Goal: Complete application form: Complete application form

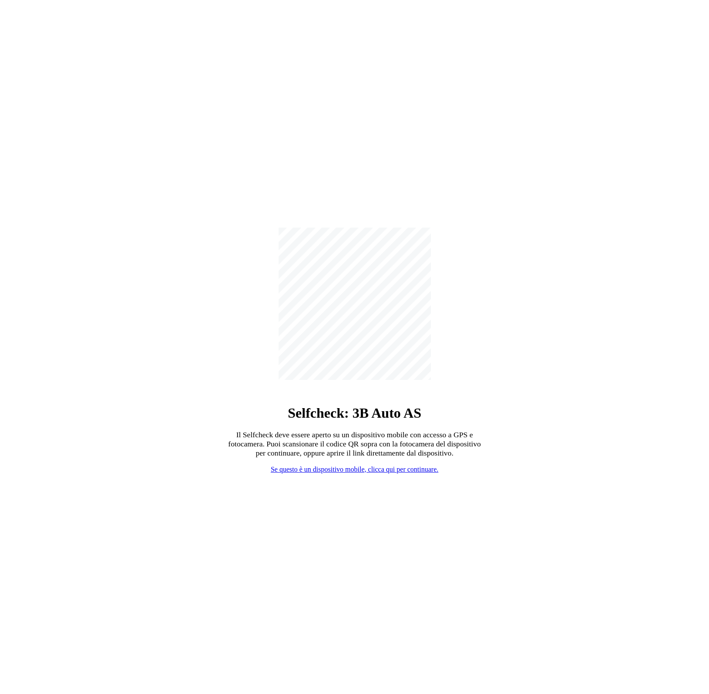
click at [311, 466] on link "Se questo è un dispositivo mobile, clicca qui per continuare." at bounding box center [355, 469] width 168 height 7
select select "3303"
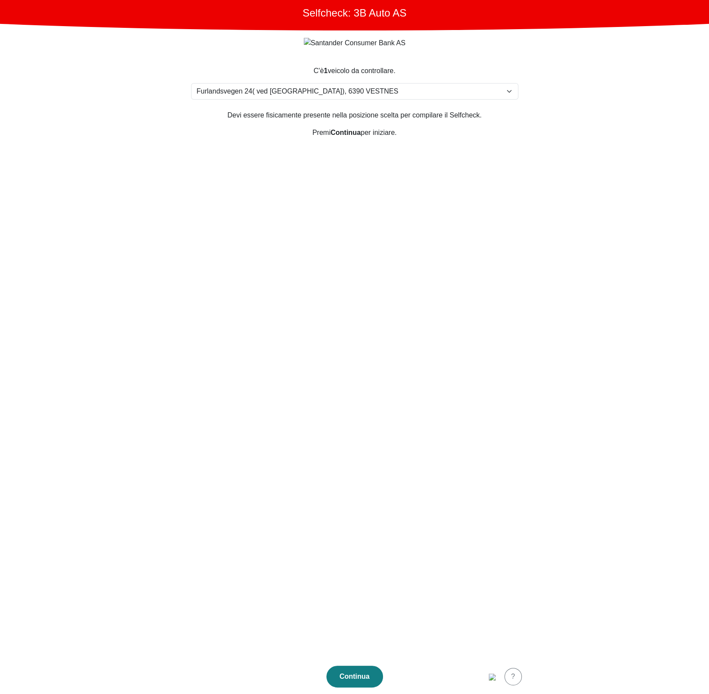
click at [363, 400] on section "C'è 1 veicolo da controllare. Seleziona la tua posizione Furlandsvegen 24( ved …" at bounding box center [355, 357] width 348 height 604
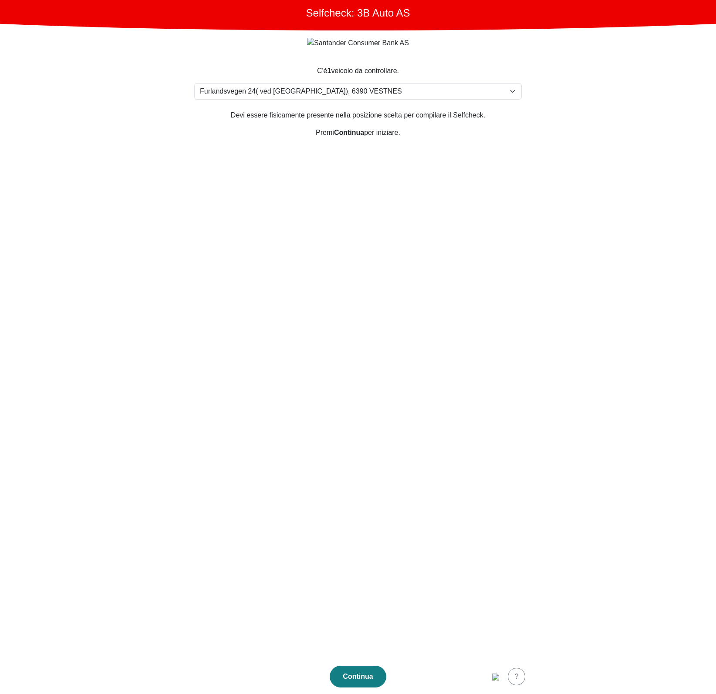
click at [367, 408] on section "C'è 1 veicolo da controllare. Seleziona la tua posizione Furlandsvegen 24( ved …" at bounding box center [358, 357] width 348 height 604
click at [493, 677] on img "button" at bounding box center [495, 677] width 7 height 7
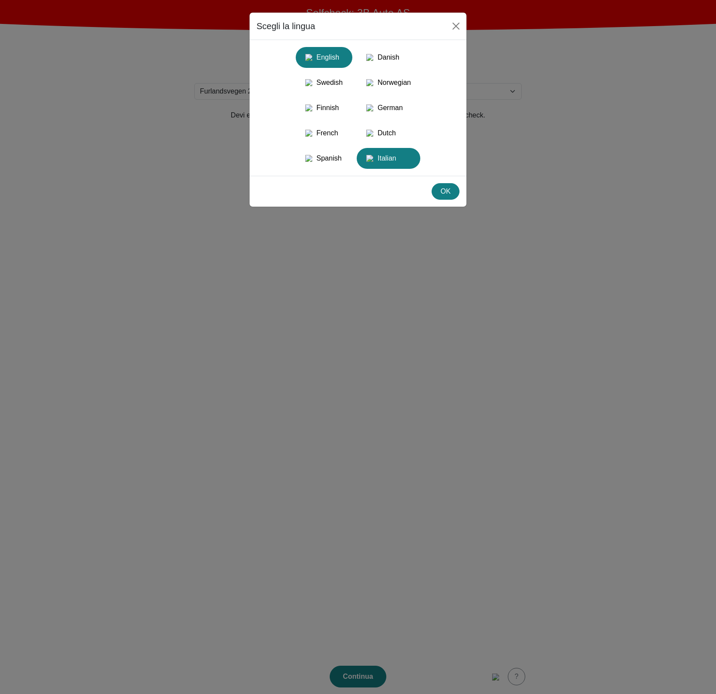
click at [336, 57] on div "English" at bounding box center [324, 58] width 46 height 16
click at [444, 200] on button "OK" at bounding box center [445, 191] width 28 height 17
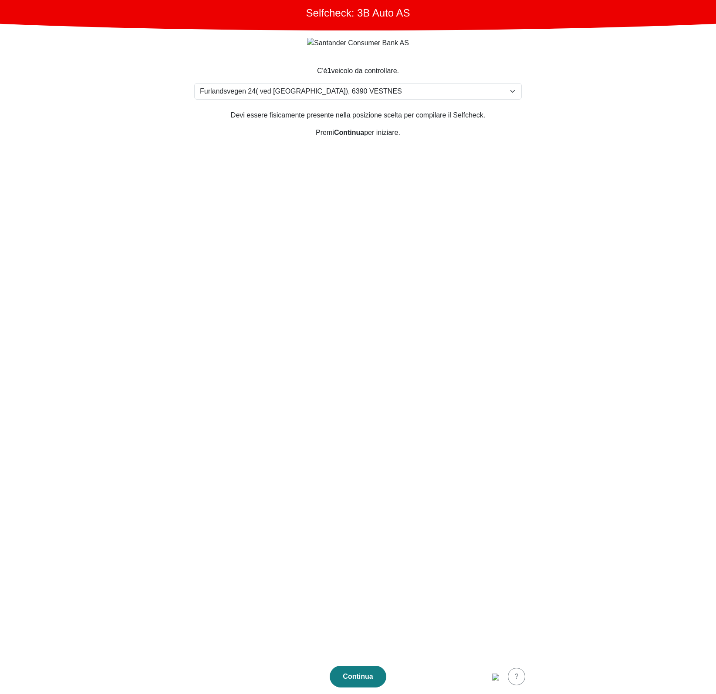
click at [349, 275] on section "C'è 1 veicolo da controllare. Seleziona la tua posizione Furlandsvegen 24( ved …" at bounding box center [358, 357] width 348 height 604
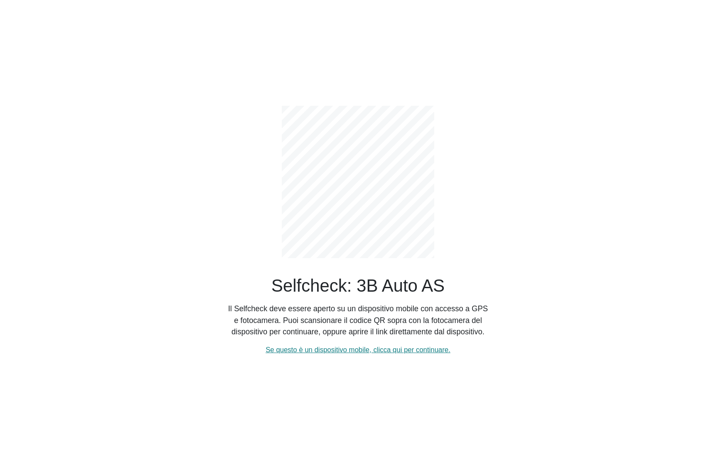
click at [289, 267] on div "Selfcheck: 3B Auto AS Il Selfcheck deve essere aperto su un dispositivo mobile …" at bounding box center [357, 223] width 261 height 263
click at [319, 347] on link "Se questo è un dispositivo mobile, clicca qui per continuare." at bounding box center [358, 349] width 185 height 7
select select "3303"
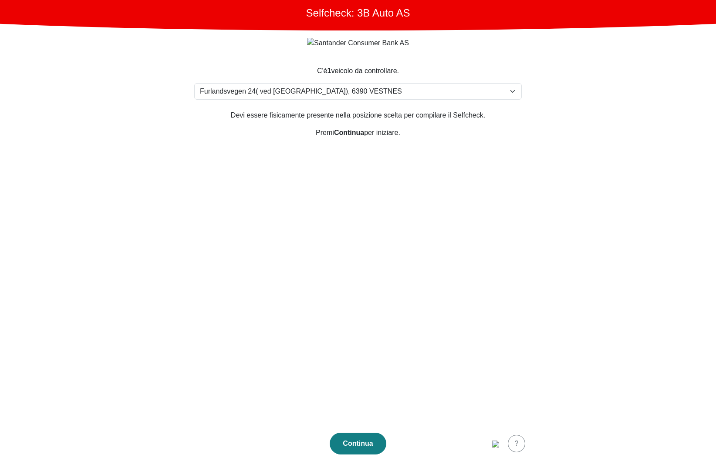
click at [319, 347] on section "C'è 1 veicolo da controllare. Seleziona la tua posizione Furlandsvegen 24( ved …" at bounding box center [358, 240] width 348 height 371
click at [398, 278] on section "C'è 1 veicolo da controllare. Seleziona la tua posizione Furlandsvegen 24( ved …" at bounding box center [358, 240] width 348 height 371
click at [492, 440] on img "button" at bounding box center [495, 443] width 7 height 7
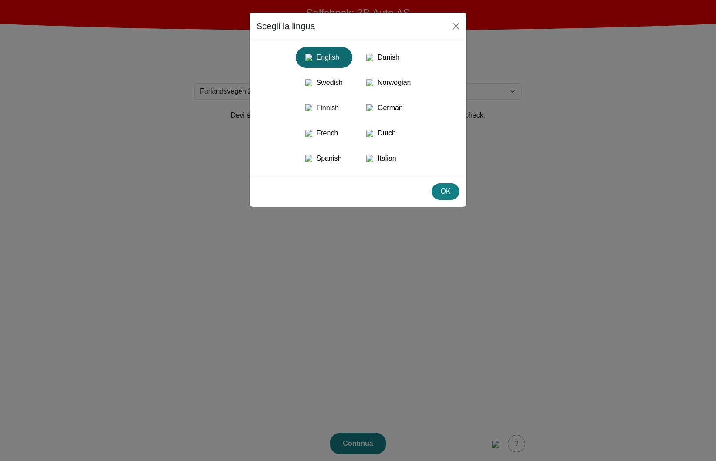
click at [334, 62] on div "English" at bounding box center [324, 58] width 46 height 16
click at [449, 197] on div "OK" at bounding box center [445, 191] width 17 height 10
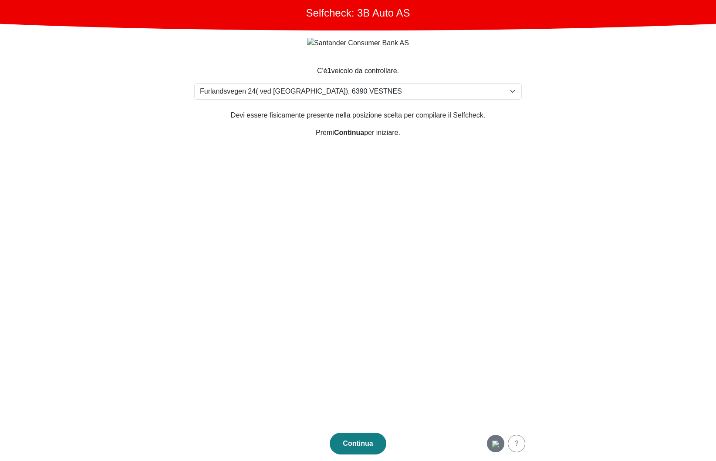
click at [492, 440] on img "button" at bounding box center [495, 443] width 7 height 7
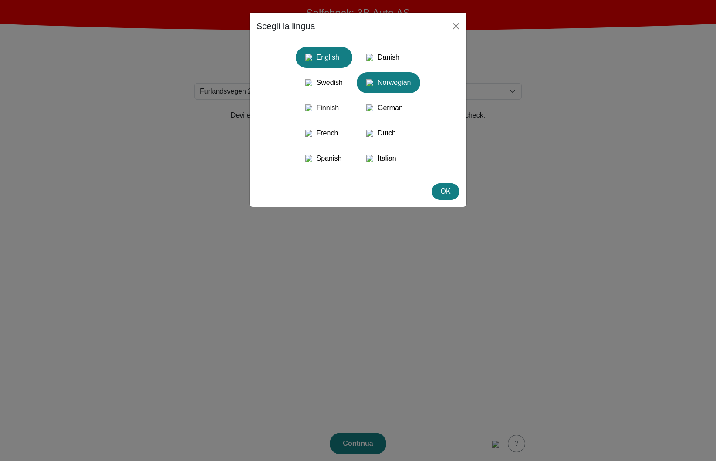
click at [398, 78] on div "Norwegian" at bounding box center [388, 83] width 53 height 16
click at [438, 197] on div "OK" at bounding box center [445, 191] width 17 height 10
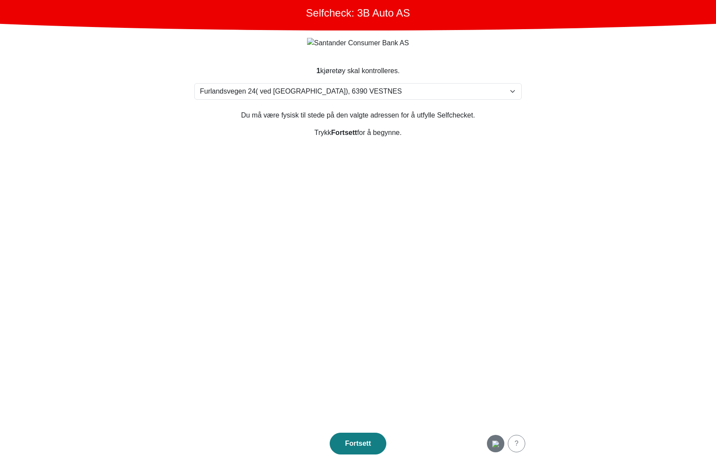
click at [492, 440] on img "button" at bounding box center [495, 443] width 7 height 7
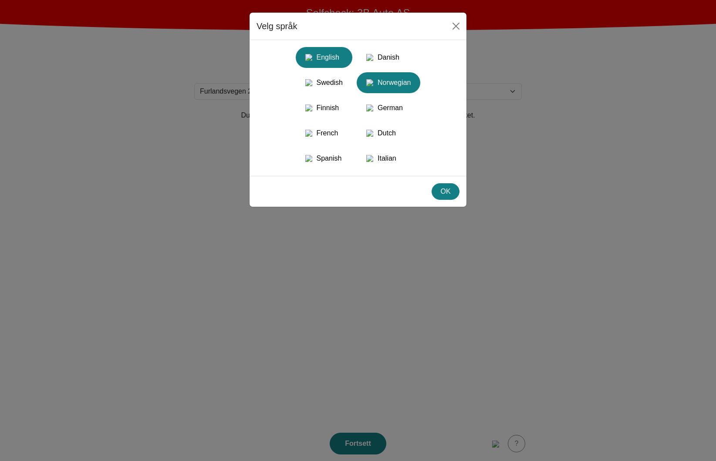
click at [327, 60] on div "English" at bounding box center [324, 58] width 46 height 16
click at [442, 197] on div "OK" at bounding box center [445, 191] width 17 height 10
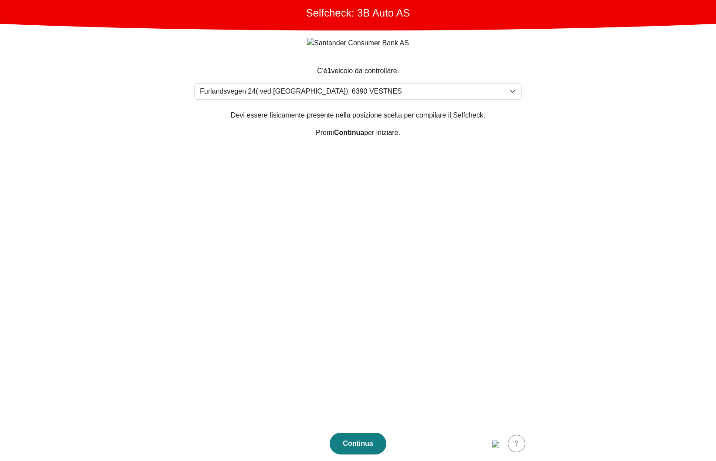
click at [436, 288] on section "C'è 1 veicolo da controllare. Seleziona la tua posizione Furlandsvegen 24( ved …" at bounding box center [358, 240] width 348 height 371
click at [387, 252] on section "C'è 1 veicolo da controllare. Seleziona la tua posizione Furlandsvegen 24( ved …" at bounding box center [358, 240] width 348 height 371
click at [423, 335] on section "C'è 1 veicolo da controllare. Seleziona la tua posizione Furlandsvegen 24( ved …" at bounding box center [358, 240] width 348 height 371
click at [378, 326] on section "C'è 1 veicolo da controllare. Seleziona la tua posizione Furlandsvegen 24( ved …" at bounding box center [358, 240] width 348 height 371
click at [494, 444] on img "button" at bounding box center [495, 443] width 7 height 7
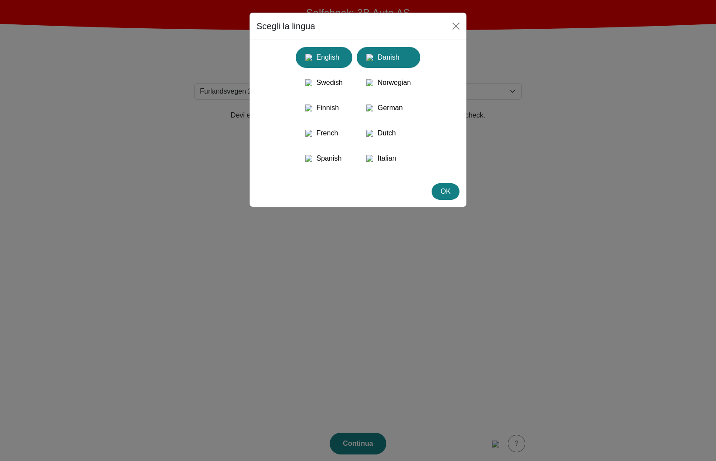
click at [406, 62] on div "Danish" at bounding box center [388, 58] width 53 height 16
click at [448, 197] on div "OK" at bounding box center [445, 191] width 17 height 10
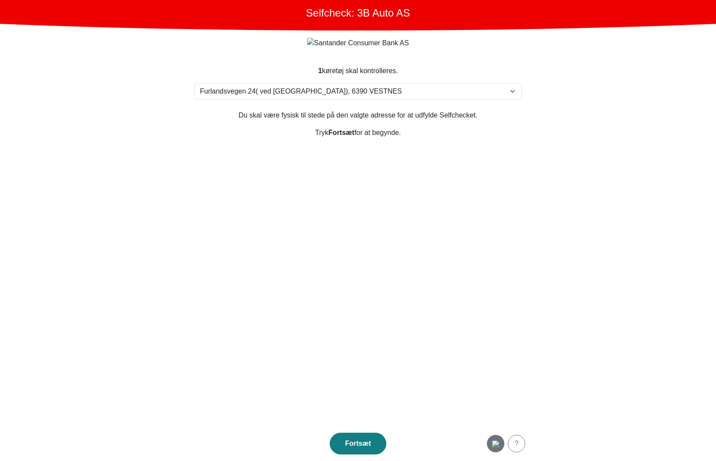
click at [498, 447] on img "button" at bounding box center [495, 443] width 7 height 7
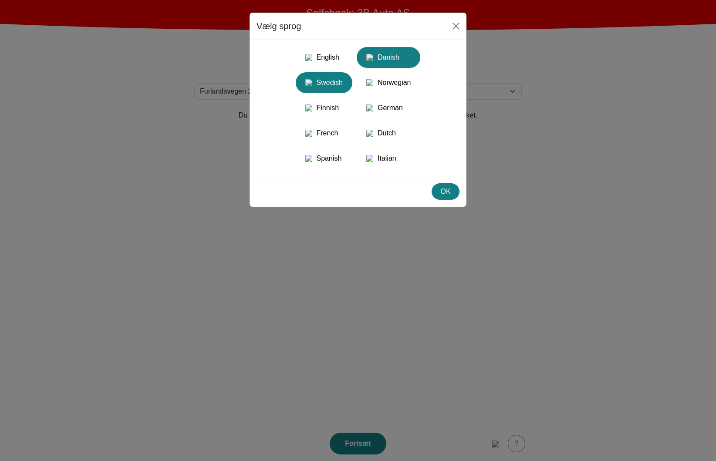
click at [340, 87] on div "Swedish" at bounding box center [324, 83] width 46 height 16
click at [446, 200] on button "OK" at bounding box center [445, 191] width 28 height 17
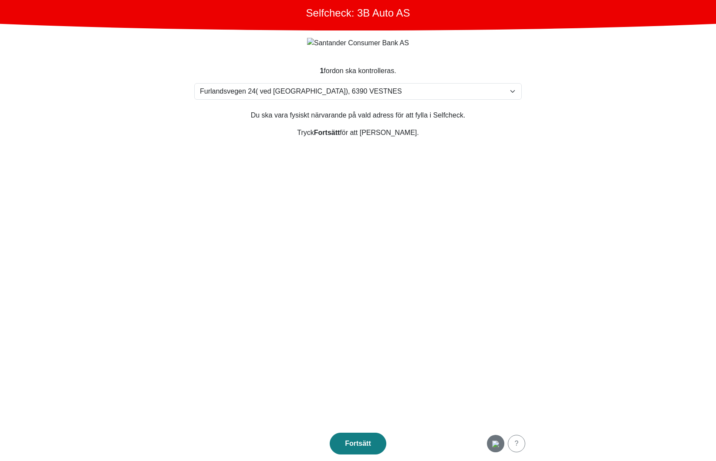
click at [492, 446] on img "button" at bounding box center [495, 443] width 7 height 7
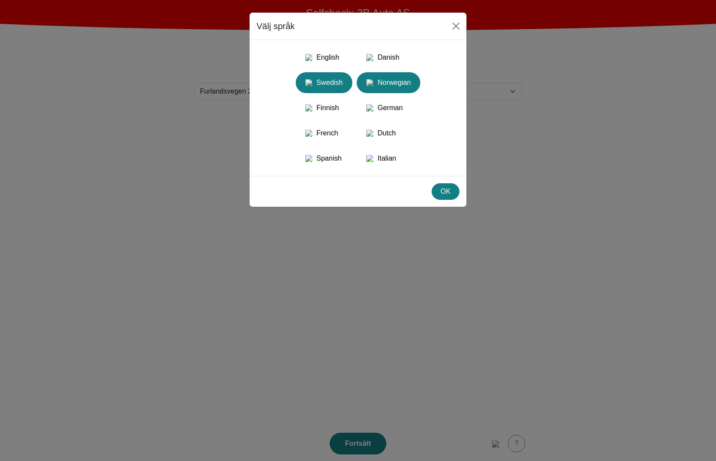
click at [411, 87] on div "Norwegian" at bounding box center [388, 83] width 53 height 16
click at [446, 197] on div "OK" at bounding box center [445, 191] width 17 height 10
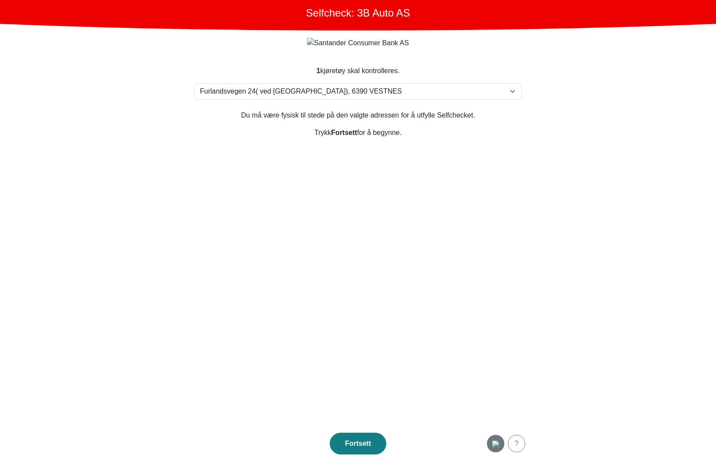
click at [498, 446] on img "button" at bounding box center [495, 443] width 7 height 7
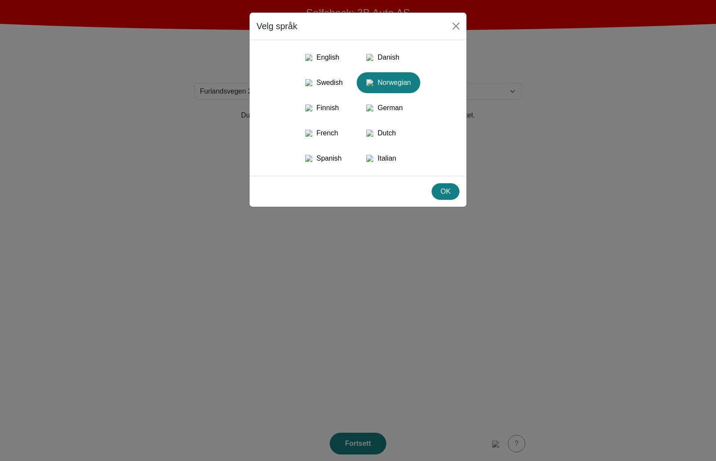
click at [412, 131] on div "English Danish Swedish Norwegian Finnish German French Dutch Spanish Italian" at bounding box center [357, 108] width 203 height 122
click at [352, 126] on button "German" at bounding box center [324, 133] width 57 height 21
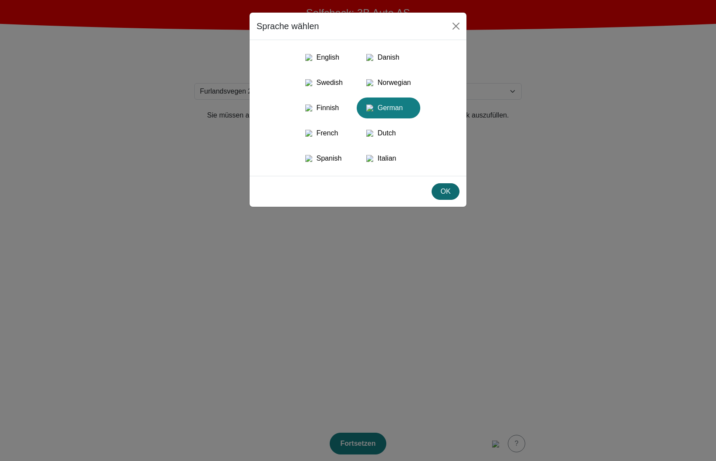
click at [449, 197] on div "OK" at bounding box center [445, 191] width 17 height 10
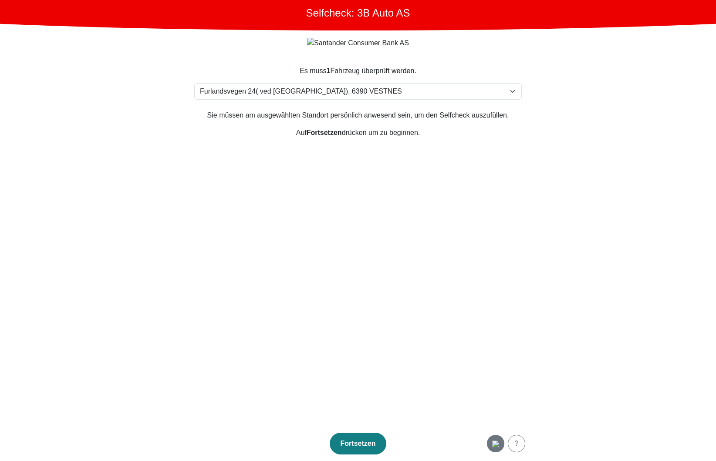
click at [498, 440] on img "button" at bounding box center [495, 443] width 7 height 7
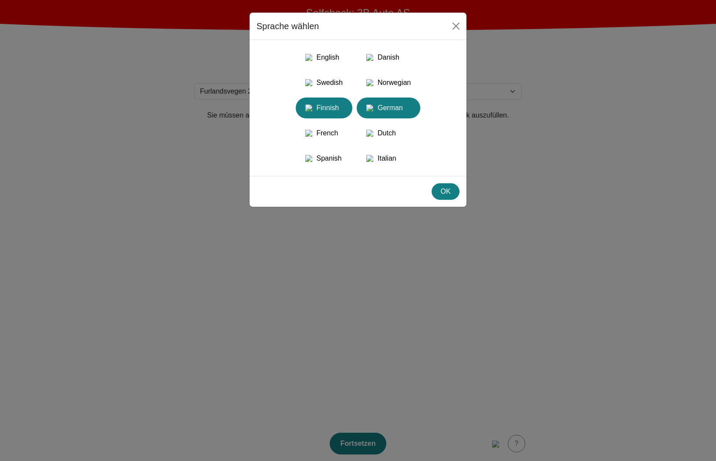
click at [334, 104] on button "Finnish" at bounding box center [324, 107] width 57 height 21
click at [443, 200] on button "OK" at bounding box center [445, 191] width 28 height 17
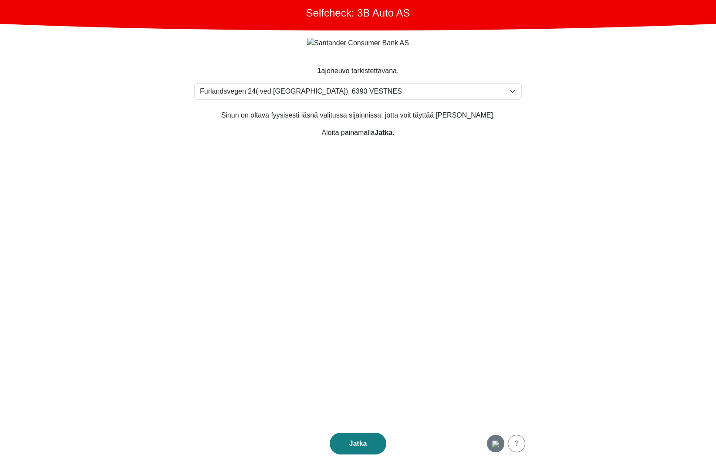
click at [495, 440] on img "button" at bounding box center [495, 443] width 7 height 7
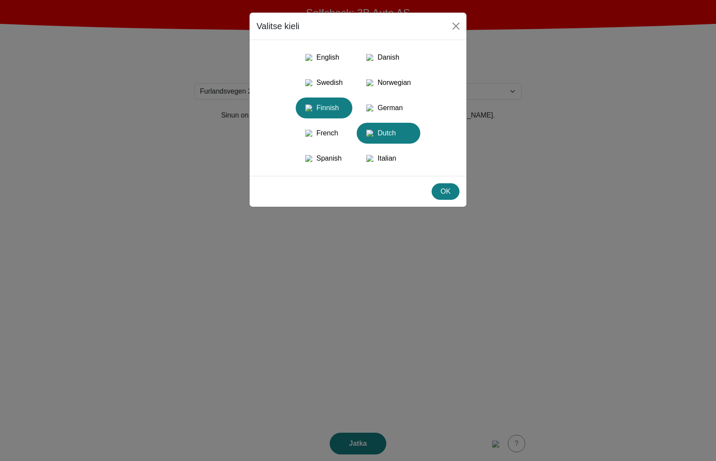
click at [413, 141] on div "Dutch" at bounding box center [388, 133] width 53 height 16
click at [435, 200] on div "OK" at bounding box center [357, 191] width 217 height 31
click at [439, 197] on div "OK" at bounding box center [445, 191] width 17 height 10
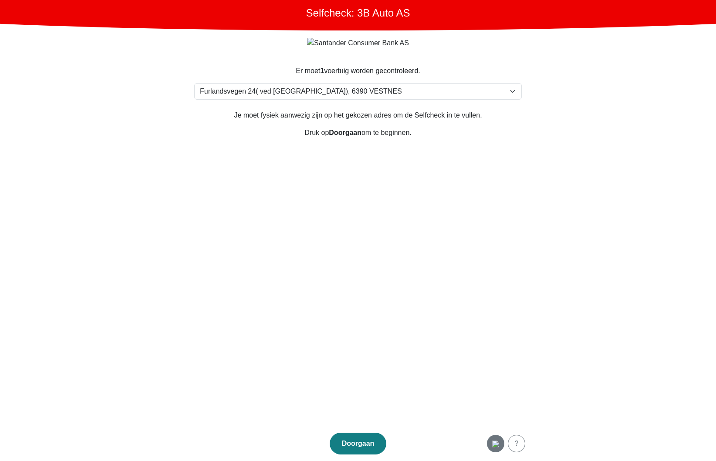
click at [495, 440] on img "button" at bounding box center [495, 443] width 7 height 7
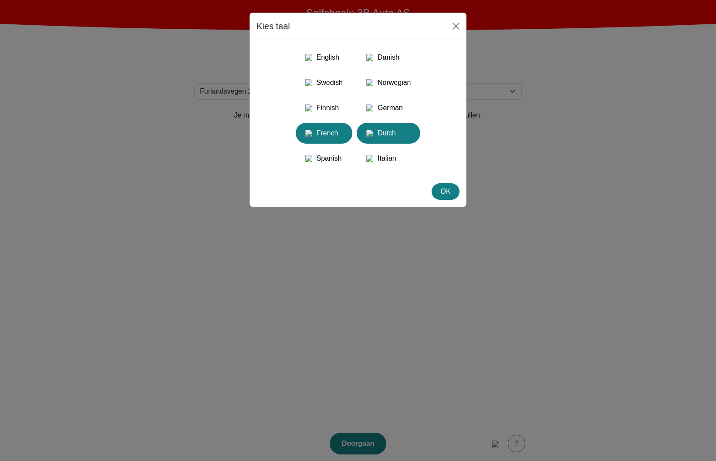
click at [349, 141] on button "French" at bounding box center [324, 133] width 57 height 21
click at [447, 197] on div "OK" at bounding box center [445, 191] width 17 height 10
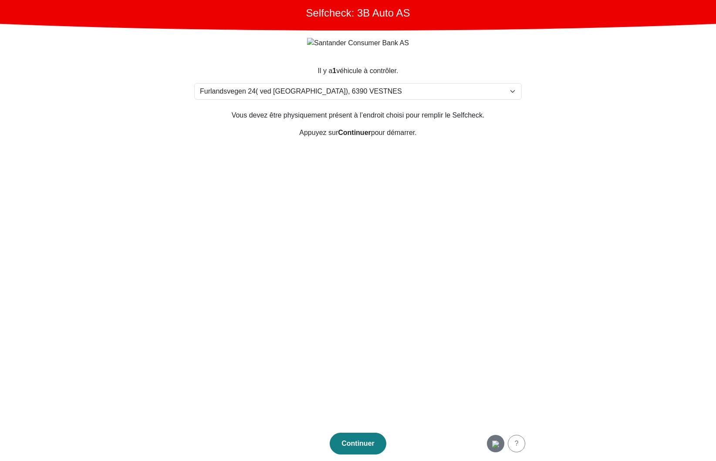
click at [496, 447] on img "button" at bounding box center [495, 443] width 7 height 7
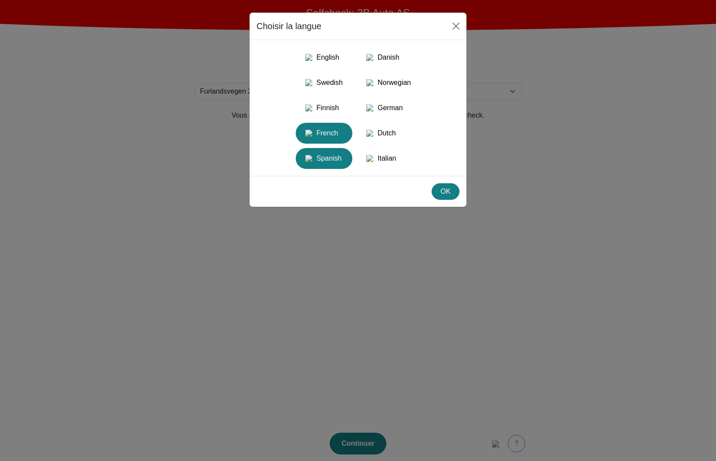
click at [326, 166] on div "Spanish" at bounding box center [324, 159] width 46 height 16
click at [446, 200] on button "OK" at bounding box center [445, 191] width 28 height 17
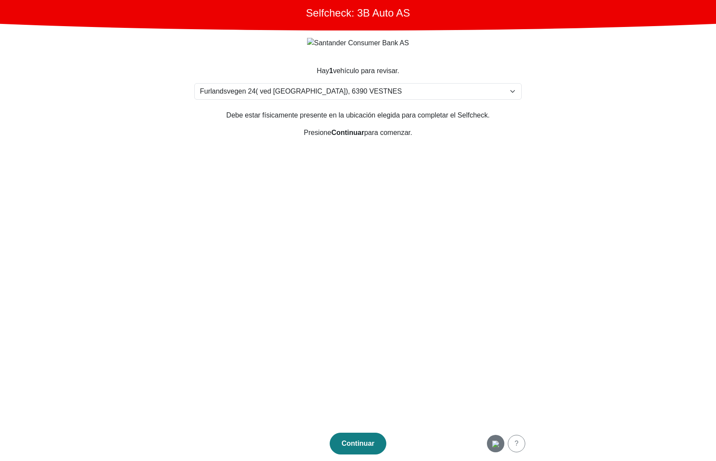
click at [497, 444] on img "button" at bounding box center [495, 443] width 7 height 7
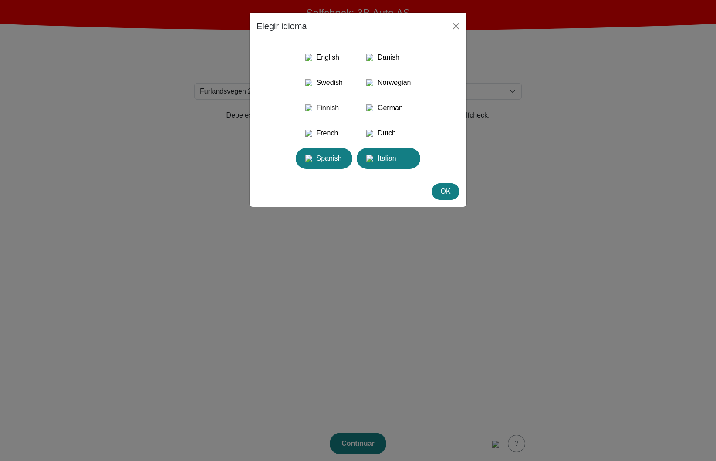
click at [415, 166] on div "Italian" at bounding box center [388, 159] width 53 height 16
click at [444, 197] on div "OK" at bounding box center [445, 191] width 17 height 10
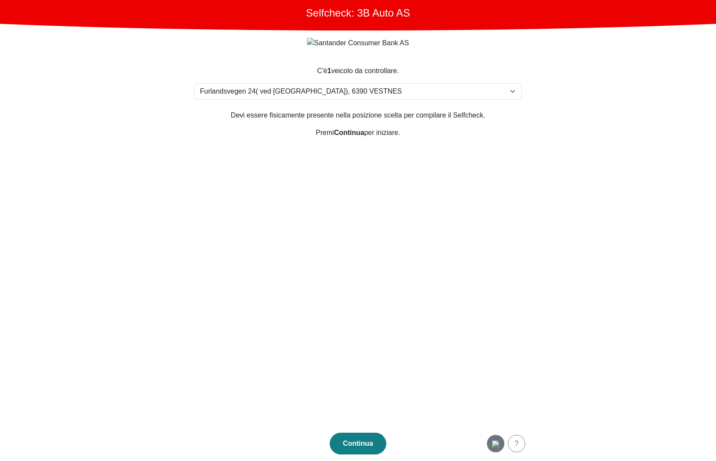
click at [495, 447] on img "button" at bounding box center [495, 443] width 7 height 7
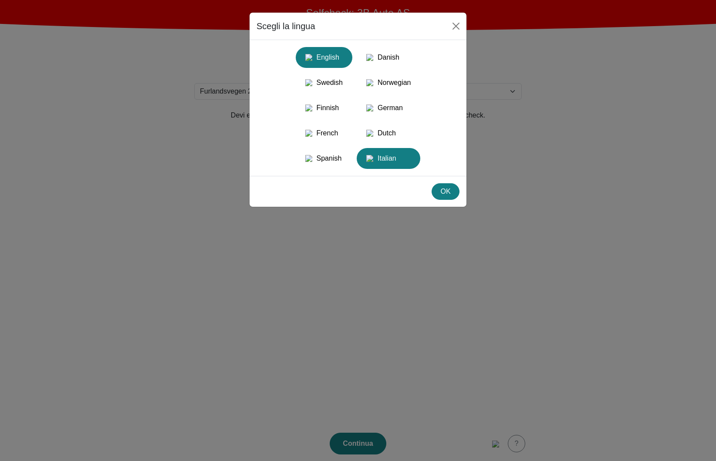
click at [335, 54] on div "English" at bounding box center [324, 58] width 46 height 16
click at [442, 197] on div "OK" at bounding box center [445, 191] width 17 height 10
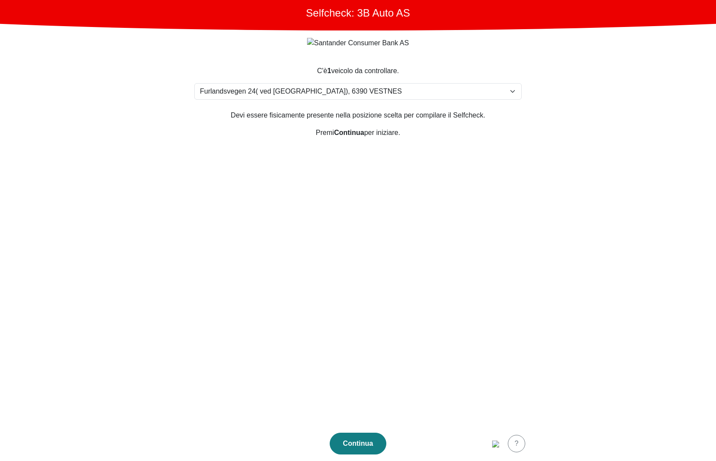
click at [439, 302] on section "C'è 1 veicolo da controllare. Seleziona la tua posizione Furlandsvegen 24( ved …" at bounding box center [358, 240] width 348 height 371
drag, startPoint x: 238, startPoint y: 117, endPoint x: 308, endPoint y: 114, distance: 70.1
click at [308, 114] on p "Devi essere fisicamente presente nella posizione scelta per compilare il Selfch…" at bounding box center [357, 115] width 327 height 10
copy p "Devi essere fisicamente"
click at [581, 149] on main "Selfcheck: 3B Auto AS C'è 1 veicolo da controllare. Seleziona la tua posizione …" at bounding box center [358, 230] width 716 height 461
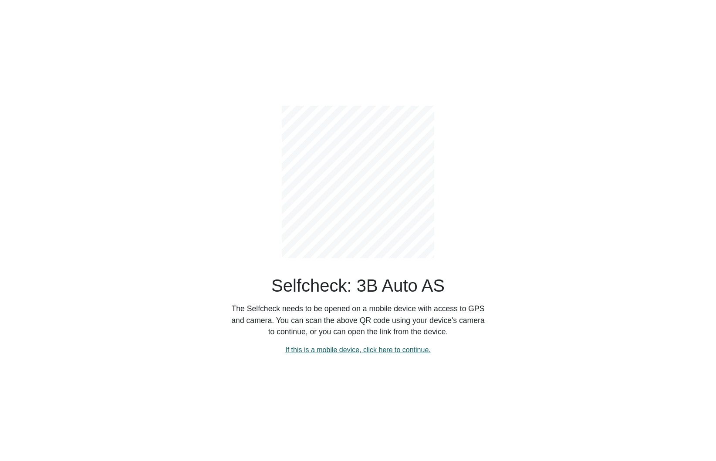
click at [320, 351] on link "If this is a mobile device, click here to continue." at bounding box center [357, 349] width 145 height 7
select select "3303"
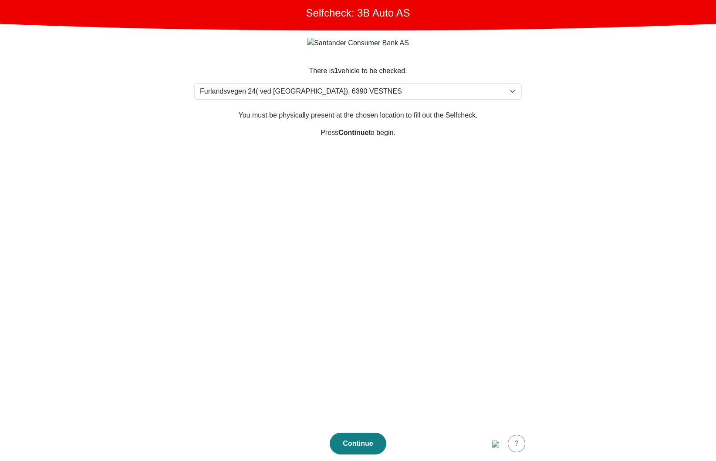
click at [350, 219] on section "There is 1 vehicle to be checked. Please select your location Furlandsvegen 24(…" at bounding box center [358, 240] width 348 height 371
click at [226, 407] on section "There is 1 vehicle to be checked. Please select your location Furlandsvegen 24(…" at bounding box center [358, 240] width 348 height 371
click at [331, 265] on section "There is 1 vehicle to be checked. Please select your location Furlandsvegen 24(…" at bounding box center [358, 240] width 348 height 371
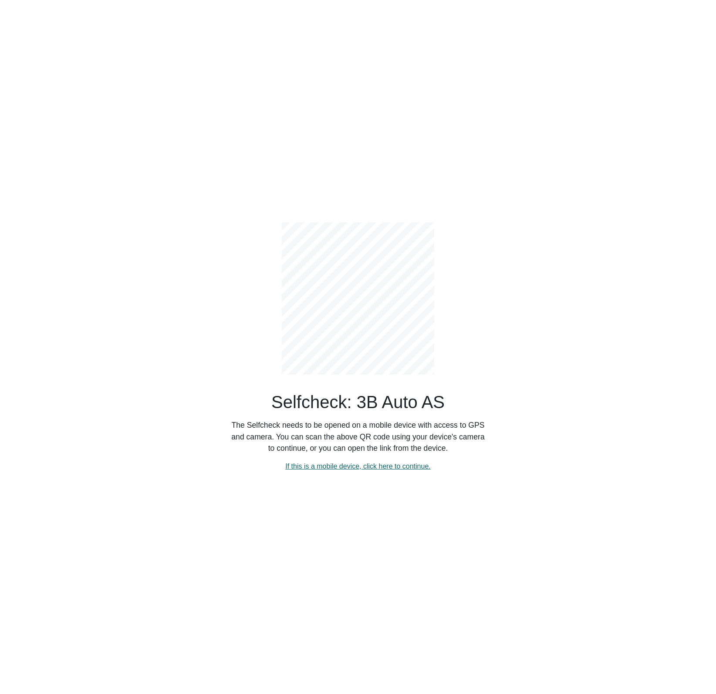
click at [350, 466] on link "If this is a mobile device, click here to continue." at bounding box center [357, 466] width 145 height 7
select select "3303"
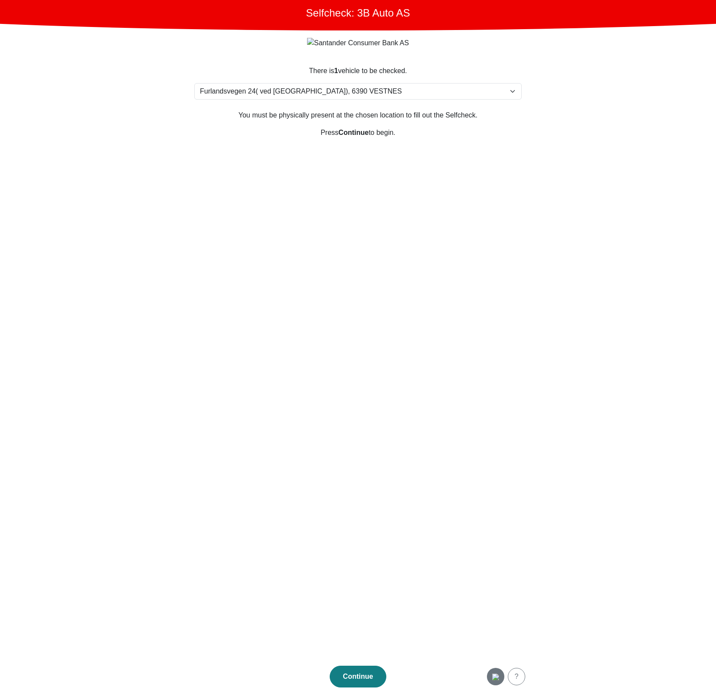
click at [494, 674] on img "button" at bounding box center [495, 677] width 7 height 7
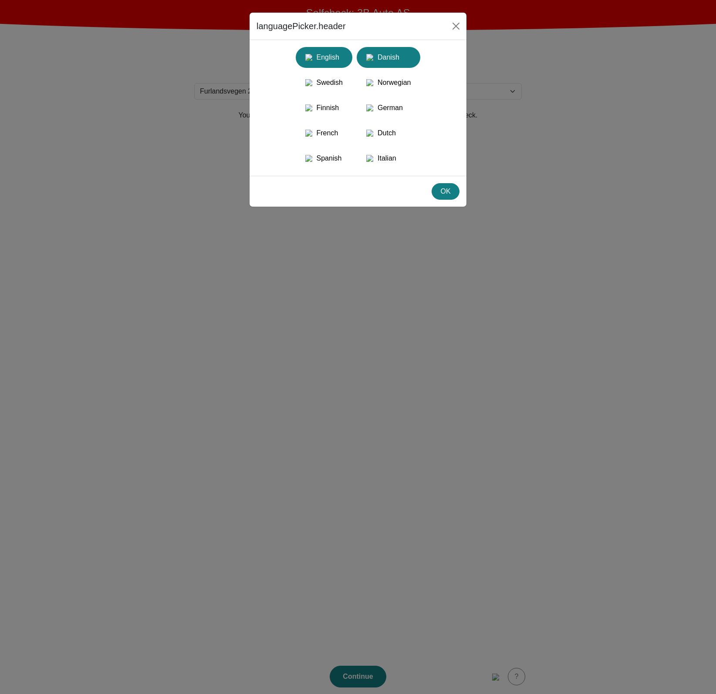
click at [400, 57] on div "Danish" at bounding box center [388, 58] width 53 height 16
click at [451, 197] on div "OK" at bounding box center [445, 191] width 17 height 10
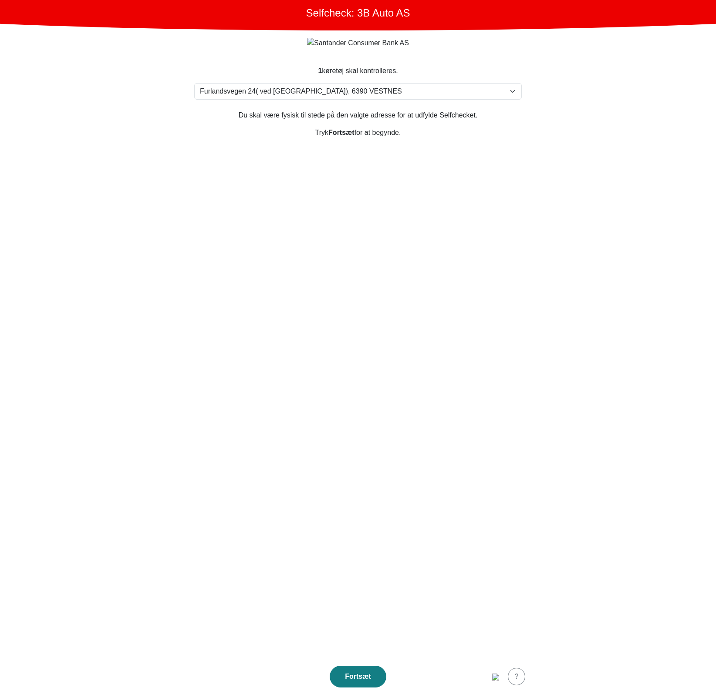
click at [447, 265] on section "1 køretøj skal kontrolleres. Vælg din adresse Furlandsvegen 24( ved Bunkeroil),…" at bounding box center [358, 357] width 348 height 604
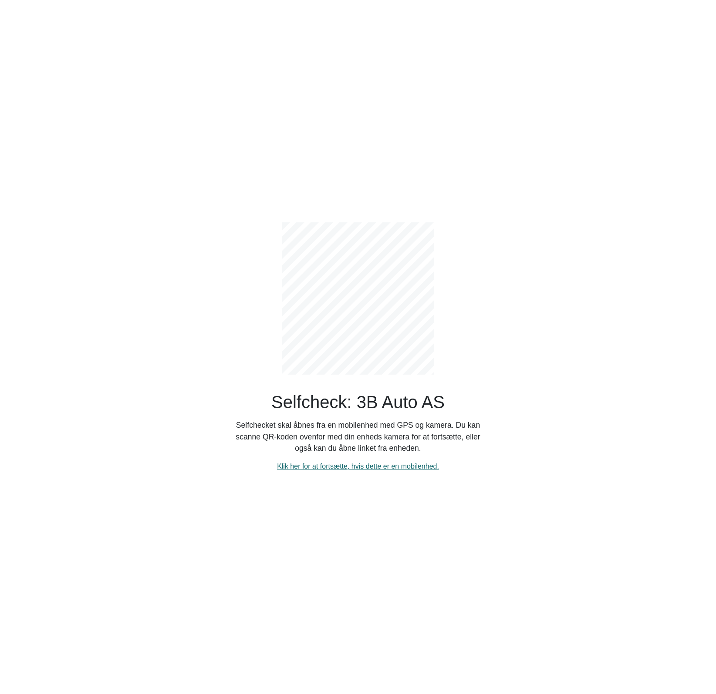
click at [350, 466] on link "Klik her for at fortsætte, hvis dette er en mobilenhed." at bounding box center [358, 466] width 162 height 7
select select "3303"
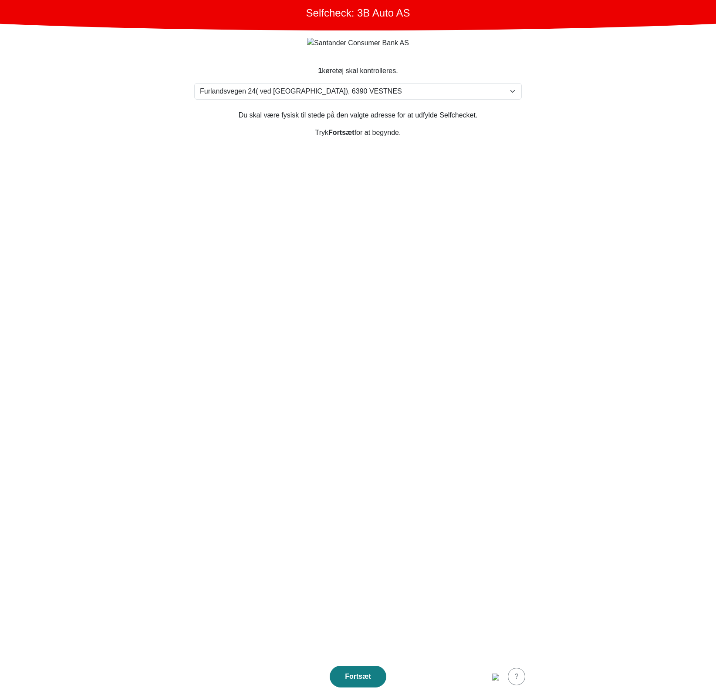
drag, startPoint x: 418, startPoint y: 153, endPoint x: 418, endPoint y: 146, distance: 7.4
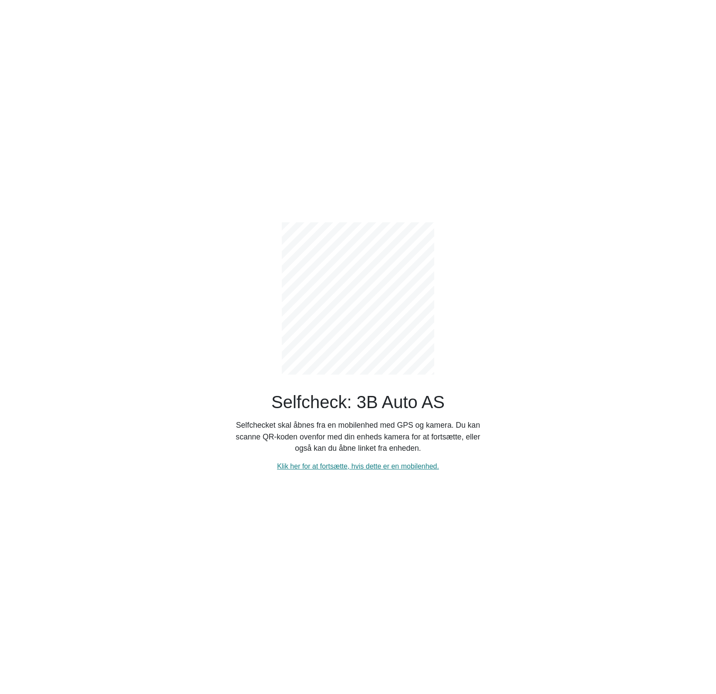
drag, startPoint x: 295, startPoint y: 556, endPoint x: 301, endPoint y: 529, distance: 27.8
click at [295, 556] on div "Selfcheck: 3B Auto AS Selfchecket skal åbnes fra en mobilenhed med GPS og kamer…" at bounding box center [358, 347] width 575 height 694
click at [355, 466] on link "Klik her for at fortsætte, hvis dette er en mobilenhed." at bounding box center [358, 466] width 162 height 7
select select "3303"
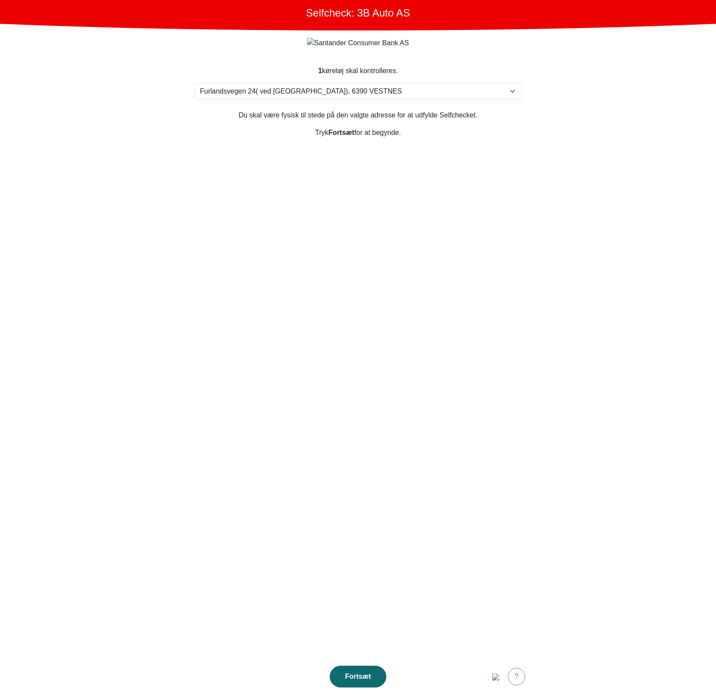
click at [375, 680] on div "Fortsæt" at bounding box center [358, 677] width 38 height 10
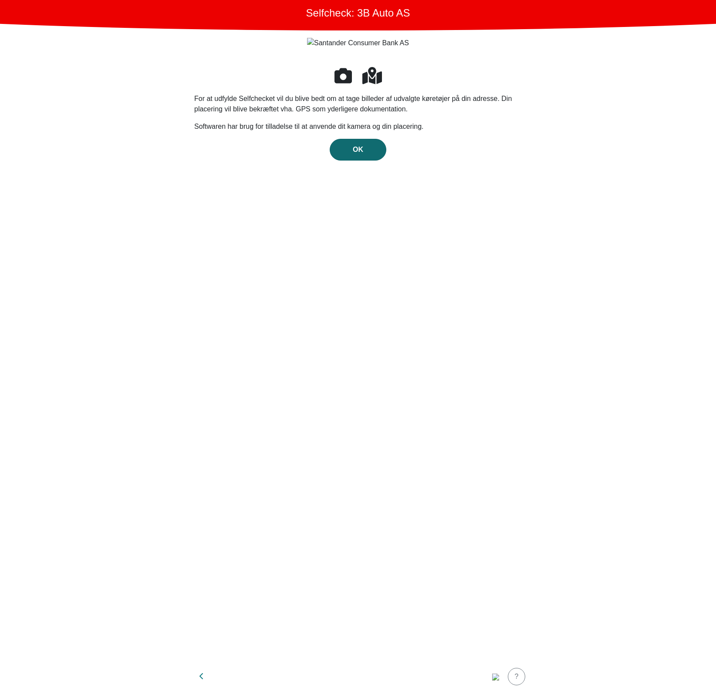
click at [353, 149] on span "OK" at bounding box center [358, 149] width 10 height 7
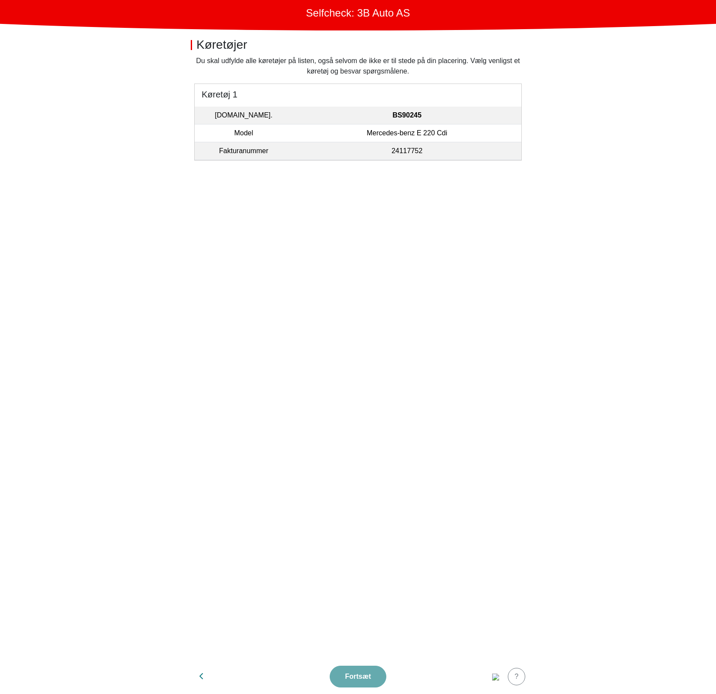
click at [374, 374] on section "Du skal udfylde alle køretøjer på listen, også selvom de ikke er til stede på d…" at bounding box center [358, 358] width 348 height 604
click at [373, 365] on section "Du skal udfylde alle køretøjer på listen, også selvom de ikke er til stede på d…" at bounding box center [358, 358] width 348 height 604
click at [496, 676] on img "button" at bounding box center [495, 677] width 7 height 7
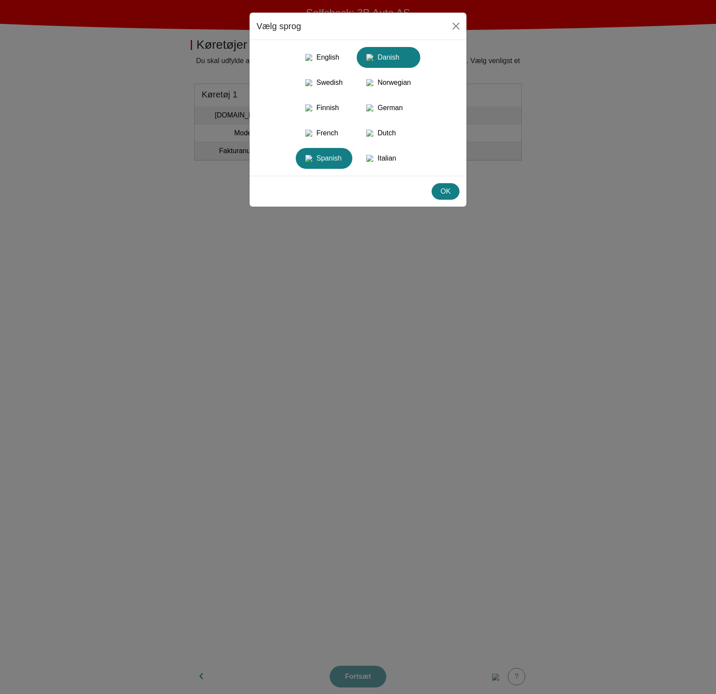
click at [319, 166] on div "Spanish" at bounding box center [324, 159] width 46 height 16
click at [457, 200] on button "OK" at bounding box center [445, 191] width 28 height 17
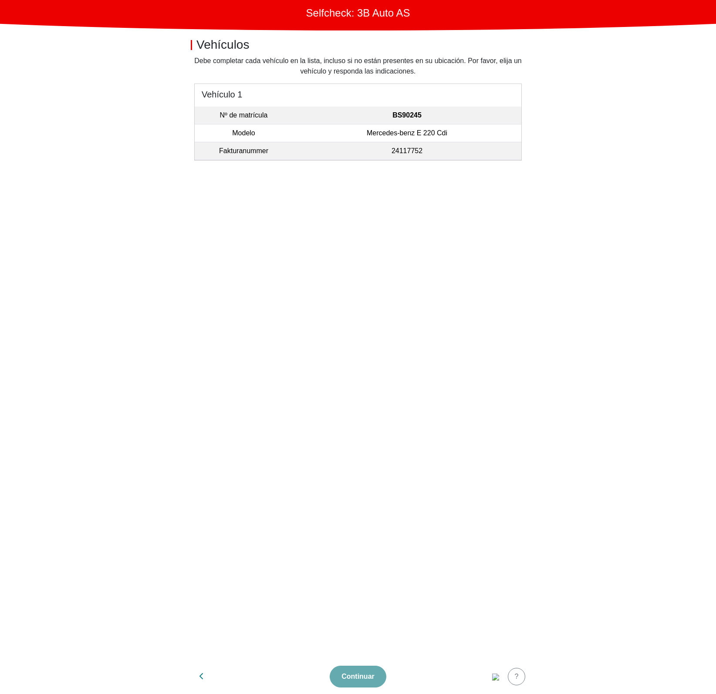
click at [422, 338] on section "Debe completar cada vehículo en la lista, incluso si no están presentes en su u…" at bounding box center [358, 358] width 348 height 604
click at [418, 353] on section "Debe completar cada vehículo en la lista, incluso si no están presentes en su u…" at bounding box center [358, 358] width 348 height 604
drag, startPoint x: 269, startPoint y: 113, endPoint x: 200, endPoint y: 113, distance: 69.2
click at [200, 113] on td "Nº de matrícula" at bounding box center [244, 116] width 98 height 18
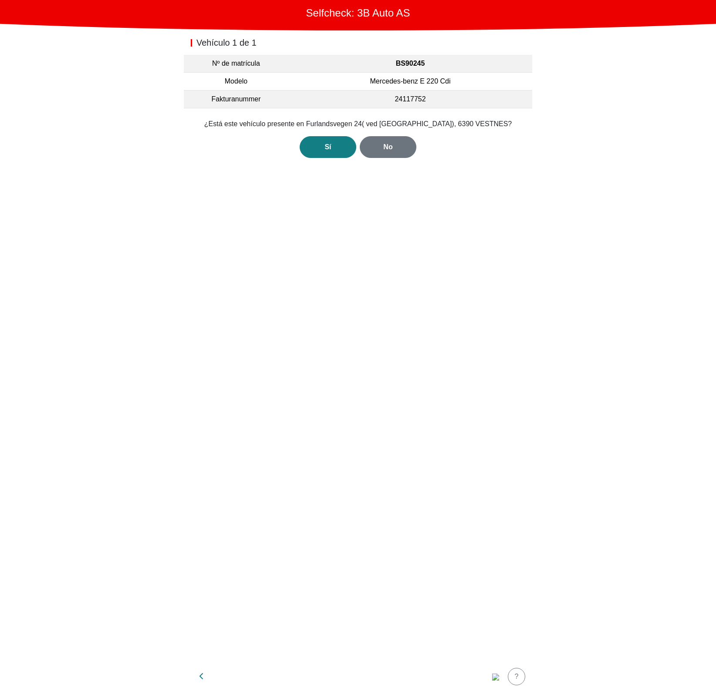
click at [206, 208] on div "Vehículo 1 de 1 Nº de matrícula BS90245 Modelo Mercedes-benz E 220 Cdi Fakturan…" at bounding box center [358, 344] width 348 height 629
click at [205, 208] on div "Vehículo 1 de 1 Nº de matrícula BS90245 Modelo Mercedes-benz E 220 Cdi Fakturan…" at bounding box center [358, 344] width 348 height 629
click at [204, 682] on button "button" at bounding box center [202, 676] width 22 height 21
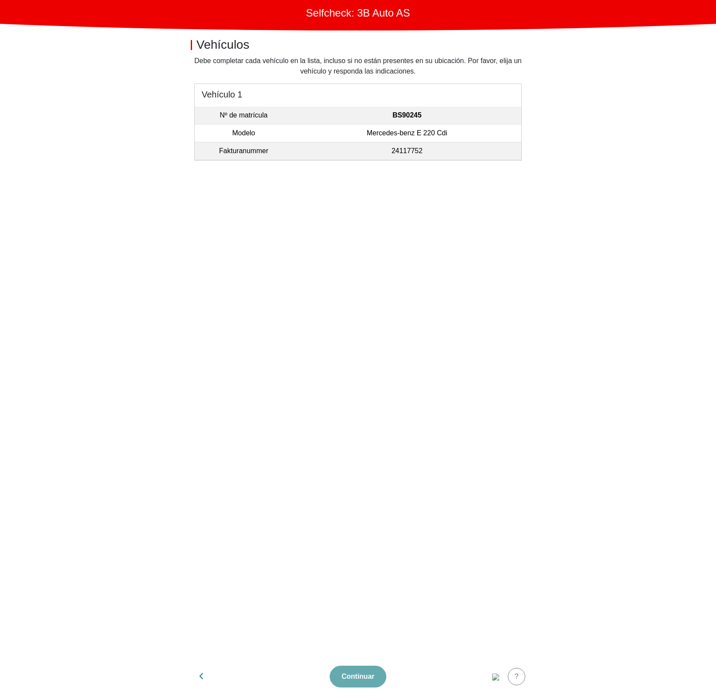
click at [243, 587] on section "Debe completar cada vehículo en la lista, incluso si no están presentes en su u…" at bounding box center [358, 358] width 348 height 604
click at [240, 152] on td "Fakturanummer" at bounding box center [244, 151] width 98 height 18
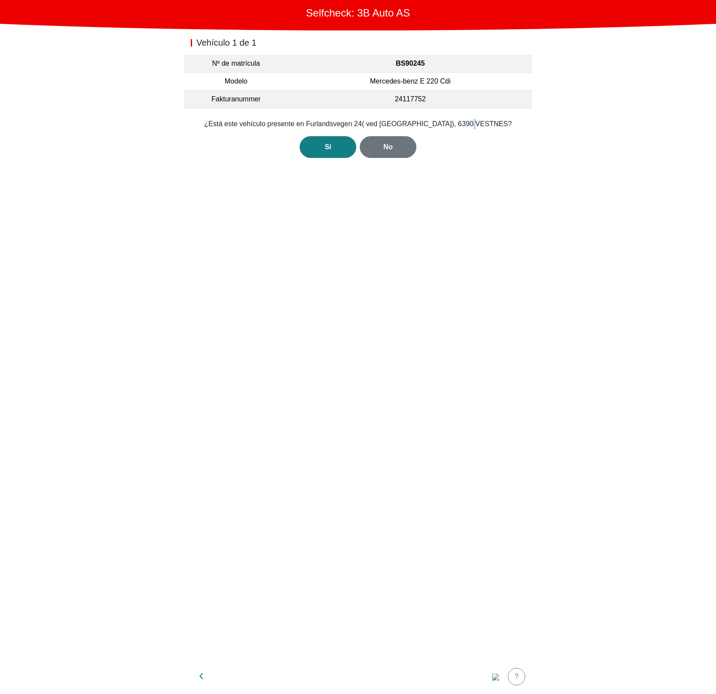
click at [240, 152] on div "Sí No" at bounding box center [357, 147] width 327 height 22
drag, startPoint x: 240, startPoint y: 152, endPoint x: 202, endPoint y: 178, distance: 46.0
click at [202, 178] on div "Vehículo 1 de 1 Nº de matrícula BS90245 Modelo Mercedes-benz E 220 Cdi Fakturan…" at bounding box center [358, 344] width 348 height 629
click at [270, 252] on div "Vehículo 1 de 1 Nº de matrícula BS90245 Modelo Mercedes-benz E 220 Cdi Fakturan…" at bounding box center [358, 344] width 348 height 629
click at [178, 161] on main "Selfcheck: 3B Auto AS Vehículo 1 de 1 Nº de matrícula BS90245 Modelo Mercedes-b…" at bounding box center [358, 347] width 716 height 694
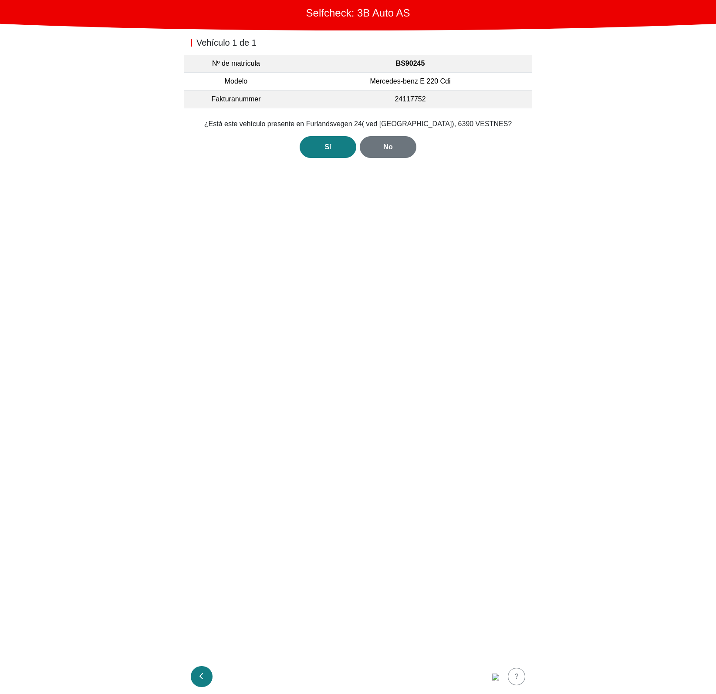
click at [196, 675] on button "button" at bounding box center [202, 676] width 22 height 21
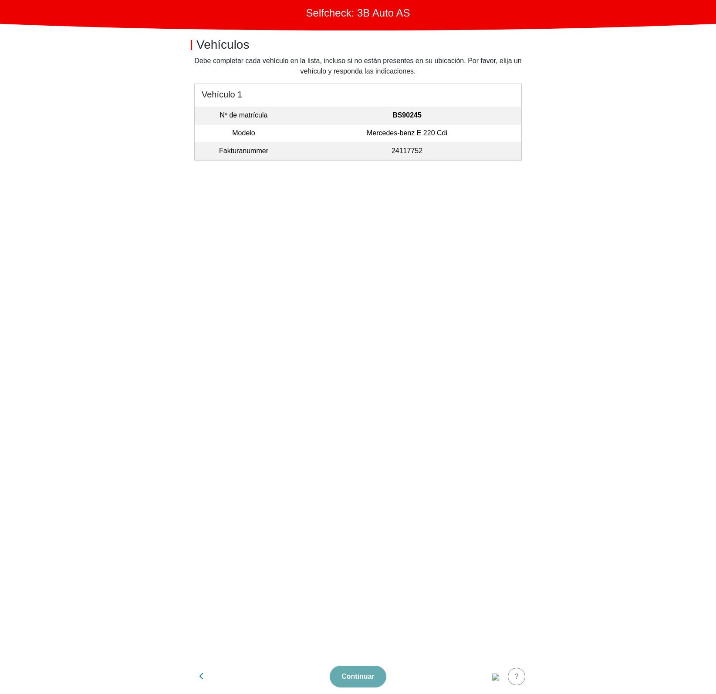
click at [562, 332] on main "Selfcheck: 3B Auto AS Vehículos Debe completar cada vehículo en la lista, inclu…" at bounding box center [358, 347] width 716 height 694
click at [285, 361] on section "Debe completar cada vehículo en la lista, incluso si no están presentes en su u…" at bounding box center [358, 358] width 348 height 604
click at [434, 412] on section "Debe completar cada vehículo en la lista, incluso si no están presentes en su u…" at bounding box center [358, 358] width 348 height 604
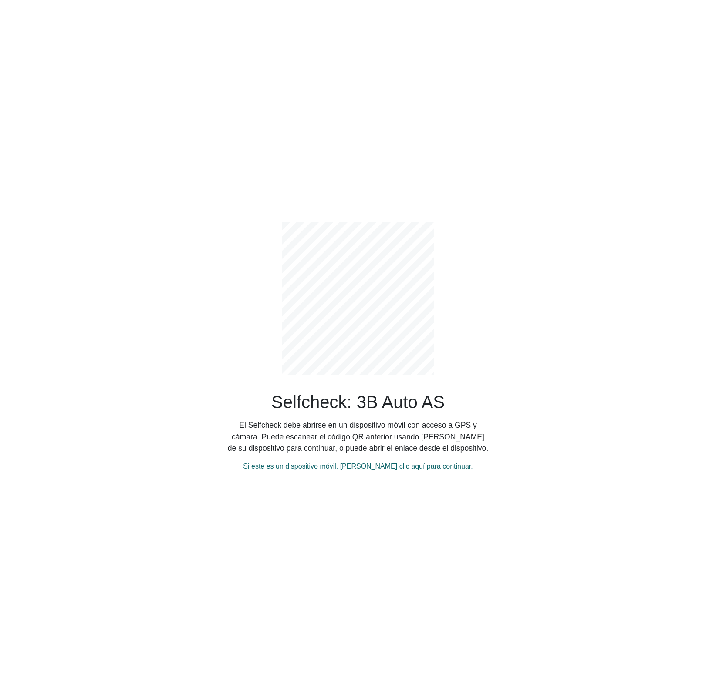
click at [286, 470] on link "Si este es un dispositivo móvil, haga clic aquí para continuar." at bounding box center [357, 466] width 229 height 7
select select "3303"
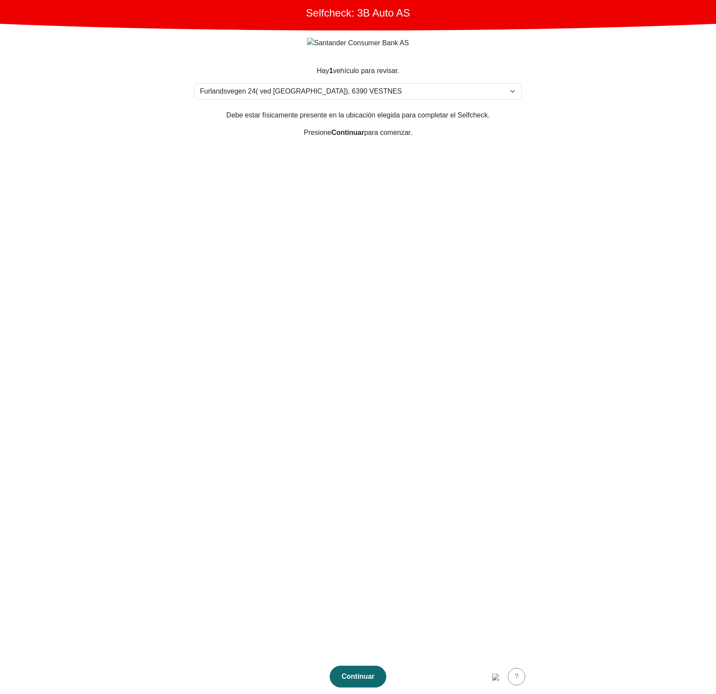
click at [363, 675] on div "Continuar" at bounding box center [358, 677] width 38 height 10
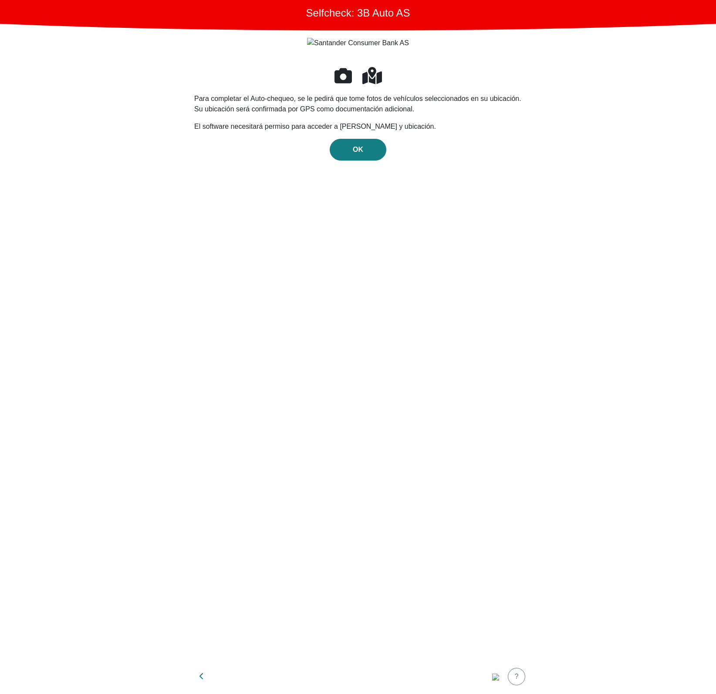
click at [357, 136] on div "Para completar el Auto-chequeo, se le pedirá que tome fotos de vehículos selecc…" at bounding box center [357, 357] width 327 height 583
click at [355, 148] on span "OK" at bounding box center [358, 149] width 10 height 7
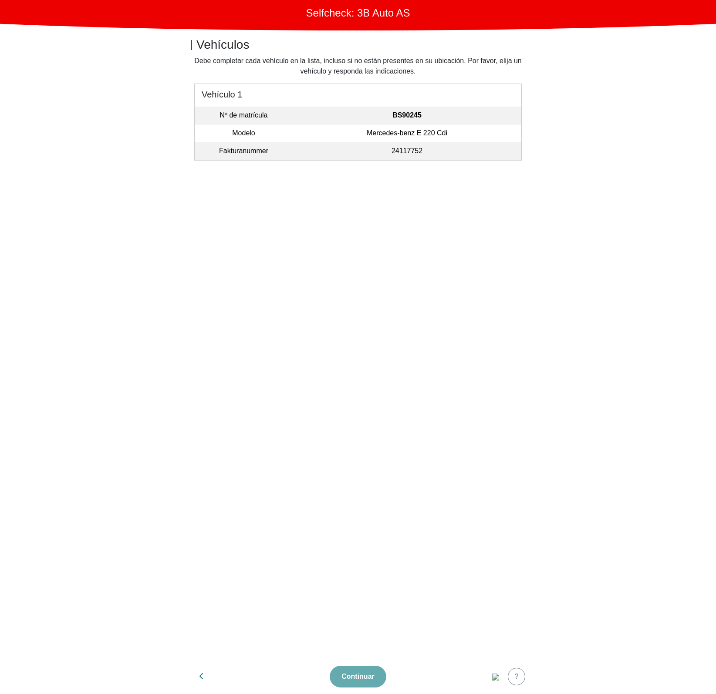
click at [328, 357] on section "Debe completar cada vehículo en la lista, incluso si no están presentes en su u…" at bounding box center [358, 358] width 348 height 604
click at [402, 306] on section "Debe completar cada vehículo en la lista, incluso si no están presentes en su u…" at bounding box center [358, 358] width 348 height 604
click at [299, 387] on section "Debe completar cada vehículo en la lista, incluso si no están presentes en su u…" at bounding box center [358, 358] width 348 height 604
click at [381, 373] on section "Debe completar cada vehículo en la lista, incluso si no están presentes en su u…" at bounding box center [358, 358] width 348 height 604
click at [365, 407] on section "Debe completar cada vehículo en la lista, incluso si no están presentes en su u…" at bounding box center [358, 358] width 348 height 604
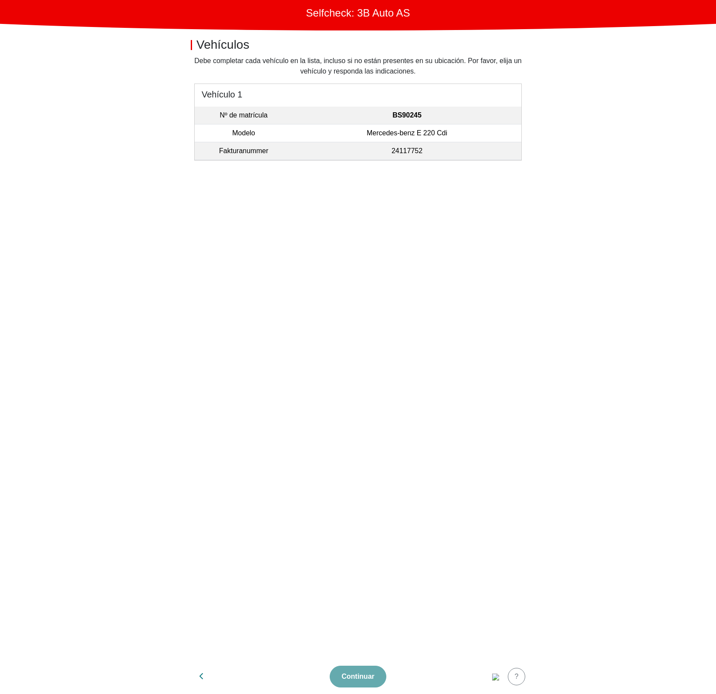
click at [303, 440] on section "Debe completar cada vehículo en la lista, incluso si no están presentes en su u…" at bounding box center [358, 358] width 348 height 604
click at [341, 509] on section "Debe completar cada vehículo en la lista, incluso si no están presentes en su u…" at bounding box center [358, 358] width 348 height 604
click at [368, 454] on section "Debe completar cada vehículo en la lista, incluso si no están presentes en su u…" at bounding box center [358, 358] width 348 height 604
click at [359, 125] on td "Mercedes-benz E 220 Cdi" at bounding box center [406, 133] width 229 height 18
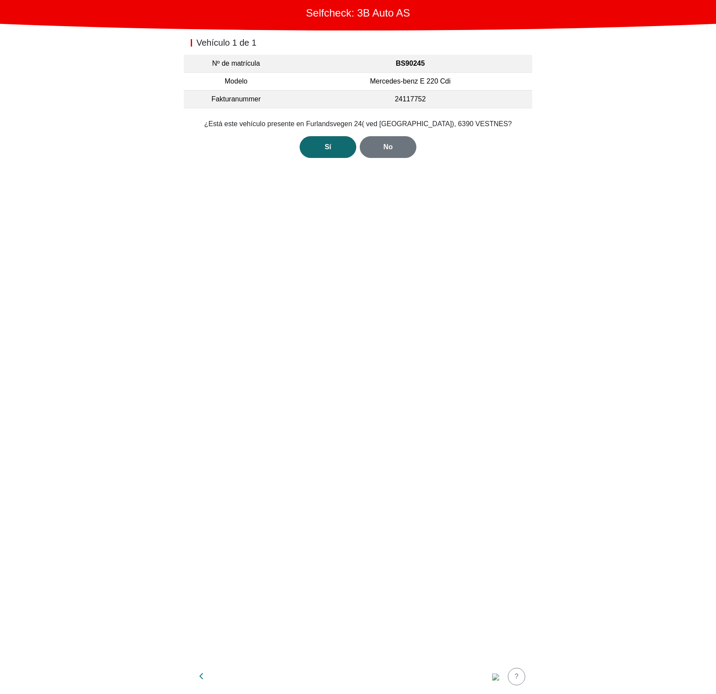
click at [323, 143] on div "Sí" at bounding box center [328, 147] width 38 height 10
click at [357, 131] on div "Abrir cámara" at bounding box center [358, 134] width 40 height 10
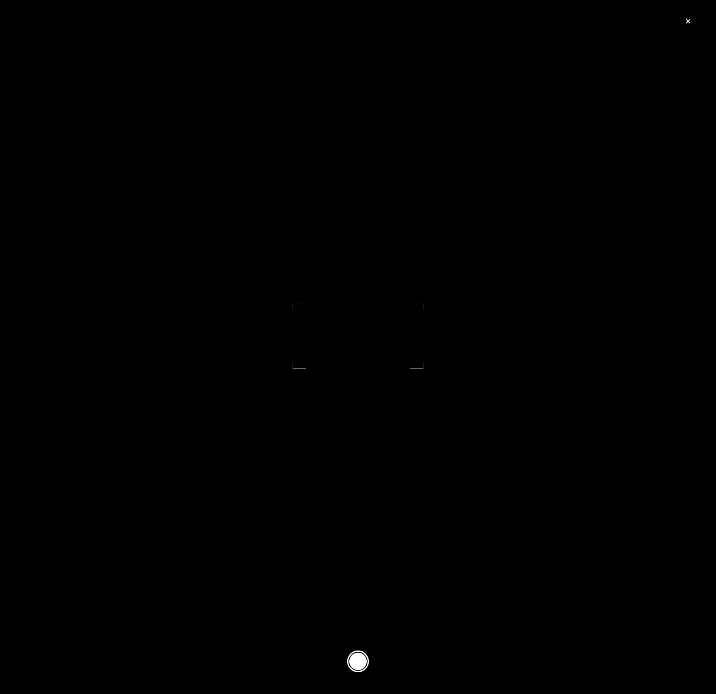
click at [360, 658] on button at bounding box center [358, 662] width 22 height 22
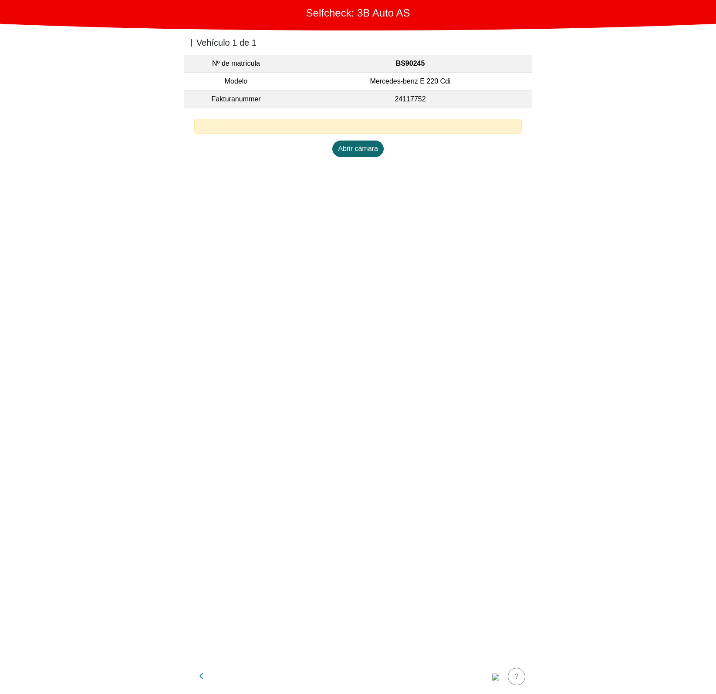
click at [353, 151] on div "Abrir cámara" at bounding box center [358, 149] width 40 height 10
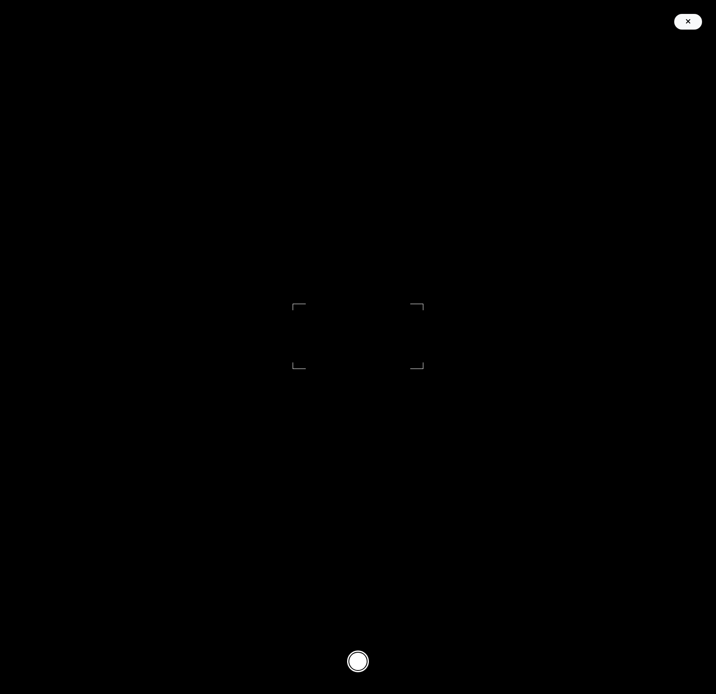
click at [688, 22] on icon "button" at bounding box center [688, 21] width 4 height 4
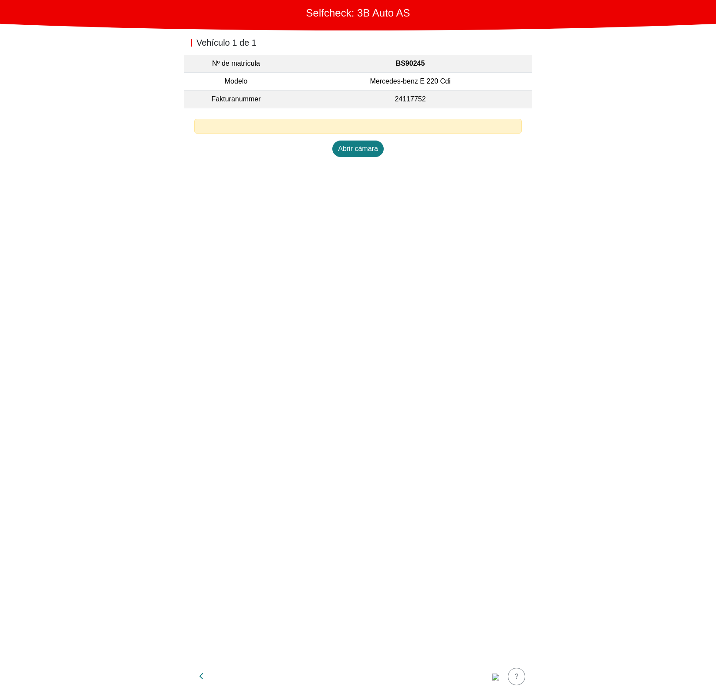
click at [241, 124] on div at bounding box center [357, 126] width 327 height 15
click at [492, 674] on img "button" at bounding box center [495, 677] width 7 height 7
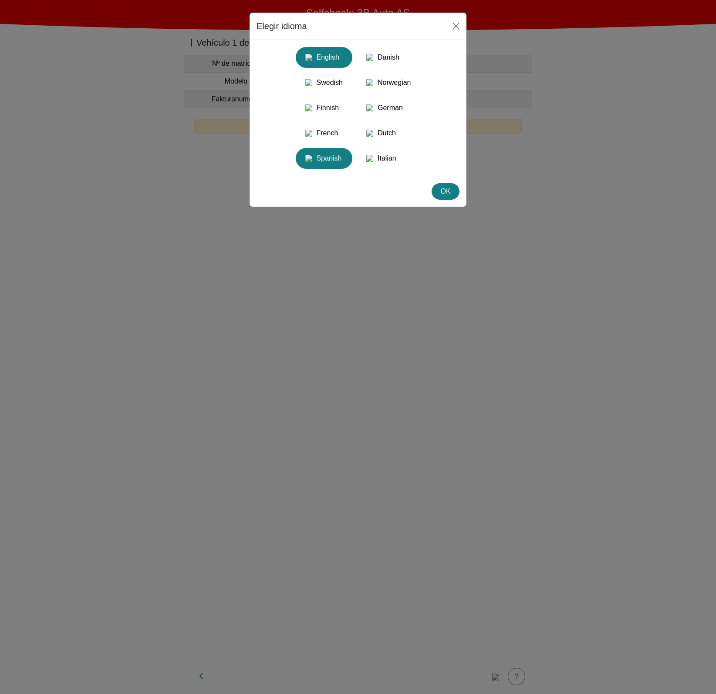
click at [330, 59] on div "English" at bounding box center [324, 58] width 46 height 16
click at [449, 200] on button "OK" at bounding box center [445, 191] width 28 height 17
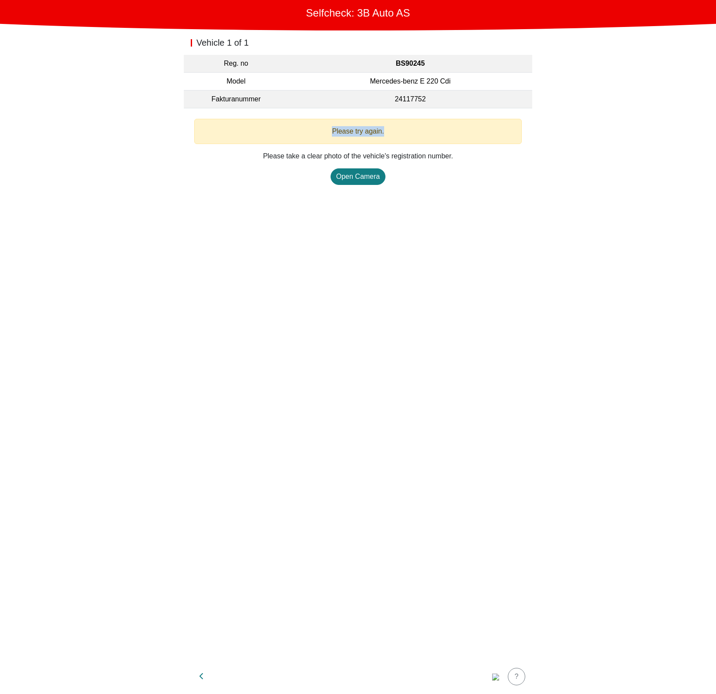
drag, startPoint x: 324, startPoint y: 125, endPoint x: 385, endPoint y: 124, distance: 61.0
click at [385, 124] on div "Please try again." at bounding box center [357, 131] width 327 height 25
copy span "Please try again."
click at [326, 336] on div "Vehicle 1 of 1 Reg. no BS90245 Model Mercedes-benz E 220 Cdi Fakturanummer 2411…" at bounding box center [358, 344] width 348 height 629
click at [492, 679] on img "button" at bounding box center [495, 677] width 7 height 7
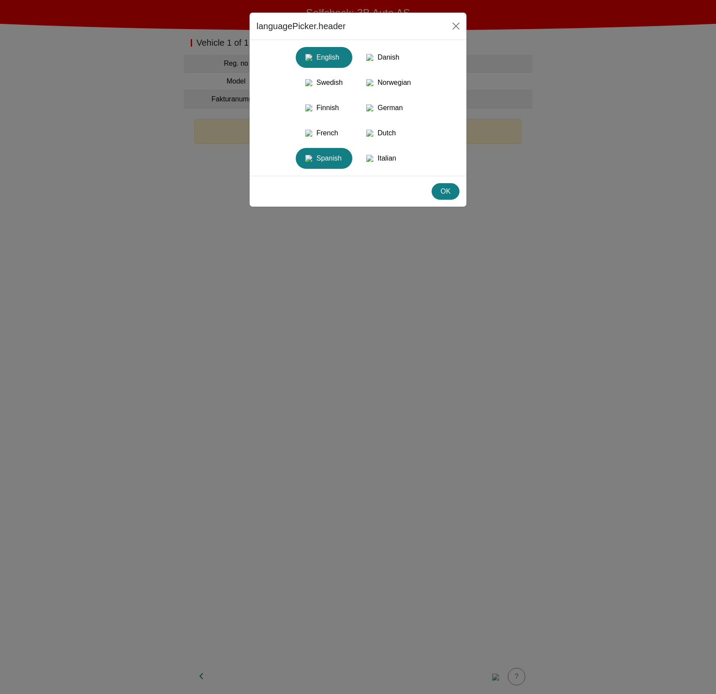
click at [329, 166] on div "Spanish" at bounding box center [324, 159] width 46 height 16
click at [436, 200] on button "OK" at bounding box center [445, 191] width 28 height 17
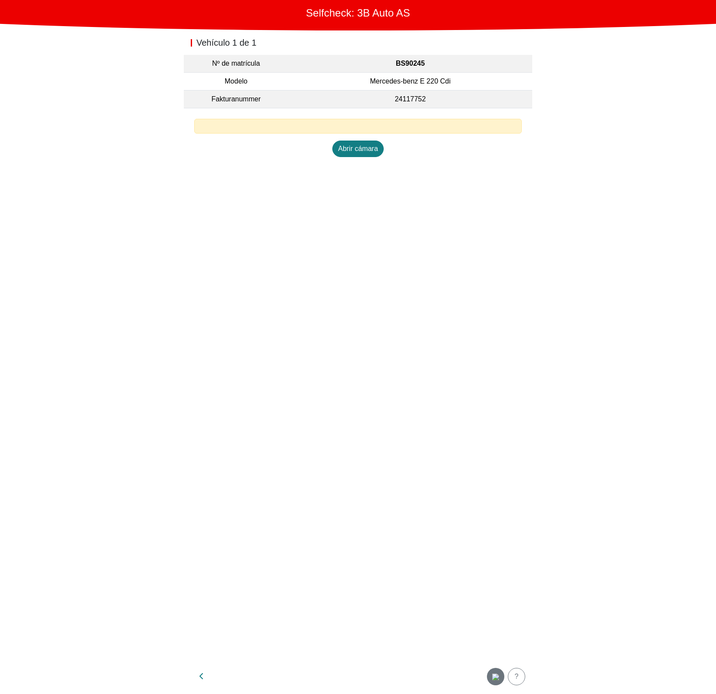
click at [493, 674] on img "button" at bounding box center [495, 677] width 7 height 7
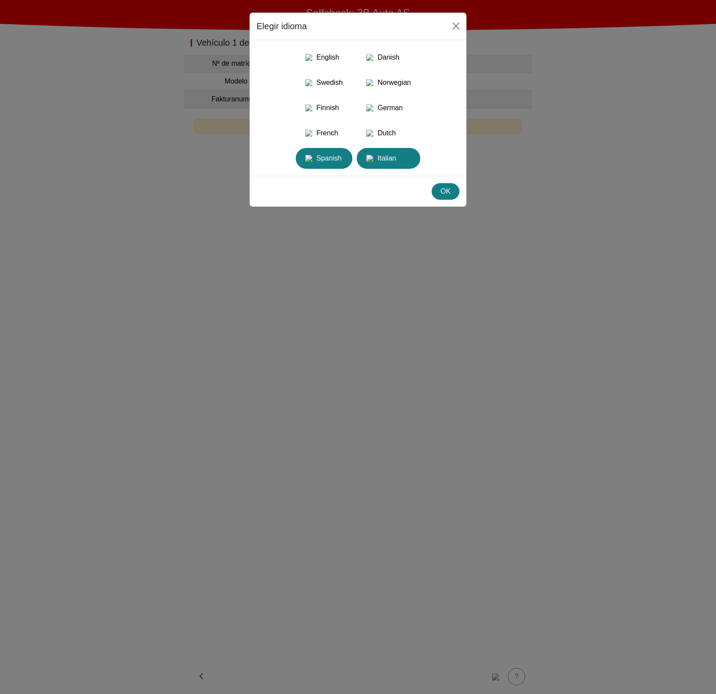
click at [384, 166] on div "Italian" at bounding box center [388, 159] width 53 height 16
click at [447, 197] on div "OK" at bounding box center [445, 191] width 17 height 10
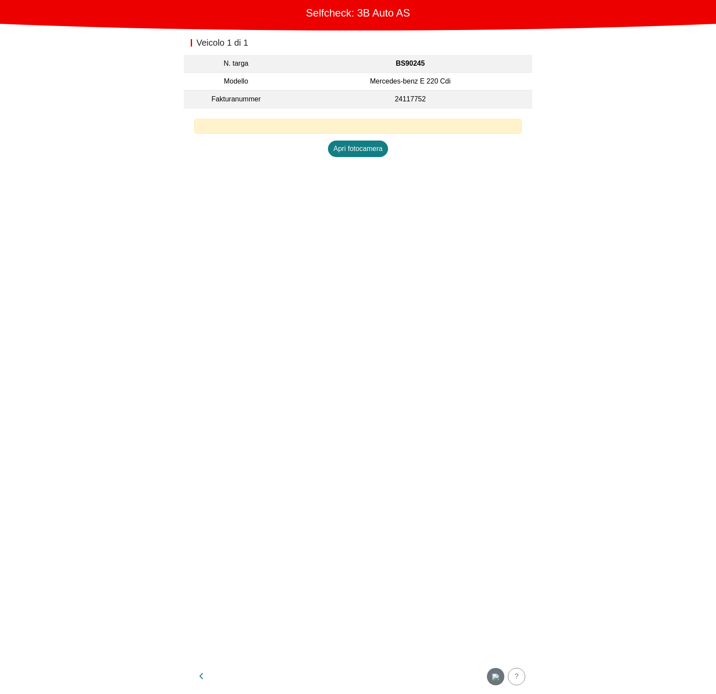
click at [496, 674] on img "button" at bounding box center [495, 677] width 7 height 7
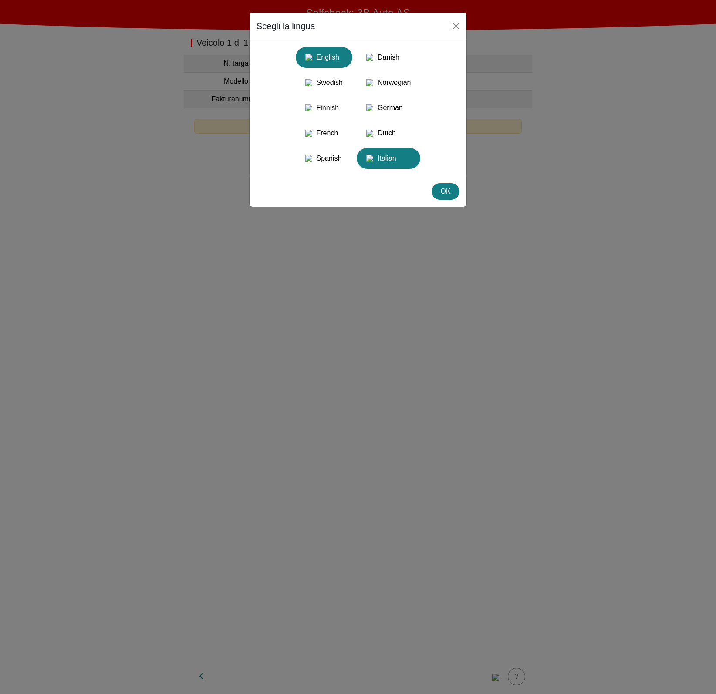
click at [335, 57] on div "English" at bounding box center [324, 58] width 46 height 16
click at [373, 58] on img "button" at bounding box center [369, 57] width 7 height 7
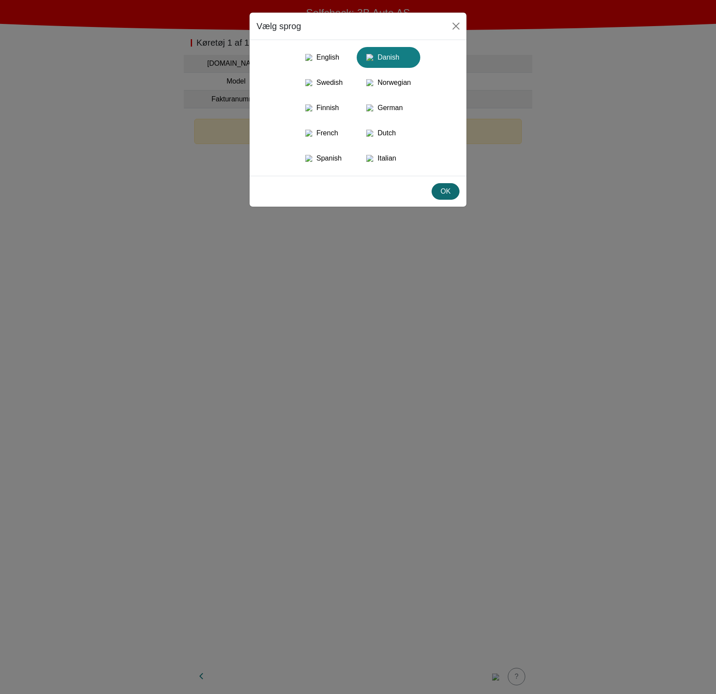
click at [451, 197] on div "OK" at bounding box center [445, 191] width 17 height 10
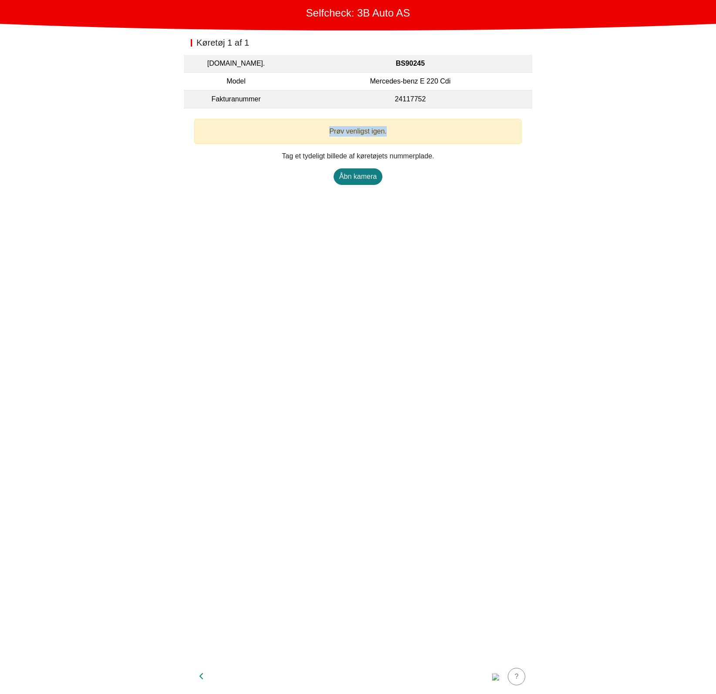
drag, startPoint x: 395, startPoint y: 133, endPoint x: 328, endPoint y: 131, distance: 67.1
click at [328, 131] on div "Prøv venligst igen." at bounding box center [357, 131] width 327 height 25
copy span "Prøv venligst igen."
drag, startPoint x: 444, startPoint y: 157, endPoint x: 280, endPoint y: 151, distance: 163.7
click at [280, 151] on p "Tag et tydeligt billede af køretøjets nummerplade." at bounding box center [357, 156] width 327 height 10
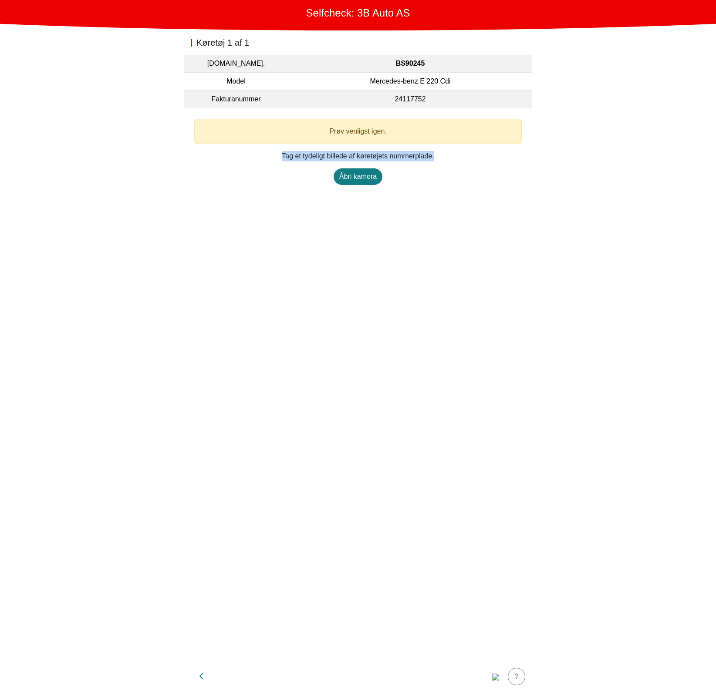
copy p "Tag et tydeligt billede af køretøjets nummerplade."
click at [364, 277] on div "Køretøj 1 af 1 Reg.nr. BS90245 Model Mercedes-benz E 220 Cdi Fakturanummer 2411…" at bounding box center [358, 344] width 348 height 629
drag, startPoint x: 322, startPoint y: 128, endPoint x: 384, endPoint y: 132, distance: 62.4
click at [384, 132] on div "Prøv venligst igen." at bounding box center [357, 131] width 327 height 25
copy span "Prøv venligst igen."
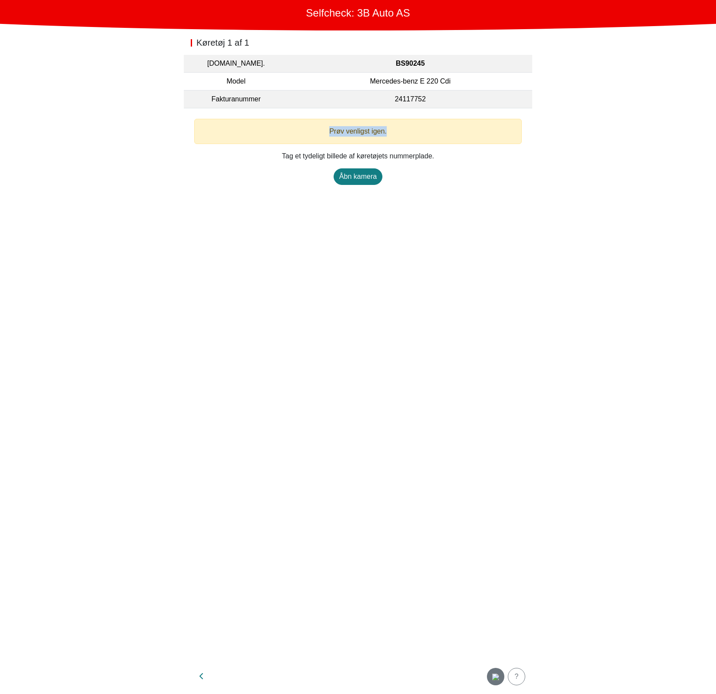
click at [494, 674] on img "button" at bounding box center [495, 677] width 7 height 7
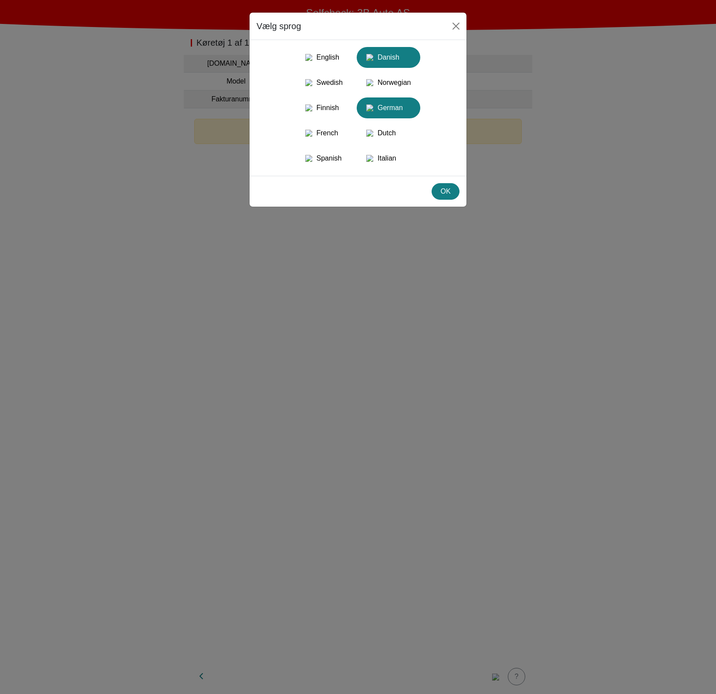
click at [393, 108] on div "German" at bounding box center [388, 108] width 53 height 16
click at [447, 197] on div "OK" at bounding box center [445, 191] width 17 height 10
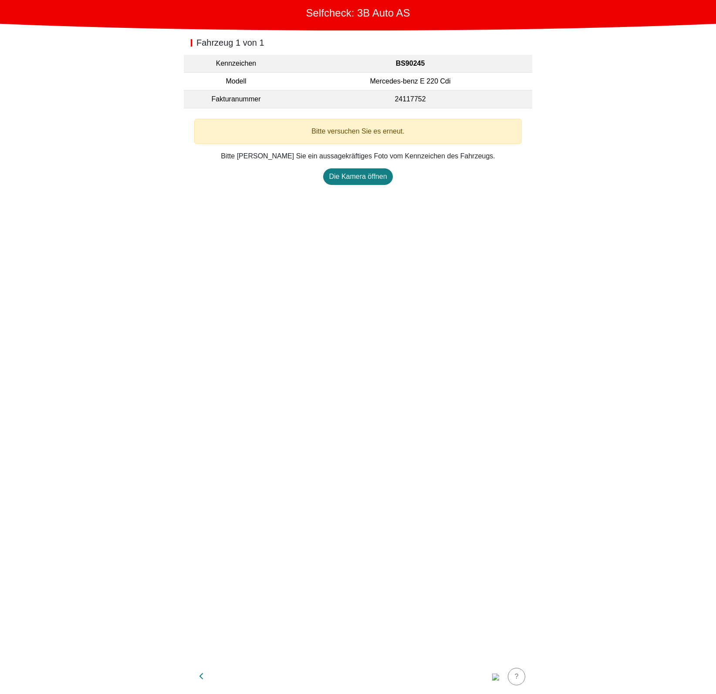
click at [447, 206] on div "Fahrzeug 1 von 1 Kennzeichen BS90245 Modell Mercedes-benz E 220 Cdi Fakturanumm…" at bounding box center [358, 344] width 348 height 629
drag, startPoint x: 407, startPoint y: 132, endPoint x: 310, endPoint y: 119, distance: 98.4
click at [310, 119] on div "Bitte versuchen Sie es erneut." at bounding box center [357, 131] width 327 height 25
copy span "Bitte versuchen Sie es erneut."
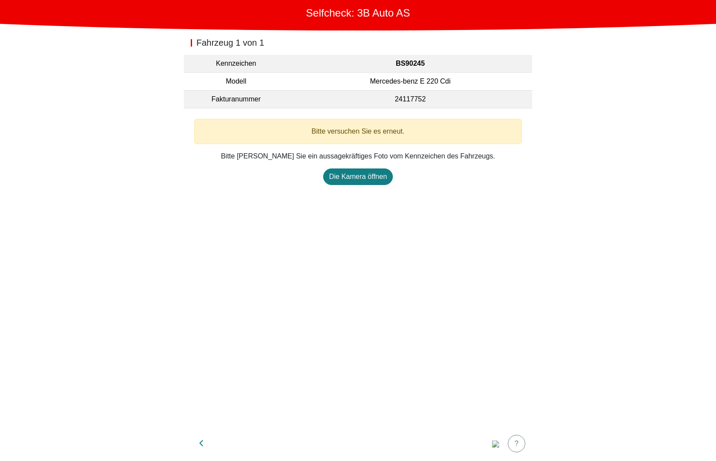
click at [205, 273] on div "Fahrzeug 1 von 1 Kennzeichen BS90245 Modell Mercedes-benz E 220 Cdi Fakturanumm…" at bounding box center [358, 228] width 348 height 396
click at [492, 442] on img "button" at bounding box center [495, 443] width 7 height 7
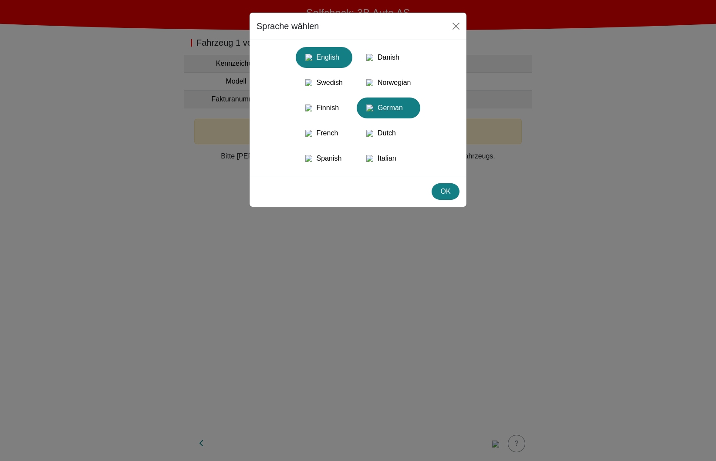
click at [344, 64] on div "English" at bounding box center [324, 58] width 46 height 16
click at [453, 200] on button "OK" at bounding box center [445, 191] width 28 height 17
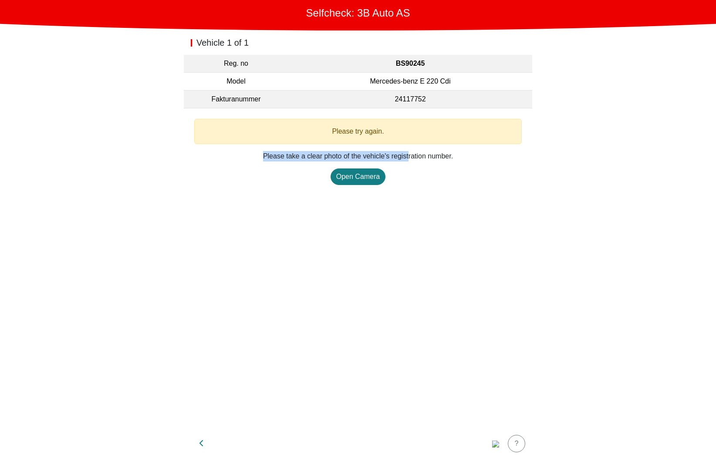
drag, startPoint x: 395, startPoint y: 124, endPoint x: 404, endPoint y: 144, distance: 22.2
click at [404, 144] on div "Please try again. Please take a clear photo of the vehicle's registration numbe…" at bounding box center [357, 152] width 327 height 66
click at [582, 151] on main "Selfcheck: 3B Auto AS Vehicle 1 of 1 Reg. no BS90245 Model Mercedes-benz E 220 …" at bounding box center [358, 230] width 716 height 461
click at [200, 445] on icon "button" at bounding box center [201, 443] width 4 height 7
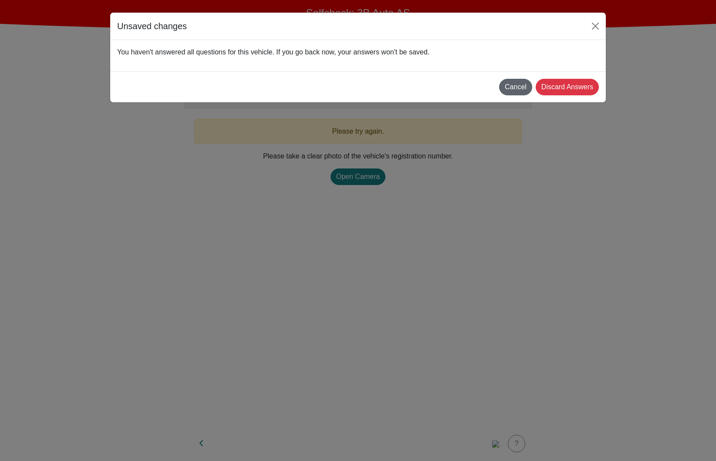
click at [516, 82] on div "Cancel" at bounding box center [515, 87] width 22 height 10
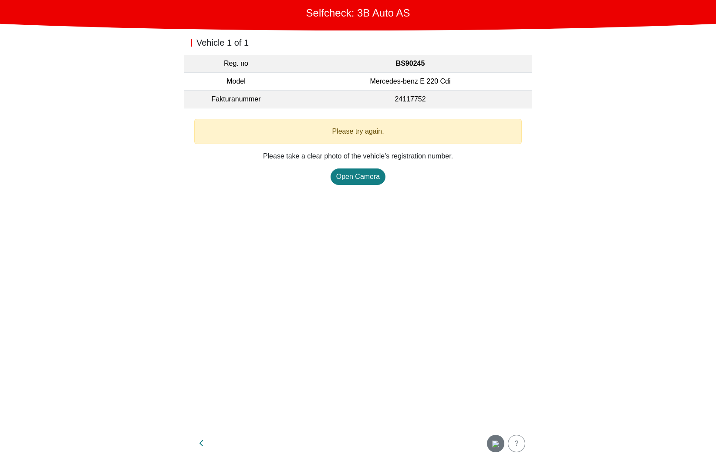
click at [492, 444] on img "button" at bounding box center [495, 443] width 7 height 7
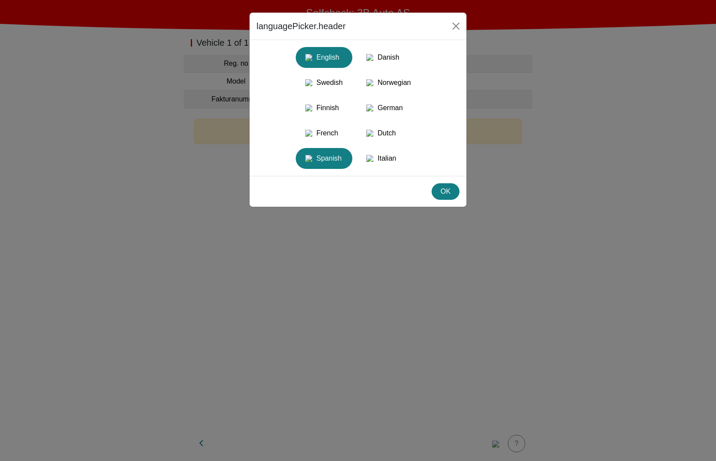
click at [338, 166] on div "Spanish" at bounding box center [324, 159] width 46 height 16
click at [450, 197] on div "OK" at bounding box center [445, 191] width 17 height 10
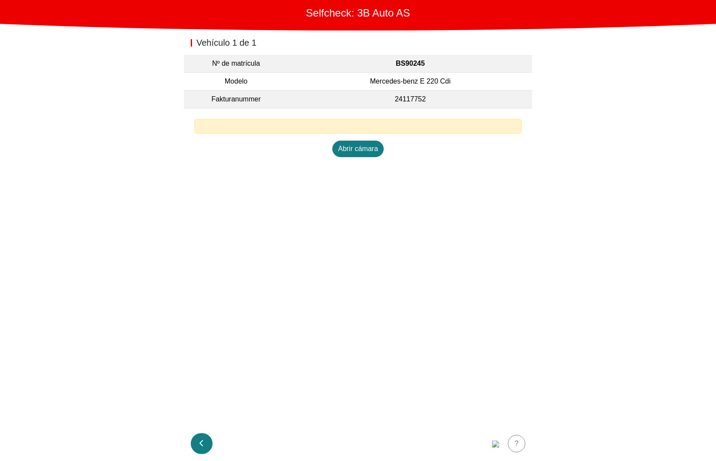
click at [197, 442] on button "button" at bounding box center [202, 443] width 22 height 21
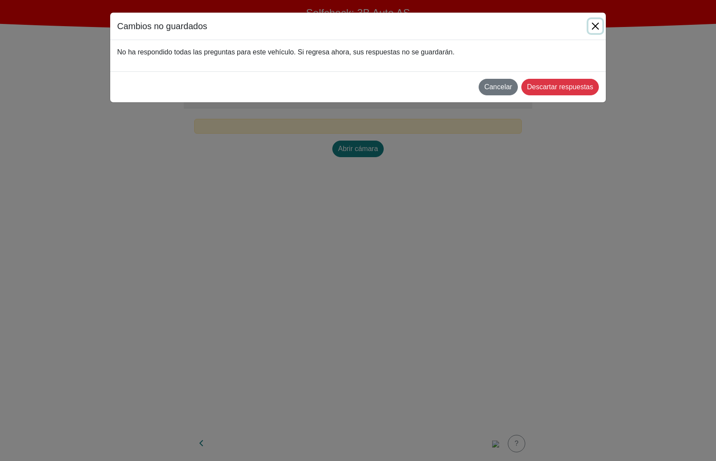
click at [597, 22] on button "Close" at bounding box center [595, 26] width 14 height 14
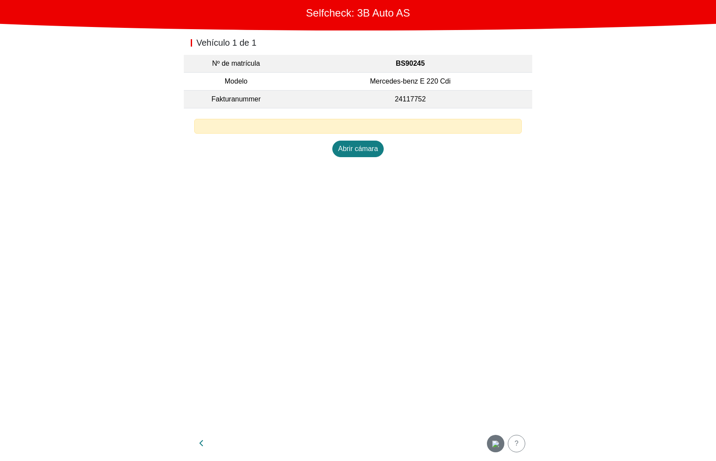
click at [497, 447] on img "button" at bounding box center [495, 443] width 7 height 7
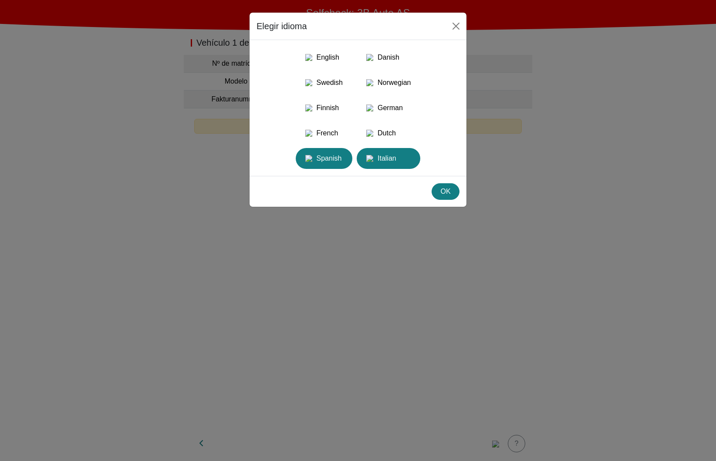
click at [373, 162] on img "button" at bounding box center [369, 158] width 7 height 7
click at [397, 91] on div "Norwegian" at bounding box center [388, 83] width 53 height 16
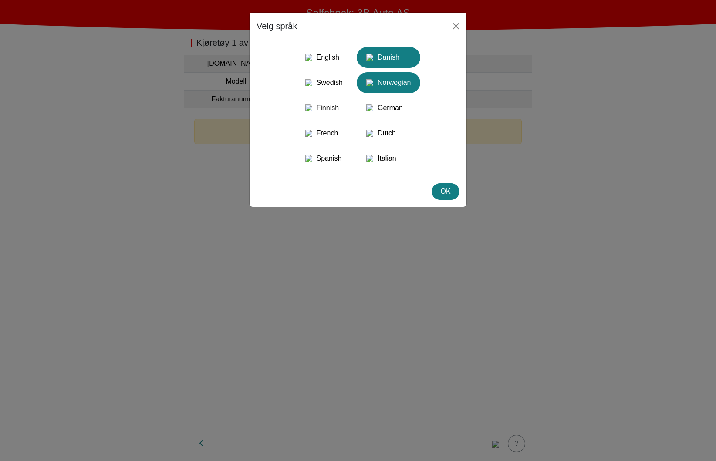
click at [403, 54] on div "Danish" at bounding box center [388, 58] width 53 height 16
click at [388, 116] on div "German" at bounding box center [388, 108] width 53 height 16
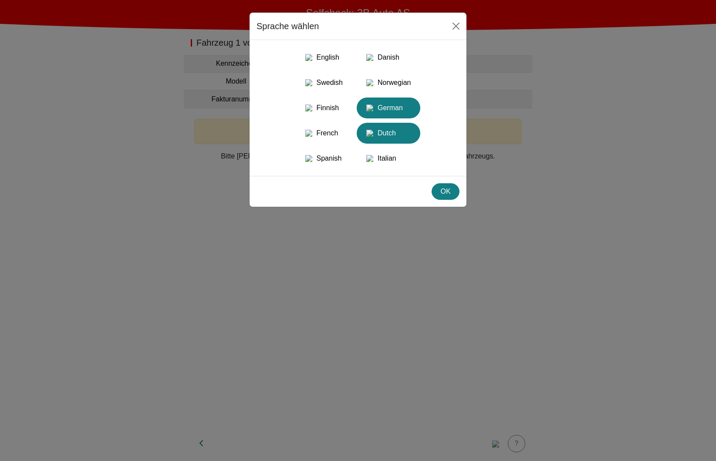
click at [383, 141] on div "Dutch" at bounding box center [388, 133] width 53 height 16
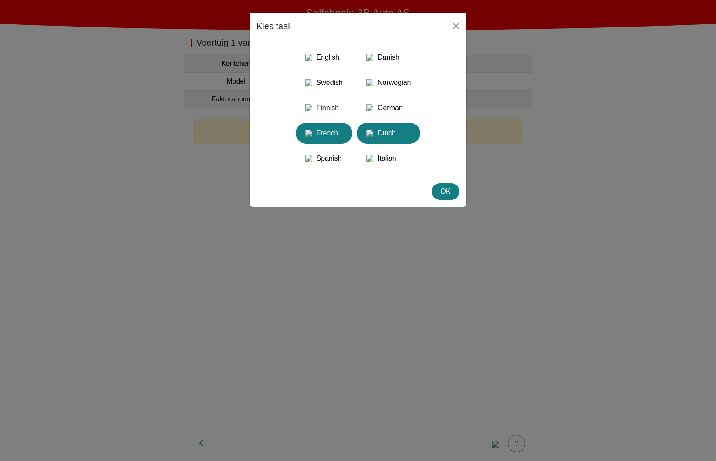
click at [314, 141] on div "French" at bounding box center [324, 133] width 46 height 16
click at [427, 154] on div "English Danish Swedish Norwegian Finnish German French Dutch Spanish Italian" at bounding box center [357, 108] width 203 height 122
click at [413, 141] on div "Dutch" at bounding box center [388, 133] width 53 height 16
click at [451, 197] on div "OK" at bounding box center [445, 191] width 17 height 10
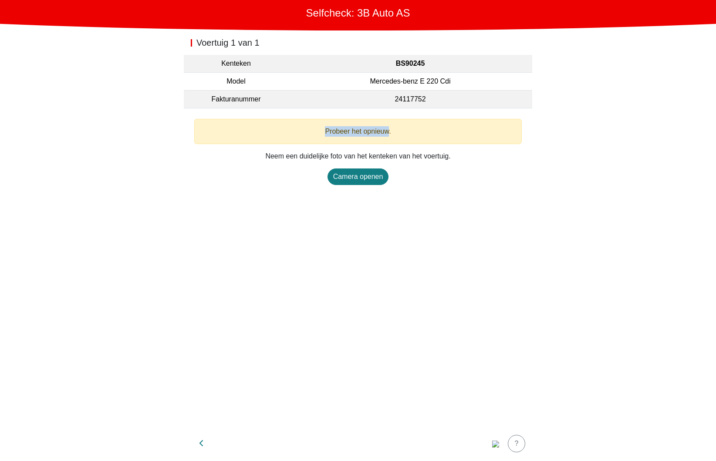
drag, startPoint x: 328, startPoint y: 130, endPoint x: 387, endPoint y: 130, distance: 58.8
click at [387, 130] on span "Probeer het opnieuw." at bounding box center [358, 131] width 66 height 7
copy span "Probeer het opnieuw"
click at [411, 259] on div "Voertuig 1 van 1 Kenteken BS90245 Model Mercedes-benz E 220 Cdi Fakturanummer 2…" at bounding box center [358, 228] width 348 height 396
click at [501, 443] on div "button" at bounding box center [495, 443] width 17 height 10
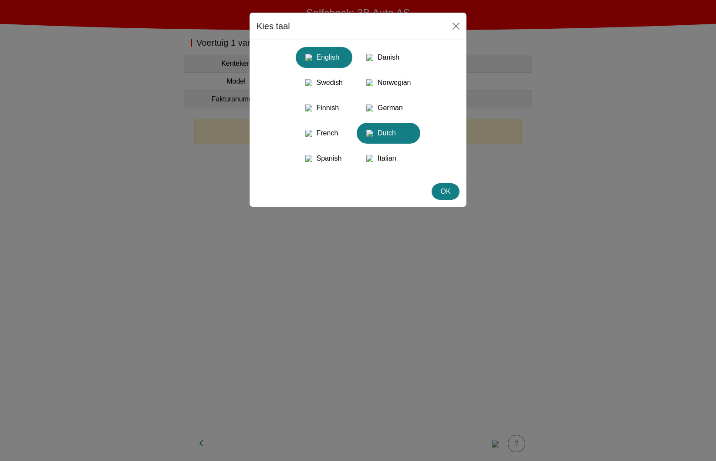
click at [317, 56] on div "English" at bounding box center [324, 58] width 46 height 16
click at [356, 169] on button "Spanish" at bounding box center [388, 158] width 64 height 21
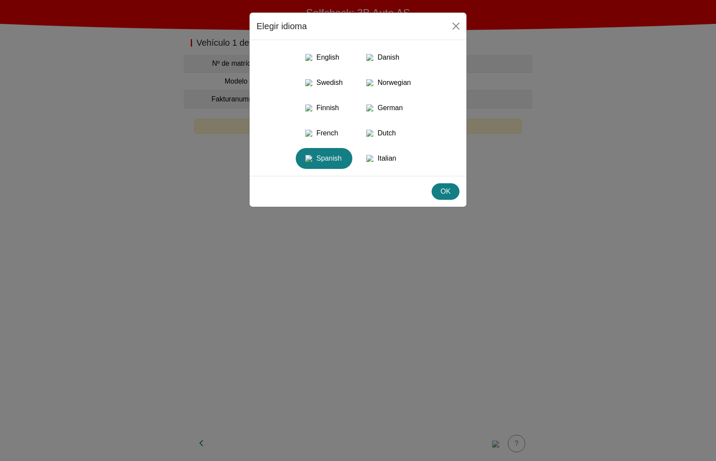
click at [454, 200] on button "OK" at bounding box center [445, 191] width 28 height 17
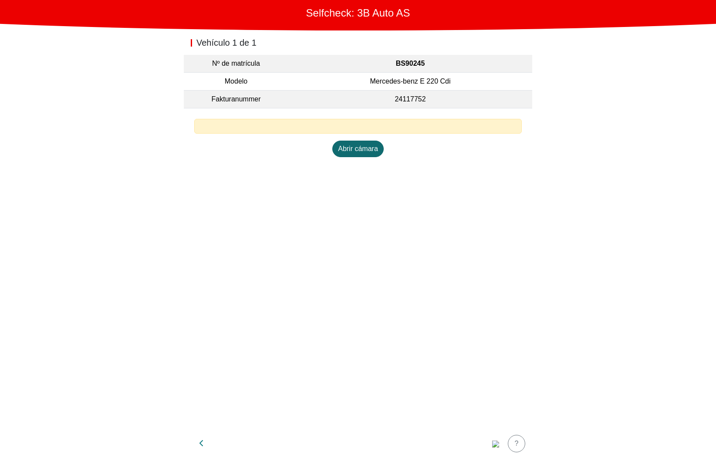
click at [351, 150] on div "Abrir cámara" at bounding box center [358, 149] width 40 height 10
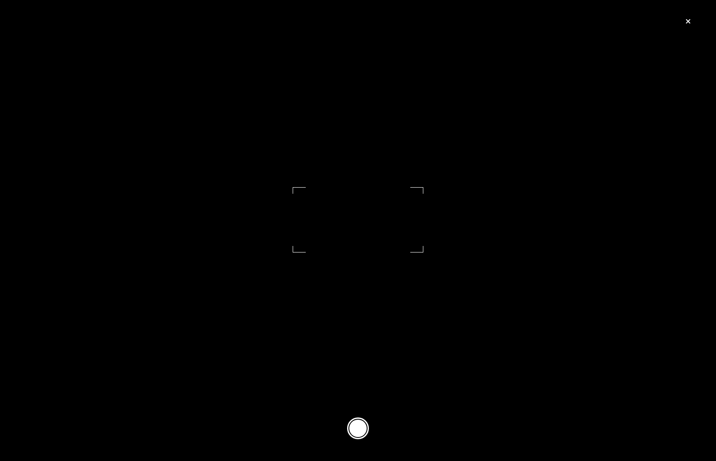
click at [361, 423] on button at bounding box center [358, 428] width 22 height 22
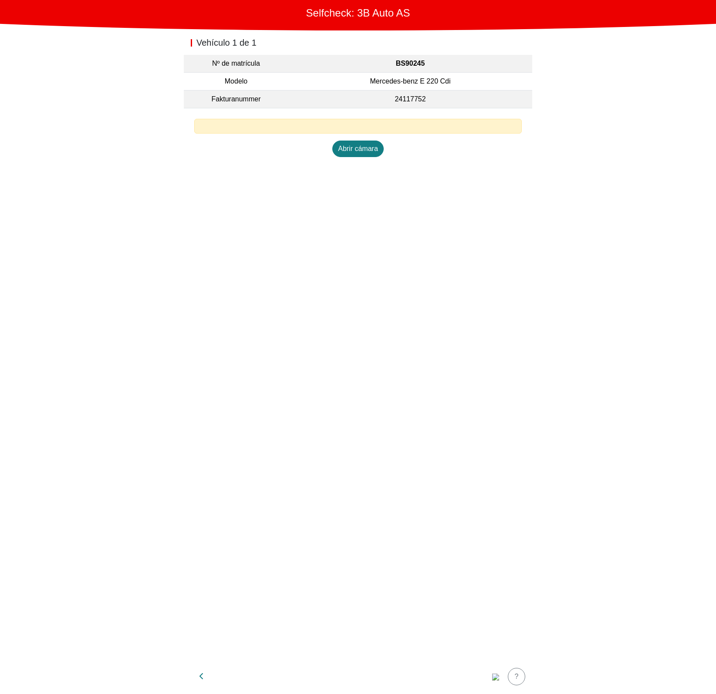
click at [348, 138] on div "Abrir cámara" at bounding box center [357, 138] width 327 height 38
click at [350, 146] on div "Abrir cámara" at bounding box center [358, 149] width 40 height 10
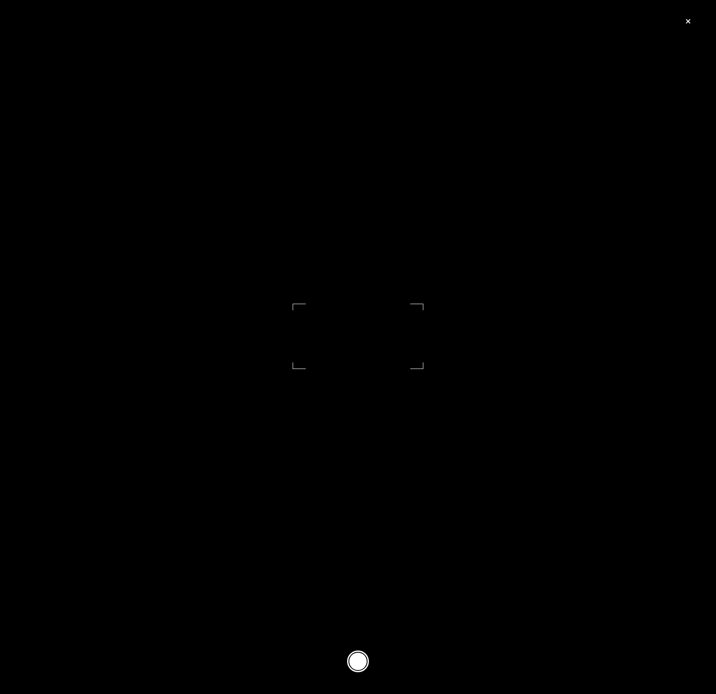
click at [355, 654] on button at bounding box center [358, 662] width 22 height 22
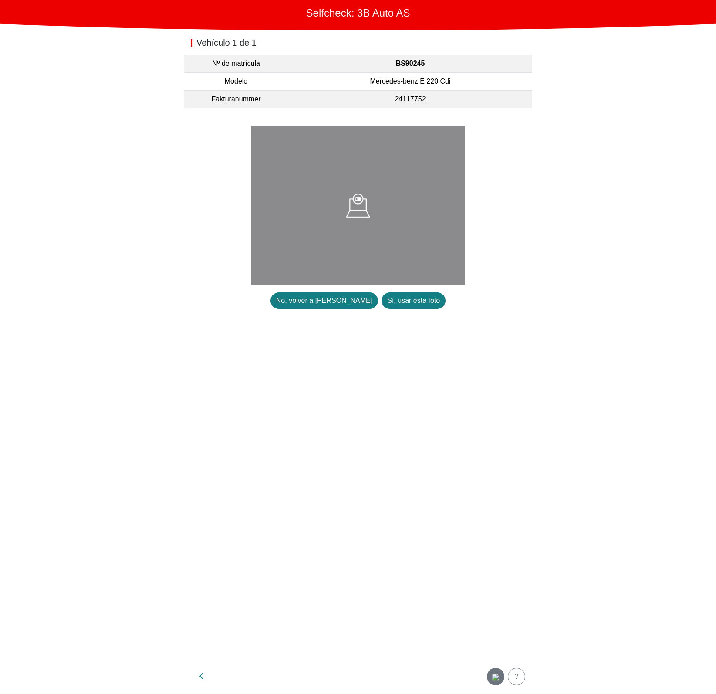
click at [493, 679] on img "button" at bounding box center [495, 677] width 7 height 7
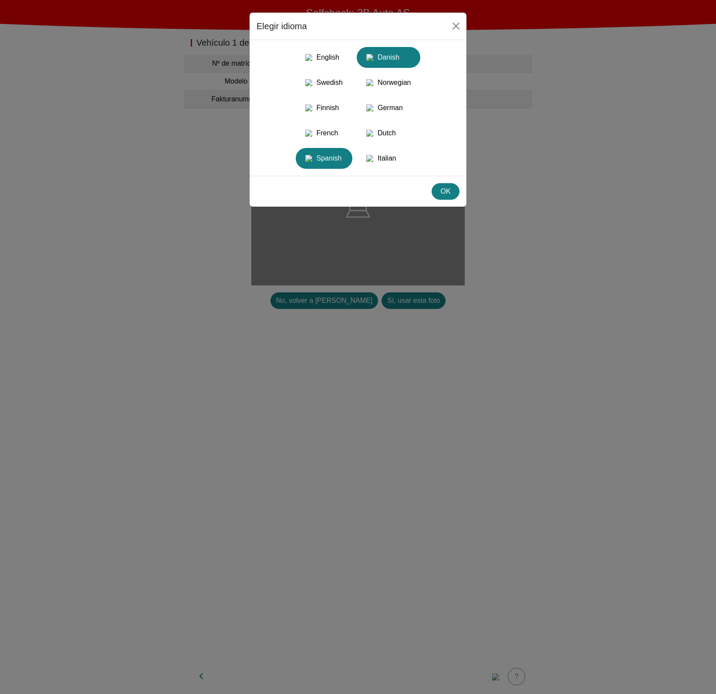
click at [388, 57] on div "Danish" at bounding box center [388, 58] width 53 height 16
click at [334, 166] on div "Spanish" at bounding box center [324, 159] width 46 height 16
drag, startPoint x: 392, startPoint y: 58, endPoint x: 377, endPoint y: 98, distance: 42.8
click at [392, 58] on div "Danish" at bounding box center [388, 58] width 53 height 16
click at [317, 166] on div "Spanish" at bounding box center [324, 159] width 46 height 16
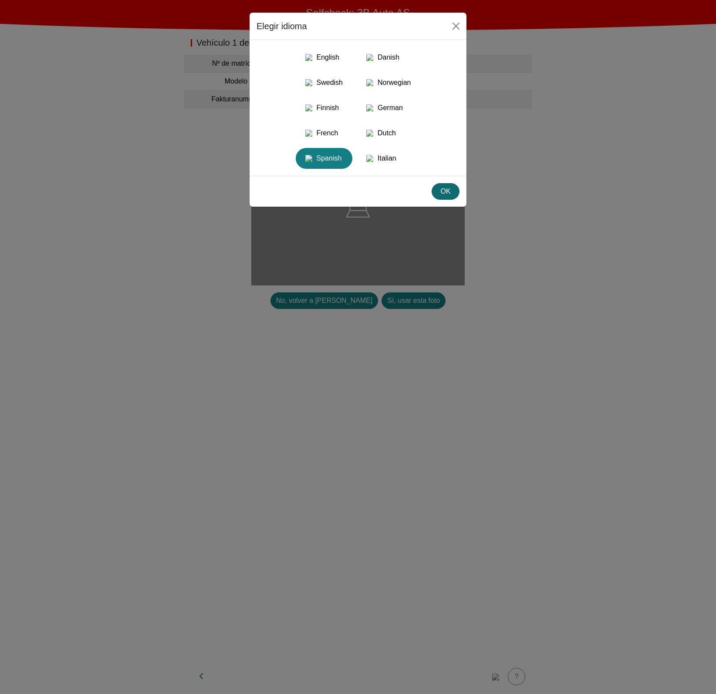
click at [441, 197] on div "OK" at bounding box center [445, 191] width 17 height 10
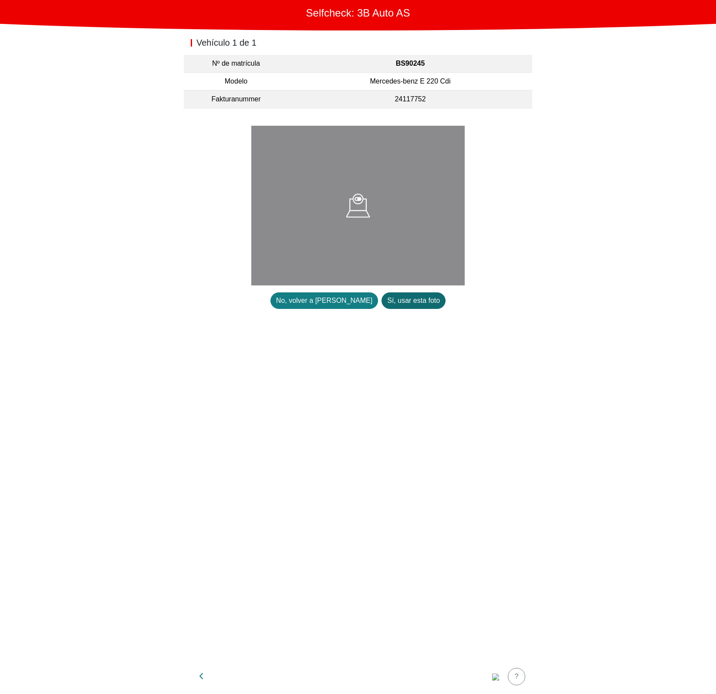
click at [387, 300] on div "Sí, usar esta foto" at bounding box center [413, 301] width 53 height 10
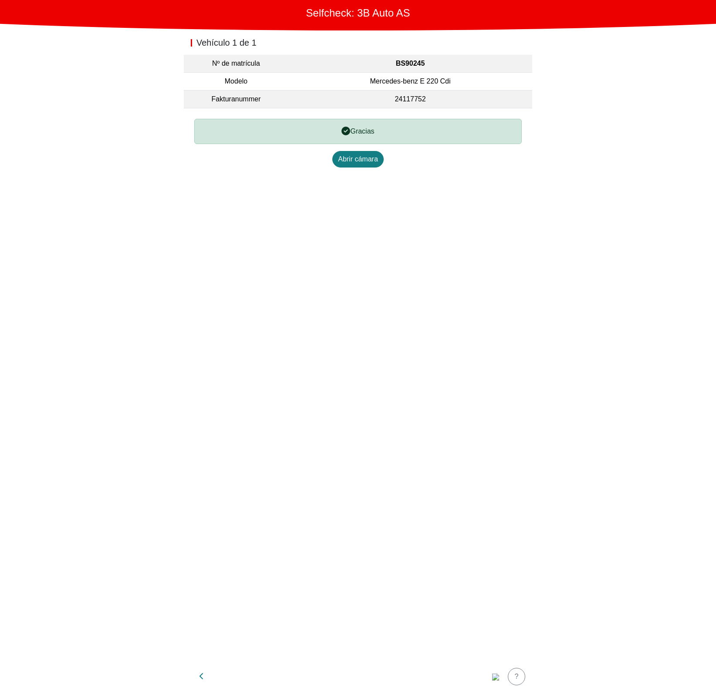
click at [421, 203] on div "Vehículo 1 de 1 Nº de matrícula BS90245 Modelo Mercedes-benz E 220 Cdi Fakturan…" at bounding box center [358, 344] width 348 height 629
click at [371, 163] on div "Abrir cámara" at bounding box center [358, 159] width 40 height 10
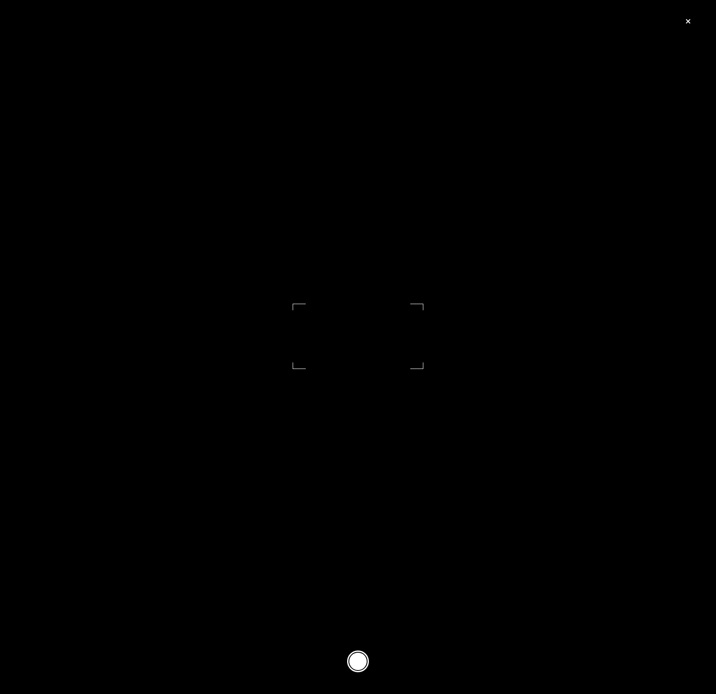
click at [358, 659] on button at bounding box center [358, 662] width 22 height 22
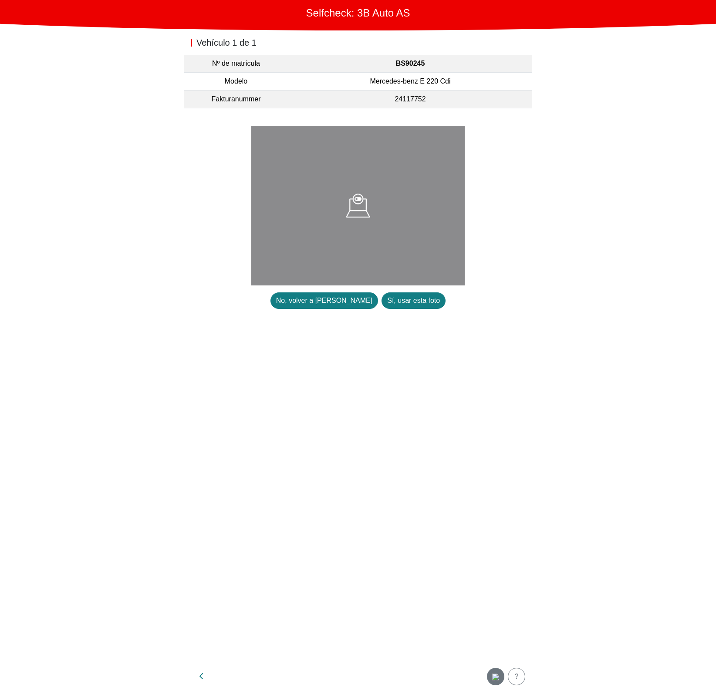
click at [488, 672] on div "button" at bounding box center [495, 677] width 17 height 10
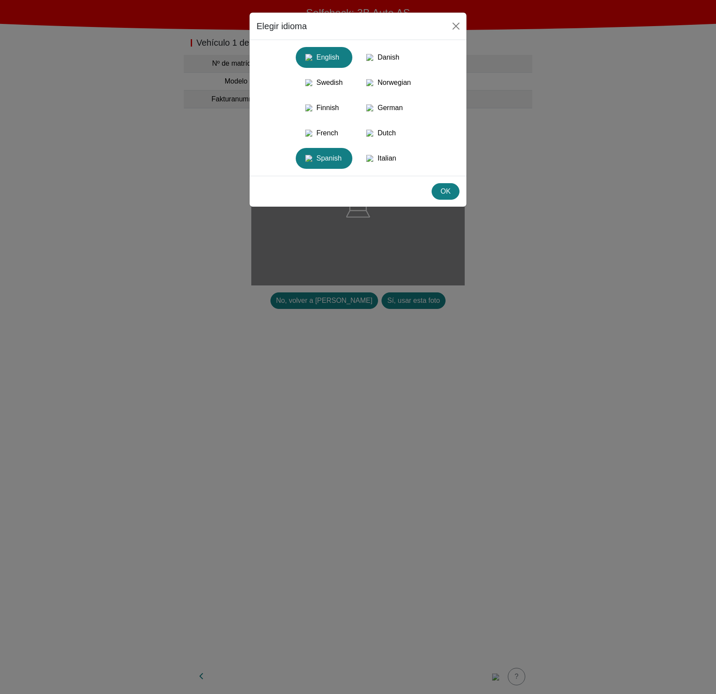
click at [343, 65] on div "English" at bounding box center [324, 58] width 46 height 16
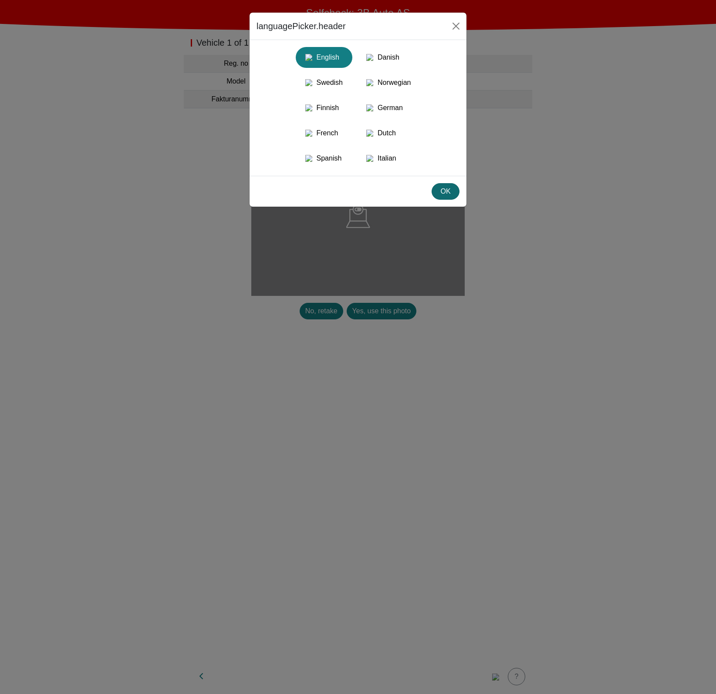
click at [446, 197] on div "OK" at bounding box center [445, 191] width 17 height 10
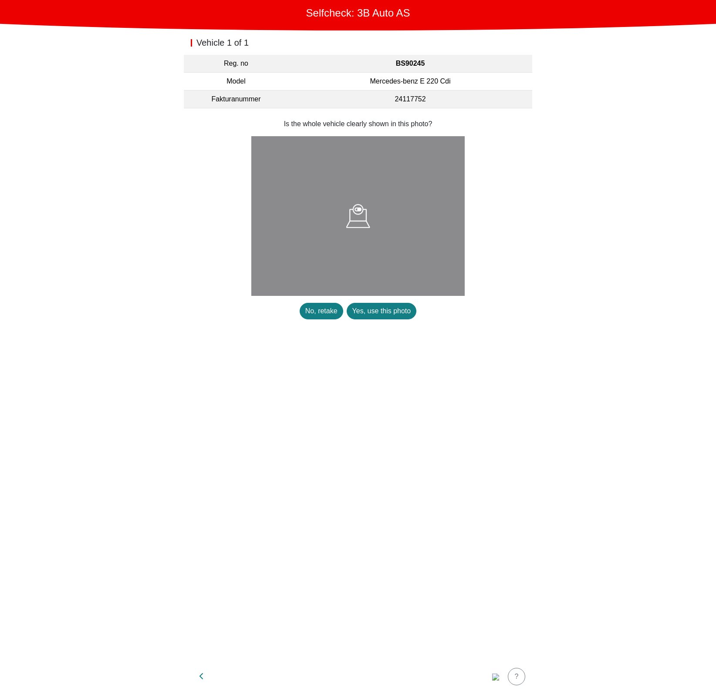
click at [441, 349] on div "Vehicle 1 of 1 Reg. no BS90245 Model Mercedes-benz E 220 Cdi Fakturanummer 2411…" at bounding box center [358, 344] width 348 height 629
click at [400, 311] on div "Yes, use this photo" at bounding box center [381, 311] width 59 height 10
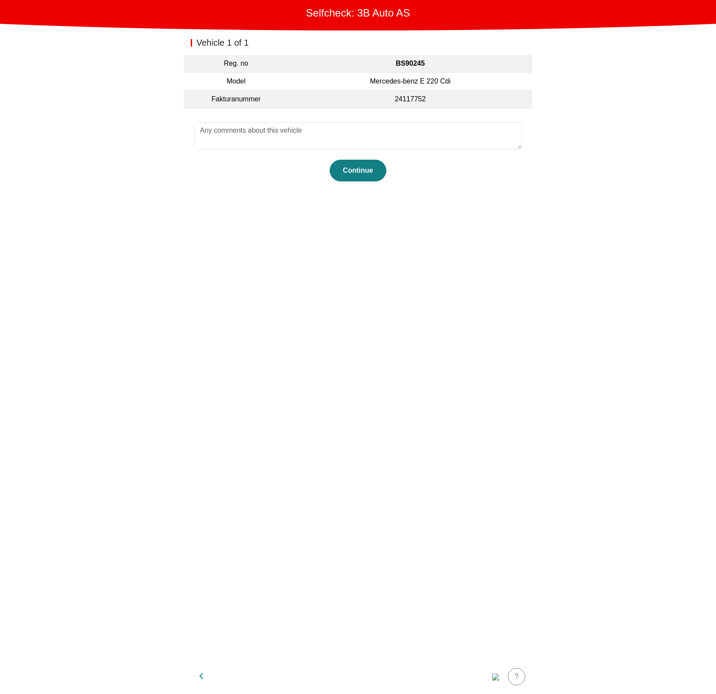
click at [402, 257] on div "Vehicle 1 of 1 Reg. no BS90245 Model Mercedes-benz E 220 Cdi Fakturanummer 2411…" at bounding box center [358, 344] width 348 height 629
click at [498, 681] on img "button" at bounding box center [495, 677] width 7 height 7
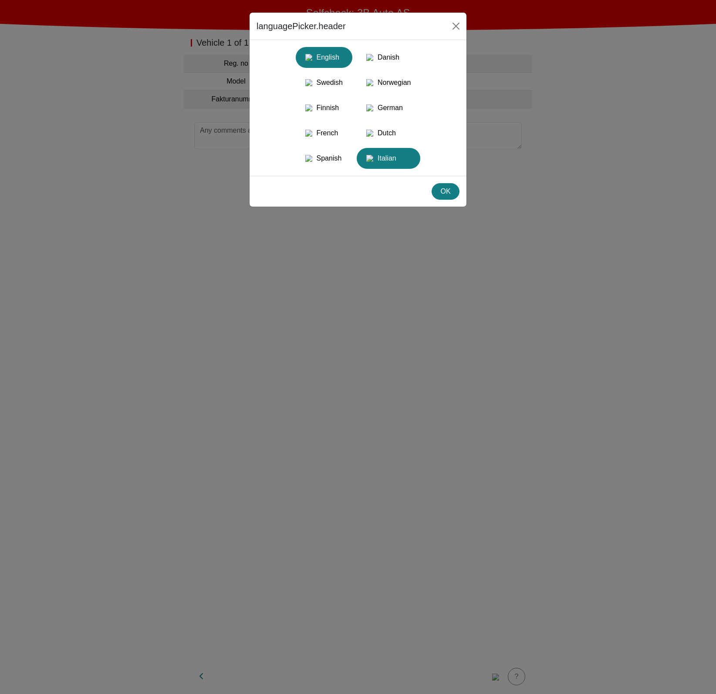
click at [381, 166] on div "Italian" at bounding box center [388, 159] width 53 height 16
click at [337, 166] on div "Spanish" at bounding box center [324, 159] width 46 height 16
click at [444, 197] on div "OK" at bounding box center [445, 191] width 17 height 10
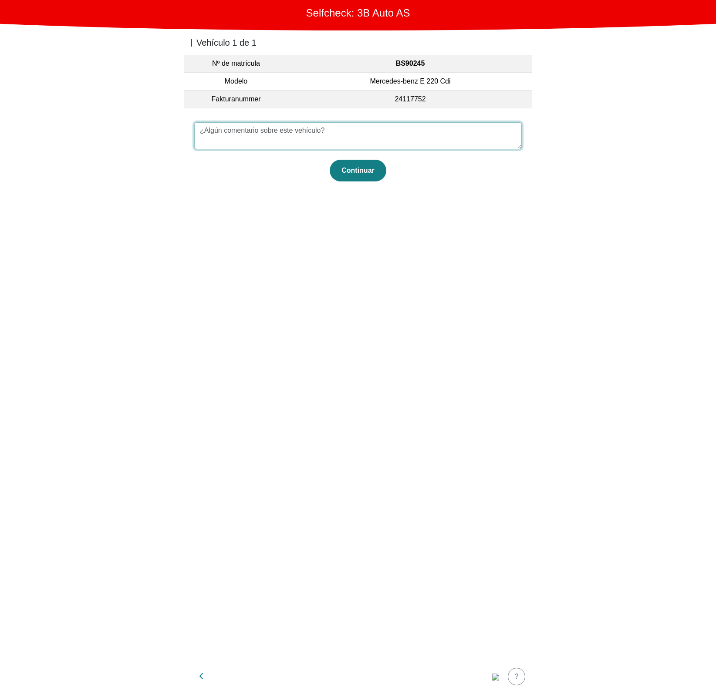
click at [317, 129] on textarea at bounding box center [357, 135] width 327 height 27
click at [361, 175] on button "Continuar" at bounding box center [357, 171] width 57 height 22
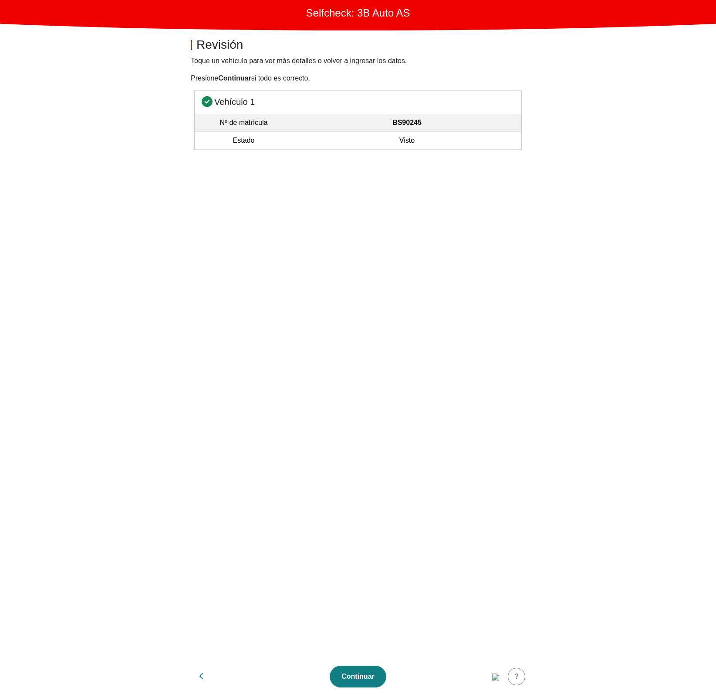
click at [404, 142] on td "Visto" at bounding box center [406, 141] width 229 height 18
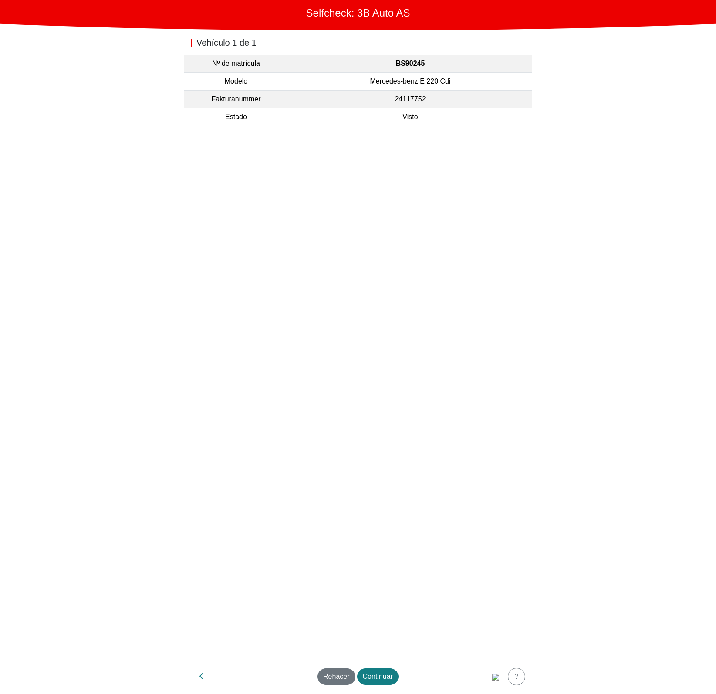
click at [499, 518] on div "Vehículo 1 de 1 Nº de matrícula BS90245 Modelo Mercedes-benz E 220 Cdi Fakturan…" at bounding box center [358, 344] width 348 height 629
click at [387, 673] on div "Continuar" at bounding box center [378, 677] width 30 height 10
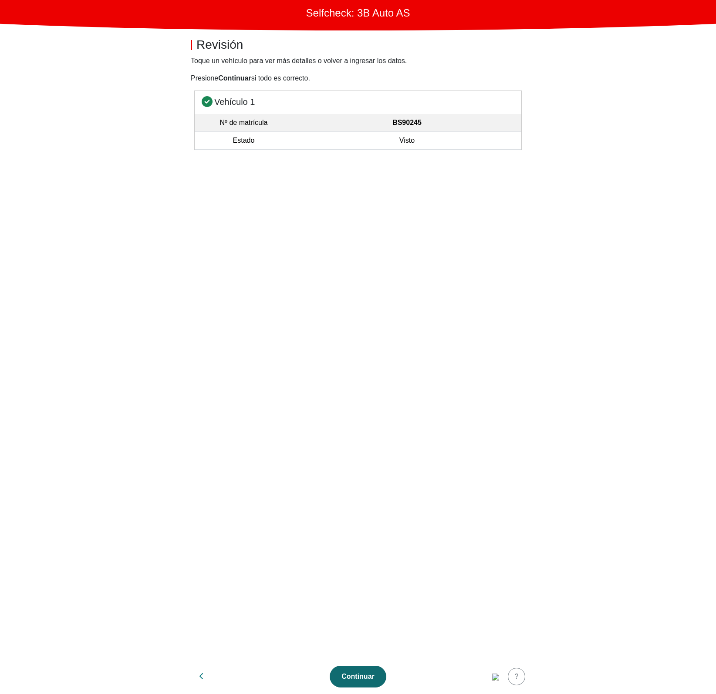
click at [375, 673] on div "Continuar" at bounding box center [358, 677] width 38 height 10
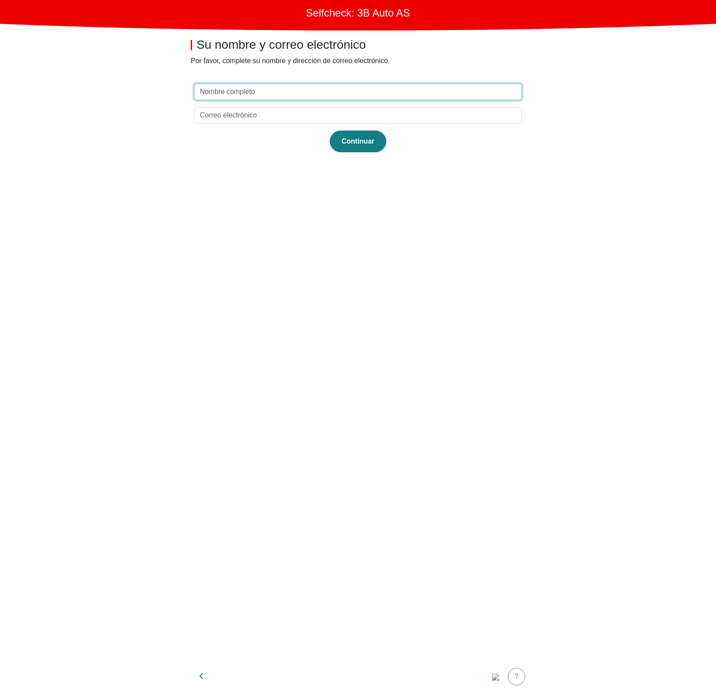
click at [231, 95] on input "text" at bounding box center [357, 92] width 327 height 17
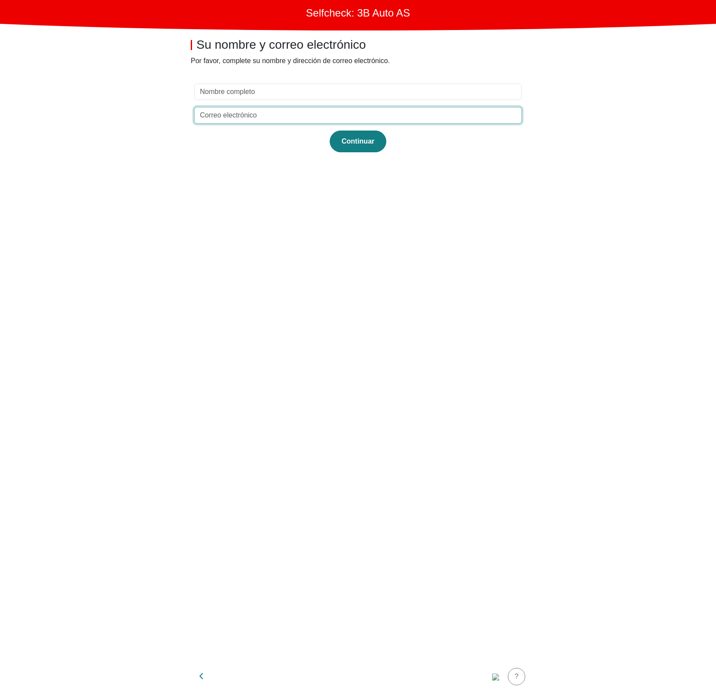
click at [226, 111] on input "email" at bounding box center [357, 115] width 327 height 17
click at [498, 674] on img "button" at bounding box center [495, 677] width 7 height 7
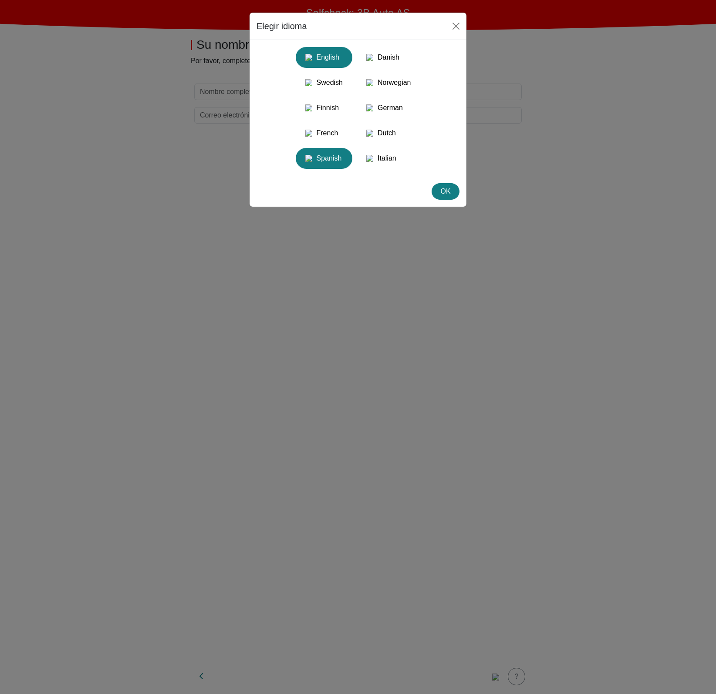
click at [327, 57] on div "English" at bounding box center [324, 58] width 46 height 16
click at [387, 54] on div "Danish" at bounding box center [388, 58] width 53 height 16
click at [318, 166] on div "Spanish" at bounding box center [324, 159] width 46 height 16
click at [391, 166] on div "Italian" at bounding box center [388, 159] width 53 height 16
click at [312, 162] on img "button" at bounding box center [308, 158] width 7 height 7
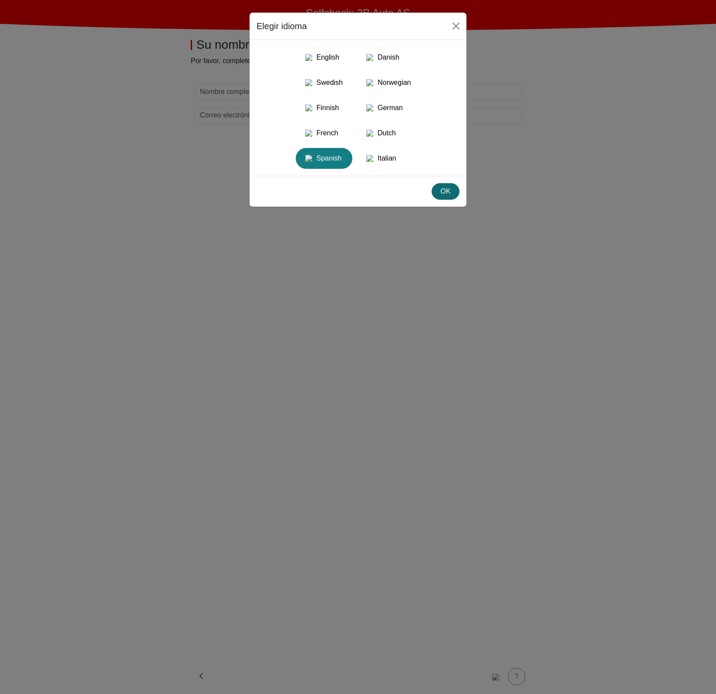
click at [445, 197] on div "OK" at bounding box center [445, 191] width 17 height 10
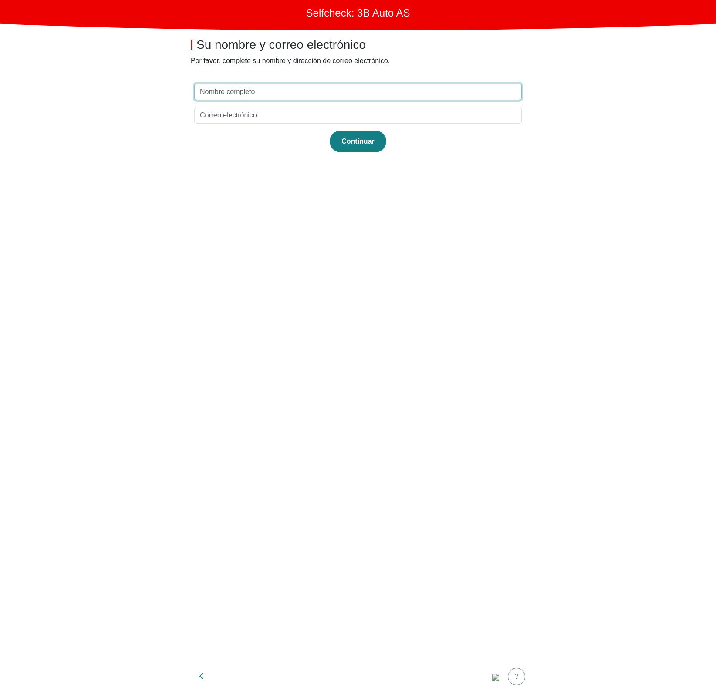
click at [229, 91] on input "text" at bounding box center [357, 92] width 327 height 17
click at [369, 137] on div "Continuar" at bounding box center [358, 141] width 38 height 10
click at [346, 90] on input "text" at bounding box center [357, 92] width 327 height 17
type input "test"
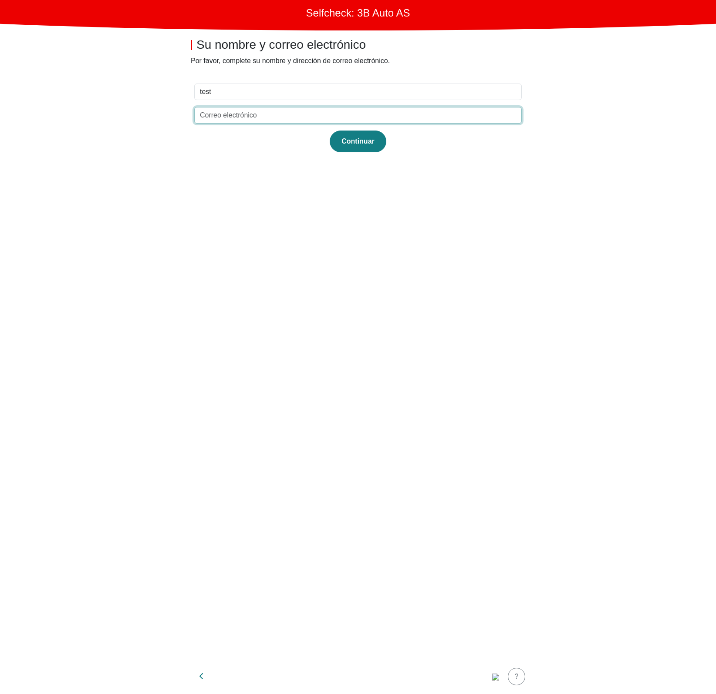
click at [258, 113] on input "email" at bounding box center [357, 115] width 327 height 17
click at [378, 148] on button "Continuar" at bounding box center [357, 142] width 57 height 22
click at [348, 108] on input "email" at bounding box center [357, 115] width 327 height 17
click at [347, 145] on div "Continuar" at bounding box center [358, 141] width 38 height 10
click at [331, 116] on input "test" at bounding box center [357, 115] width 327 height 17
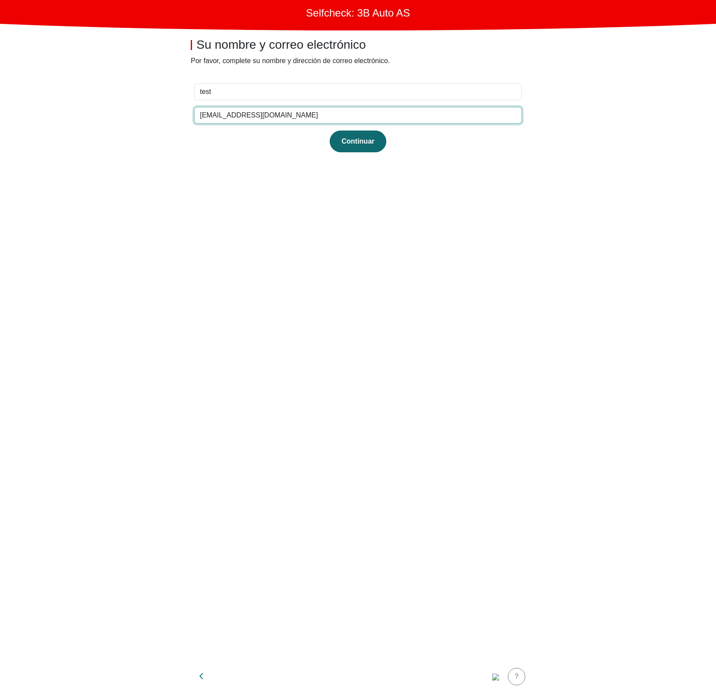
type input "[EMAIL_ADDRESS][DOMAIN_NAME]"
click at [364, 134] on button "Continuar" at bounding box center [357, 142] width 57 height 22
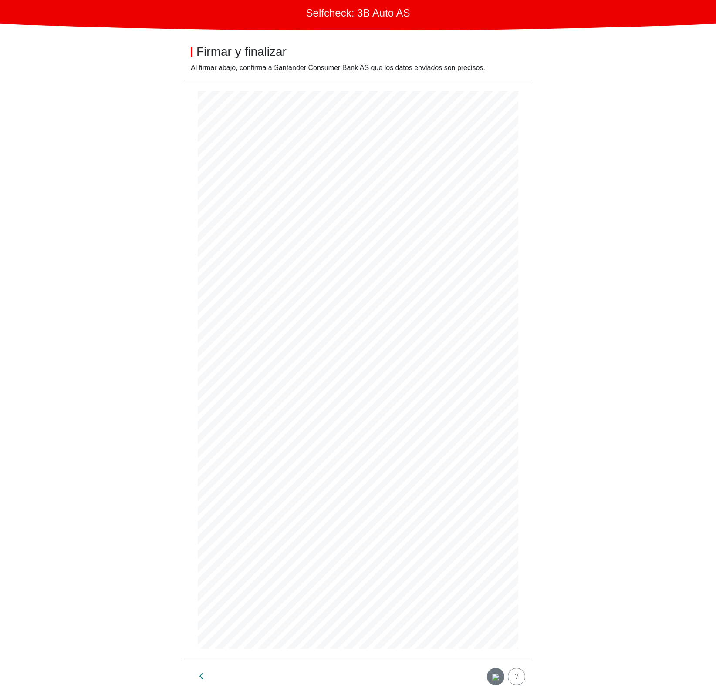
click at [493, 674] on img "button" at bounding box center [495, 677] width 7 height 7
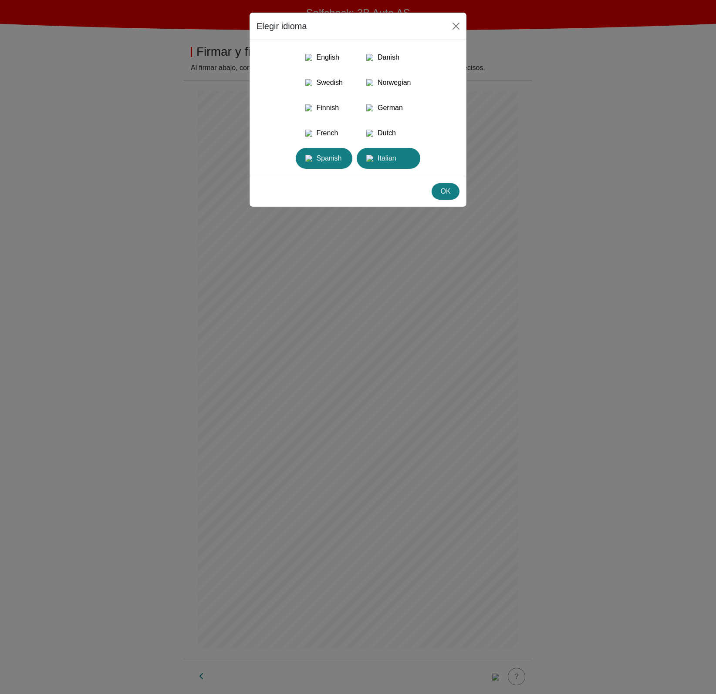
click at [401, 163] on button "Italian" at bounding box center [388, 158] width 64 height 21
click at [327, 56] on div "English" at bounding box center [324, 58] width 46 height 16
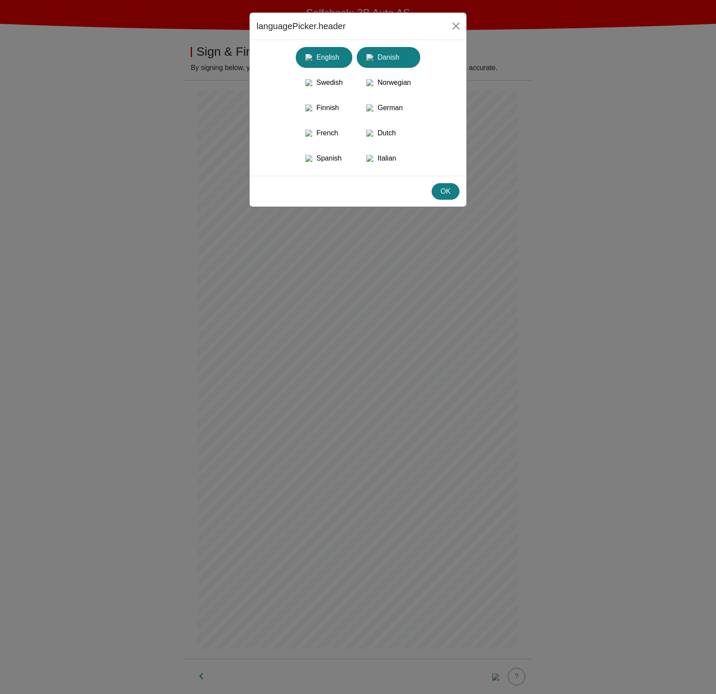
click at [406, 57] on div "Danish" at bounding box center [388, 58] width 53 height 16
click at [343, 57] on div "English" at bounding box center [324, 58] width 46 height 16
click at [448, 197] on div "OK" at bounding box center [445, 191] width 17 height 10
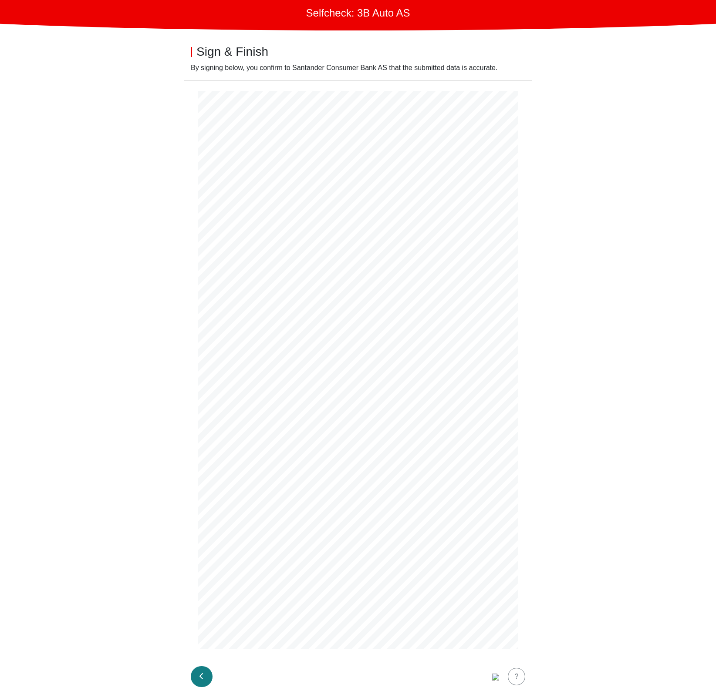
click at [210, 678] on button "button" at bounding box center [202, 676] width 22 height 21
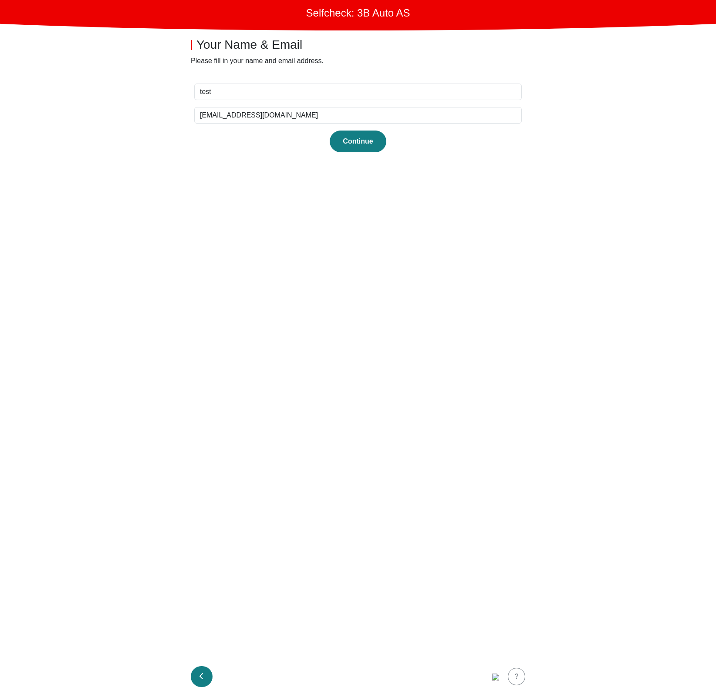
click at [201, 684] on button "button" at bounding box center [202, 676] width 22 height 21
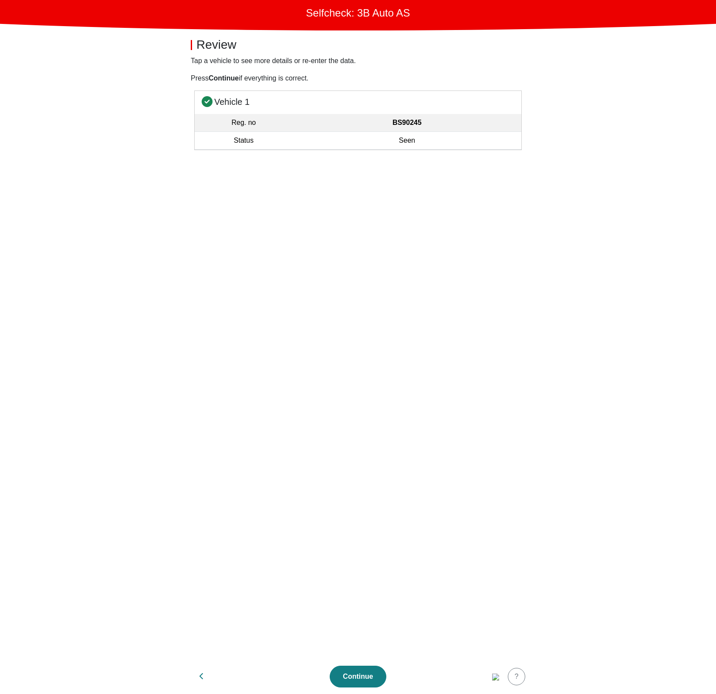
click at [255, 197] on section "Vehicle 1 Reg. no BS90245 Status Seen" at bounding box center [358, 375] width 348 height 569
click at [404, 143] on td "Seen" at bounding box center [406, 141] width 229 height 18
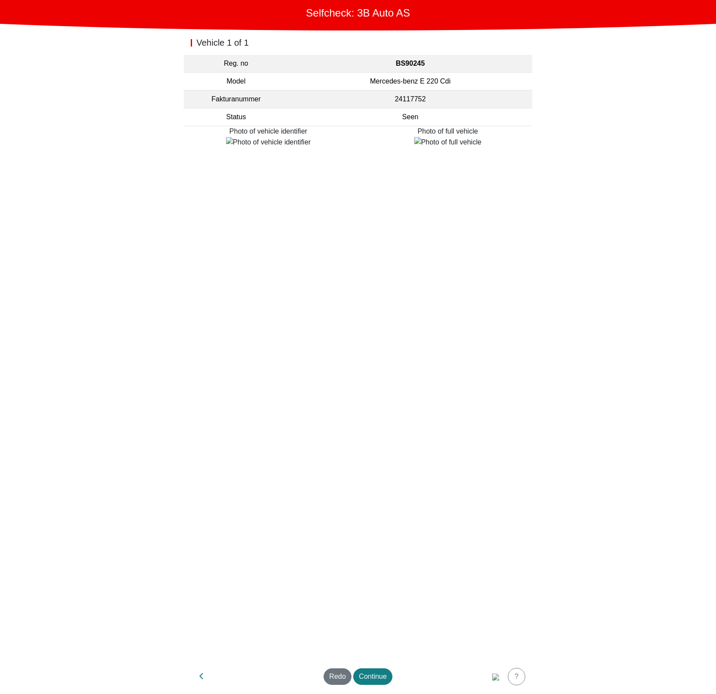
click at [235, 108] on td "Status" at bounding box center [236, 117] width 104 height 18
click at [235, 116] on td "Status" at bounding box center [236, 117] width 104 height 18
click at [211, 672] on button "button" at bounding box center [202, 676] width 22 height 21
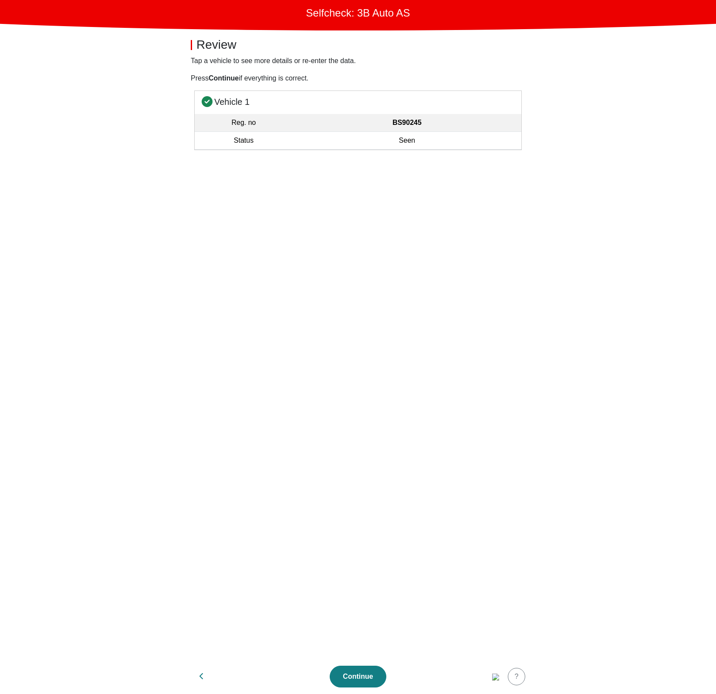
click at [205, 675] on button "button" at bounding box center [202, 676] width 22 height 21
select select "3303"
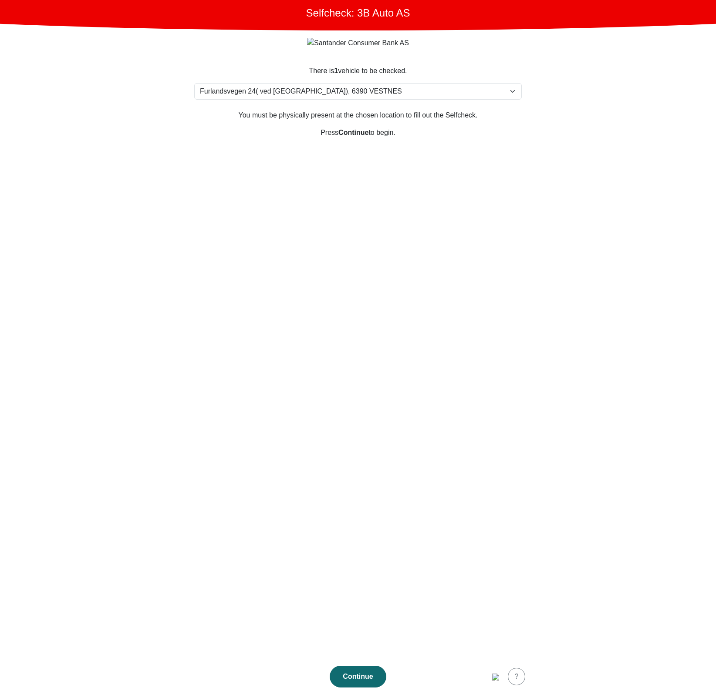
click at [376, 677] on div "Continue" at bounding box center [358, 677] width 38 height 10
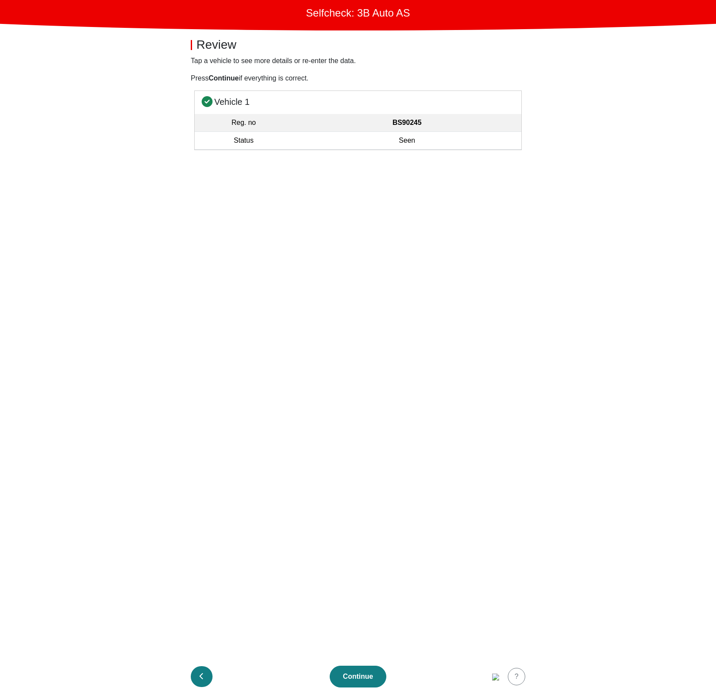
click at [205, 675] on button "button" at bounding box center [202, 676] width 22 height 21
select select "3303"
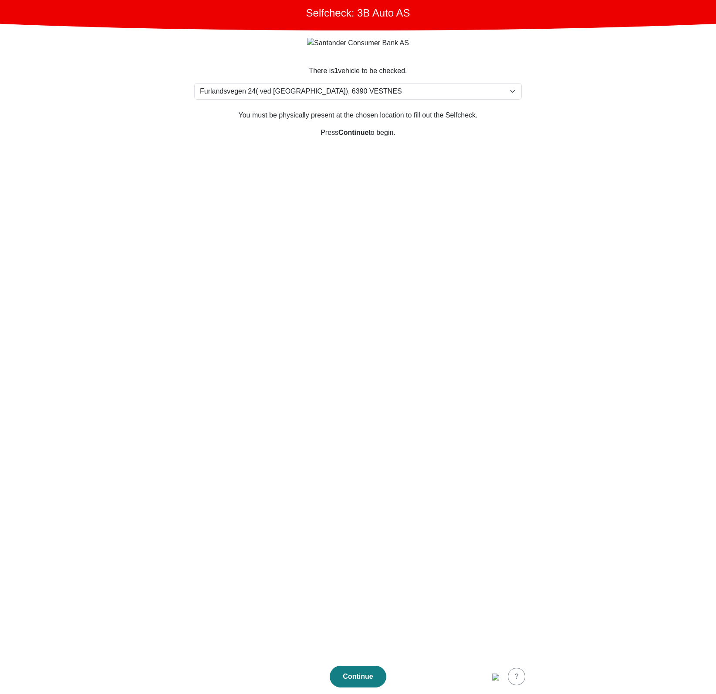
click at [205, 675] on footer "Continue ?" at bounding box center [358, 676] width 348 height 35
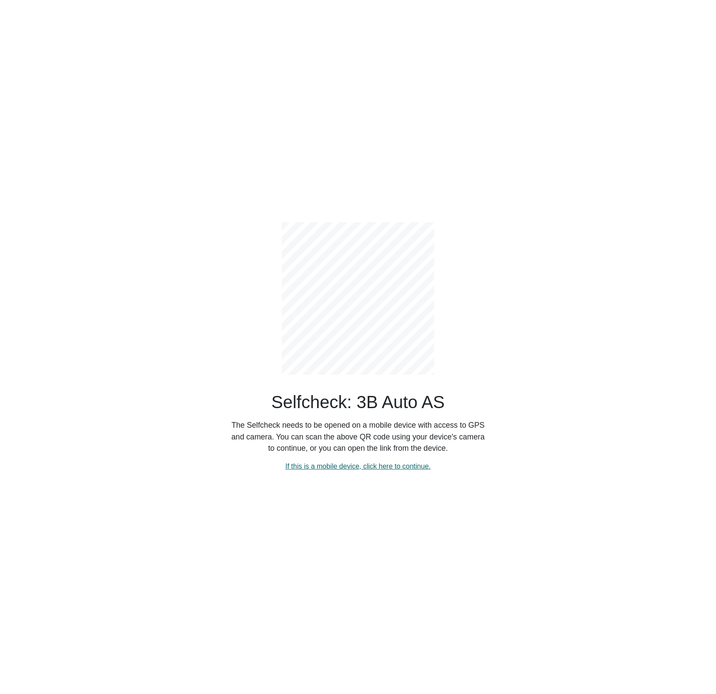
click at [335, 470] on link "If this is a mobile device, click here to continue." at bounding box center [357, 466] width 145 height 7
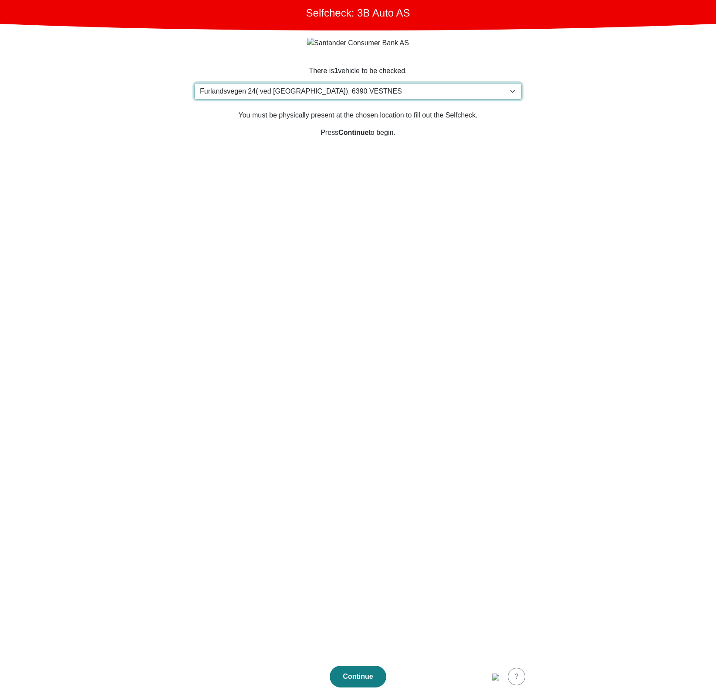
click at [340, 93] on select "Please select your location Furlandsvegen 24( ved Bunkeroil), 6390 VESTNES Furl…" at bounding box center [357, 91] width 327 height 17
select select "152"
click at [194, 84] on select "Please select your location Furlandsvegen 24( ved Bunkeroil), 6390 VESTNES Furl…" at bounding box center [357, 91] width 327 height 17
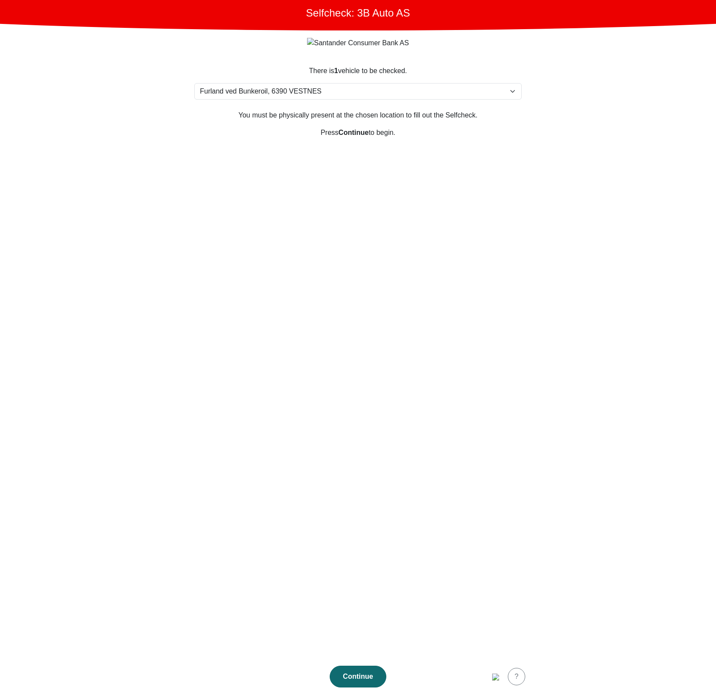
click at [366, 675] on div "Continue" at bounding box center [358, 677] width 38 height 10
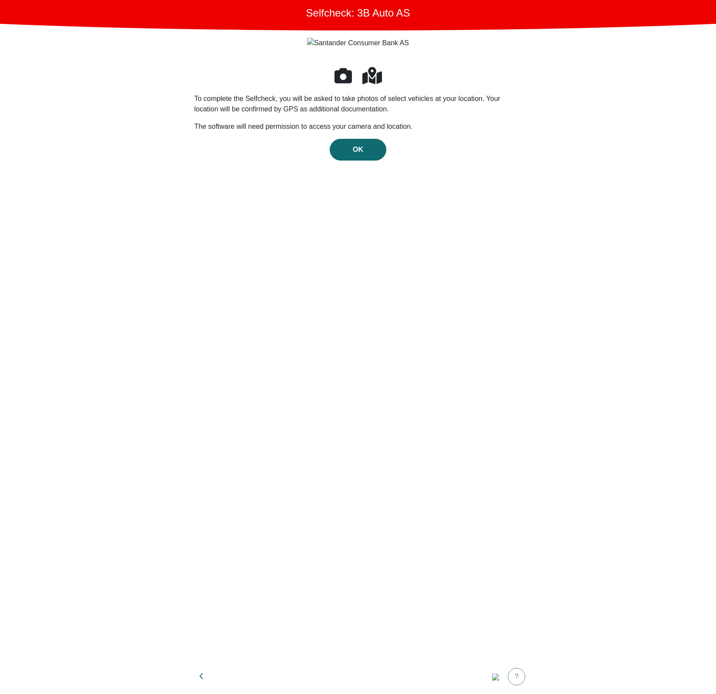
click at [359, 160] on button "OK" at bounding box center [357, 150] width 57 height 22
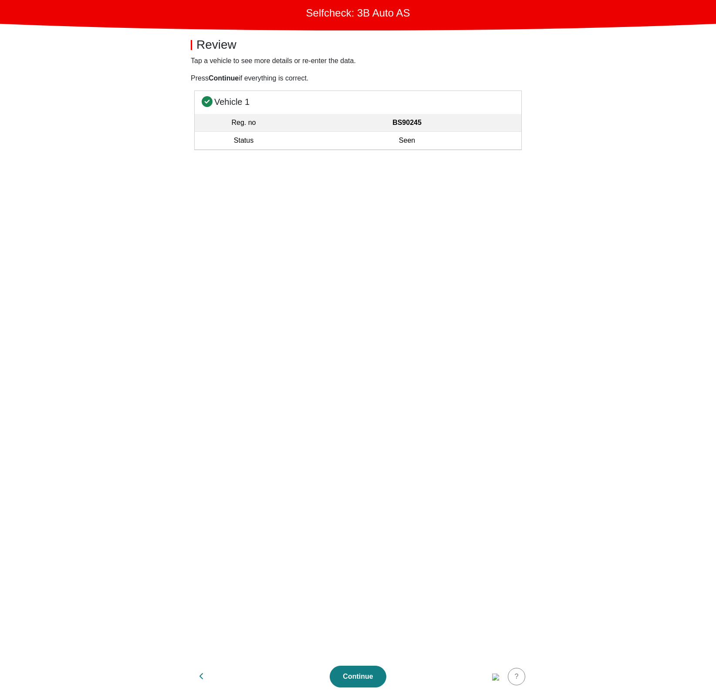
click at [415, 131] on td "BS90245" at bounding box center [406, 123] width 229 height 18
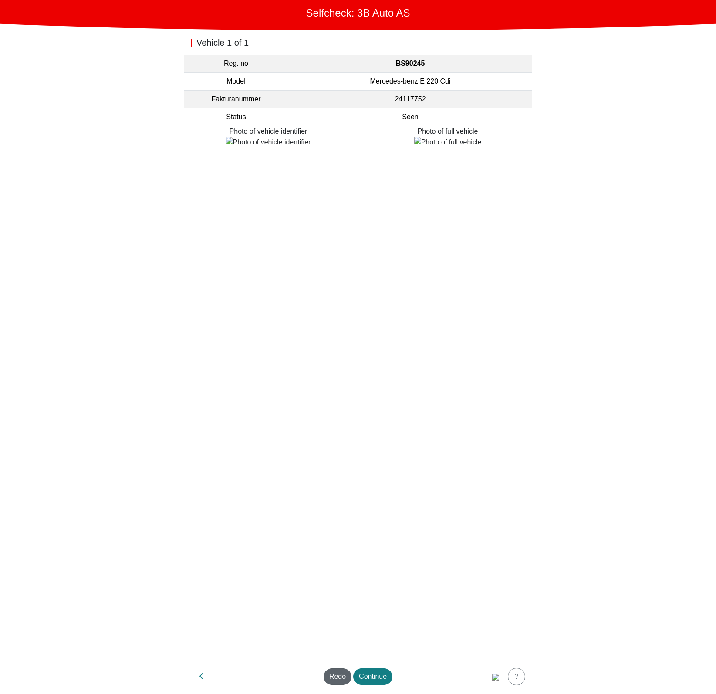
click at [338, 680] on div "Redo" at bounding box center [337, 677] width 17 height 10
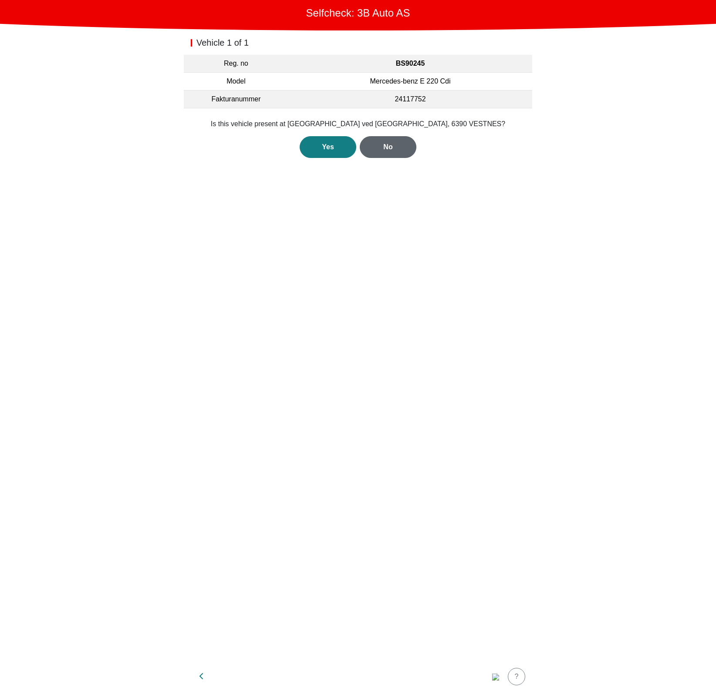
click at [386, 143] on div "No" at bounding box center [388, 147] width 38 height 10
click at [404, 233] on div "Vehicle 1 of 1 Reg. no BS90245 Model Mercedes-benz E 220 Cdi Fakturanummer 2411…" at bounding box center [358, 344] width 348 height 629
click at [400, 160] on div "No" at bounding box center [388, 157] width 38 height 10
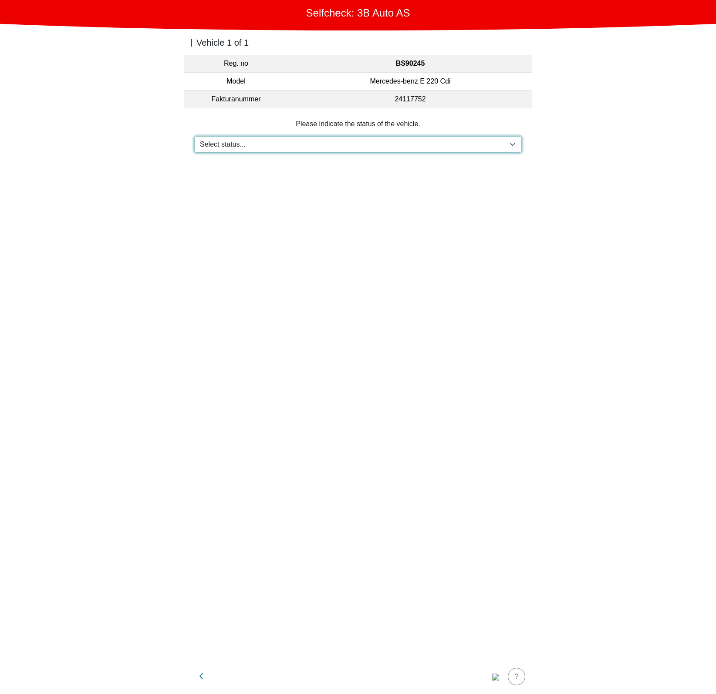
click at [360, 141] on select "Select status... Maintenance Sold and delivered Not received In test drive Miss…" at bounding box center [357, 144] width 327 height 17
click at [499, 679] on img "button" at bounding box center [495, 677] width 7 height 7
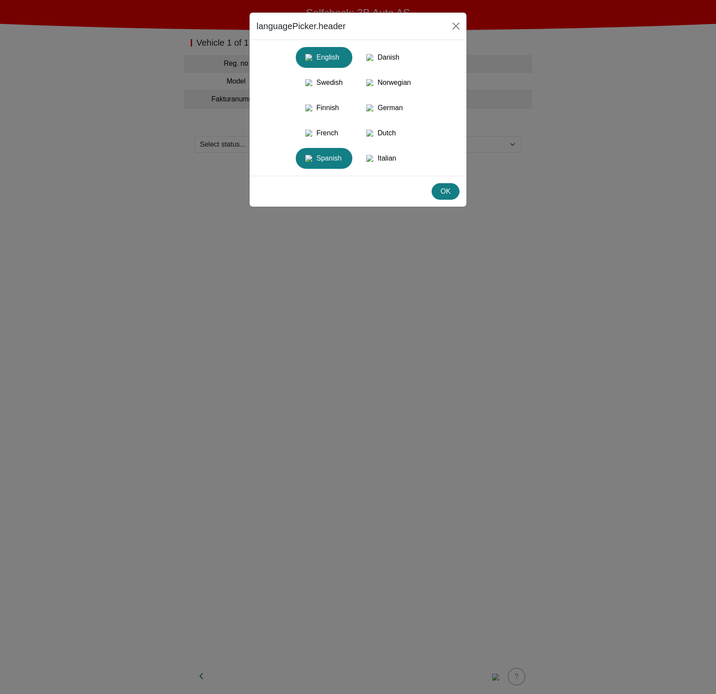
click at [336, 166] on div "Spanish" at bounding box center [324, 159] width 46 height 16
click at [437, 197] on div "OK" at bounding box center [445, 191] width 17 height 10
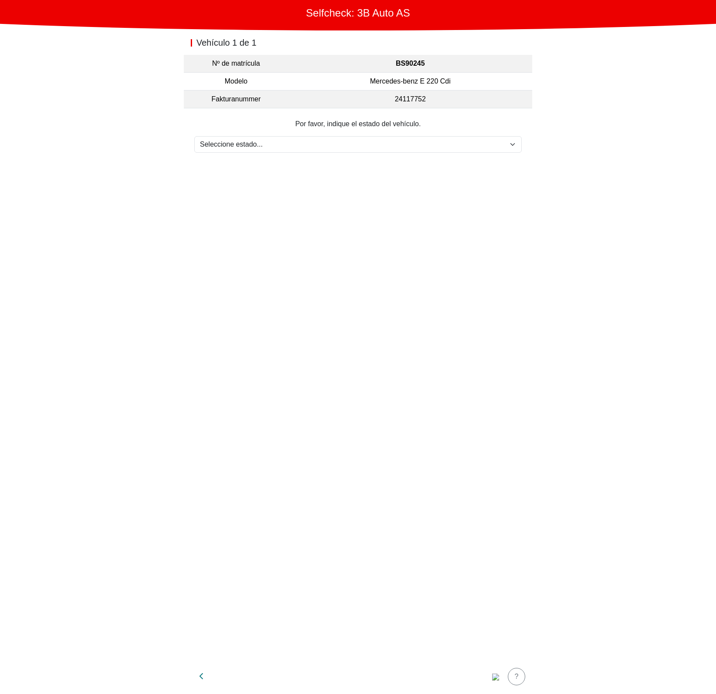
drag, startPoint x: 258, startPoint y: 129, endPoint x: 255, endPoint y: 137, distance: 8.4
click at [257, 129] on form "Por favor, indique el estado del vehículo. Seleccione estado... Mantenimiento V…" at bounding box center [357, 136] width 327 height 34
click at [252, 144] on select "Seleccione estado... Mantenimiento Vendido y entregado No recibido En prueba de…" at bounding box center [357, 144] width 327 height 17
click at [496, 680] on img "button" at bounding box center [495, 677] width 7 height 7
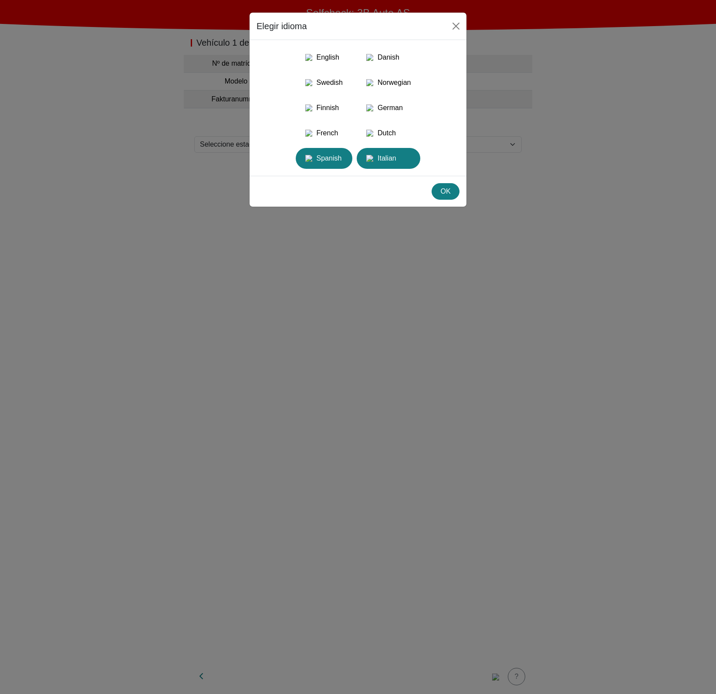
click at [387, 166] on div "Italian" at bounding box center [388, 159] width 53 height 16
click at [454, 200] on button "OK" at bounding box center [445, 191] width 28 height 17
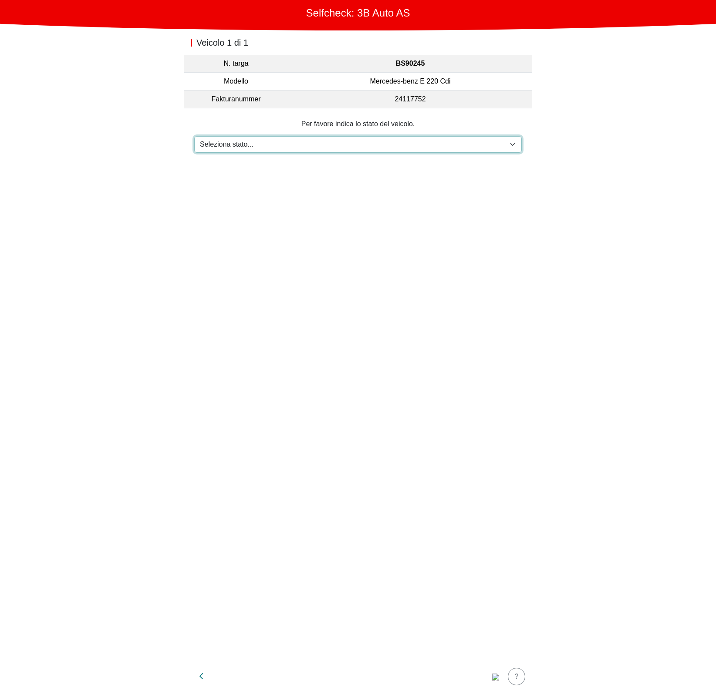
click at [332, 146] on select "Seleziona stato... Manutenzione Venduto e consegnato Non ricevuto In prova su s…" at bounding box center [357, 144] width 327 height 17
click at [499, 677] on img "button" at bounding box center [495, 677] width 7 height 7
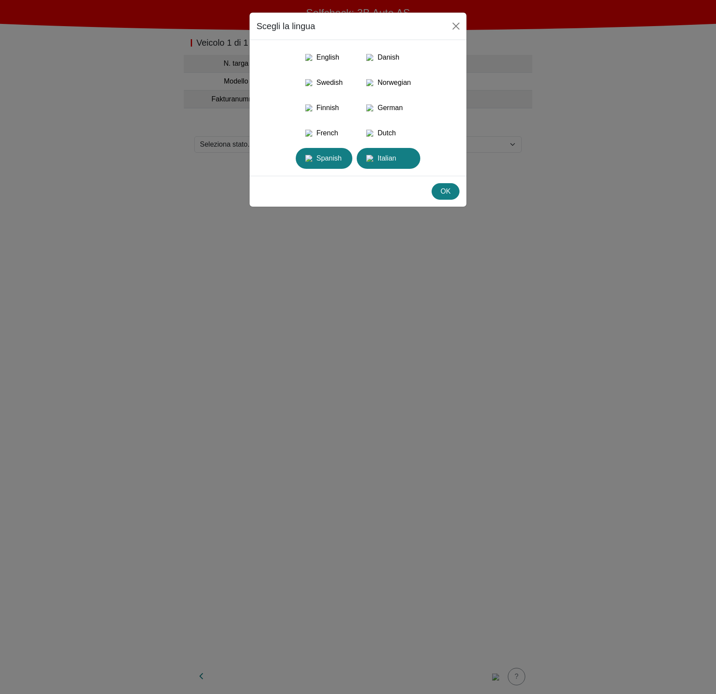
click at [326, 166] on div "Spanish" at bounding box center [324, 159] width 46 height 16
click at [437, 200] on button "OK" at bounding box center [445, 191] width 28 height 17
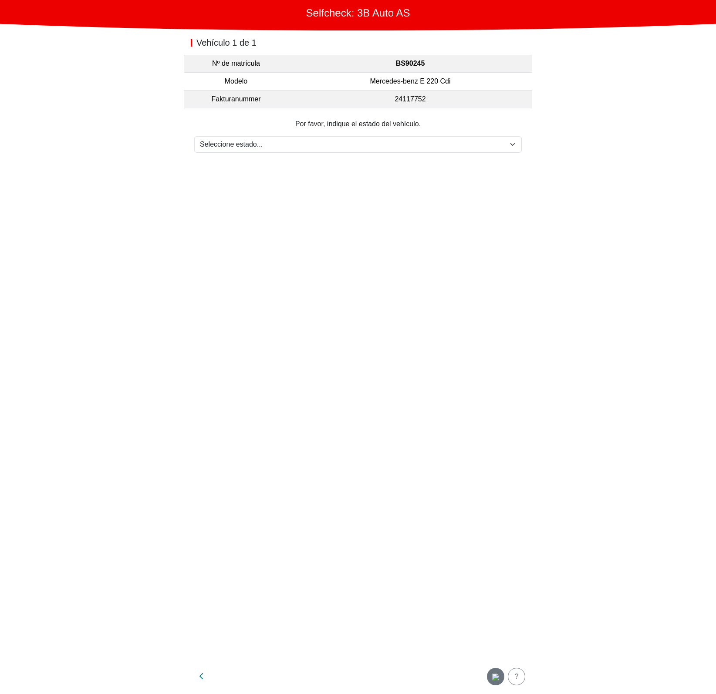
click at [503, 679] on div "button" at bounding box center [495, 677] width 17 height 10
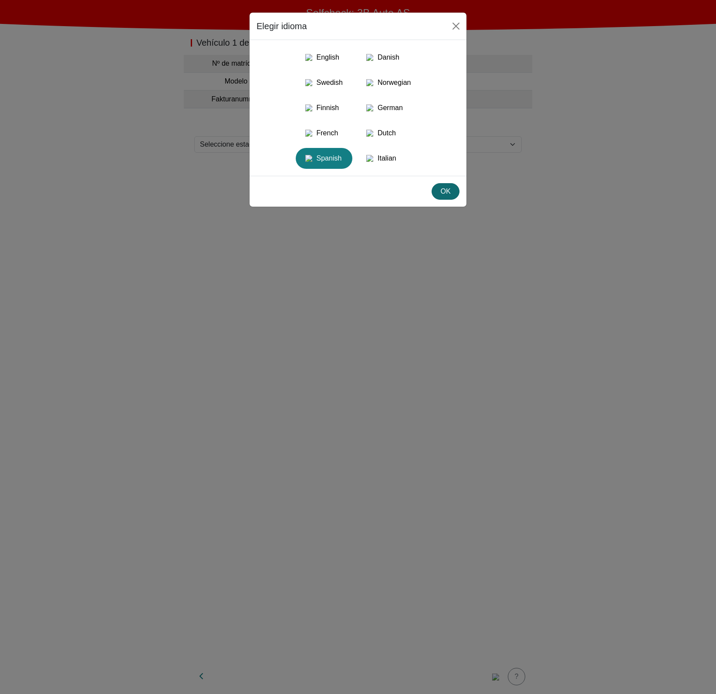
click at [442, 197] on div "OK" at bounding box center [445, 191] width 17 height 10
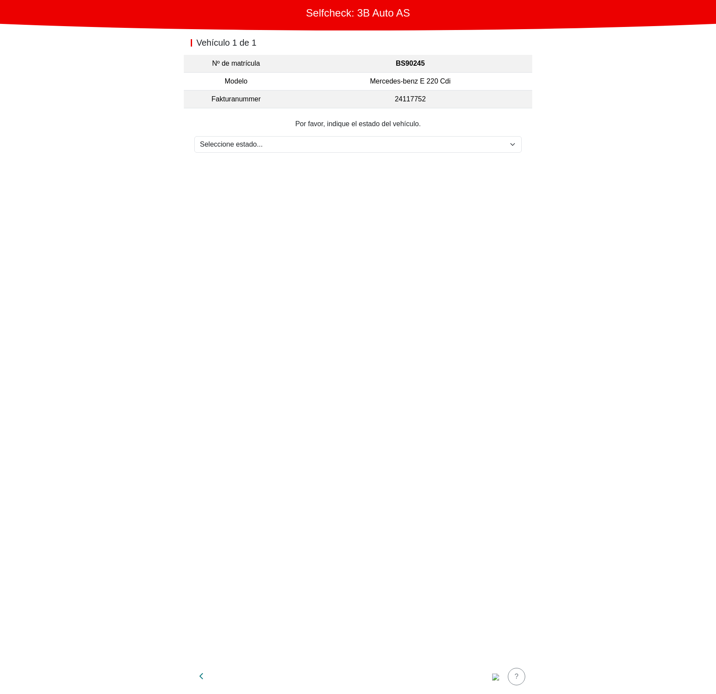
click at [434, 155] on section "Por favor, indique el estado del vehículo. Seleccione estado... Mantenimiento V…" at bounding box center [358, 135] width 348 height 55
click at [438, 146] on select "Seleccione estado... Mantenimiento Vendido y entregado No recibido En prueba de…" at bounding box center [357, 144] width 327 height 17
click at [434, 143] on select "Seleccione estado... Mantenimiento Vendido y entregado No recibido En prueba de…" at bounding box center [357, 144] width 327 height 17
click at [492, 674] on img "button" at bounding box center [495, 677] width 7 height 7
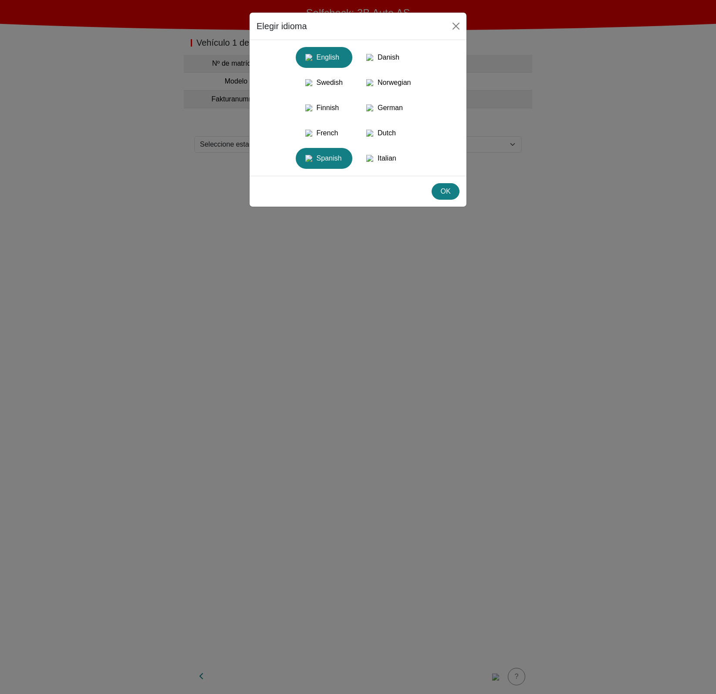
click at [338, 61] on div "English" at bounding box center [324, 58] width 46 height 16
click at [451, 200] on button "OK" at bounding box center [445, 191] width 28 height 17
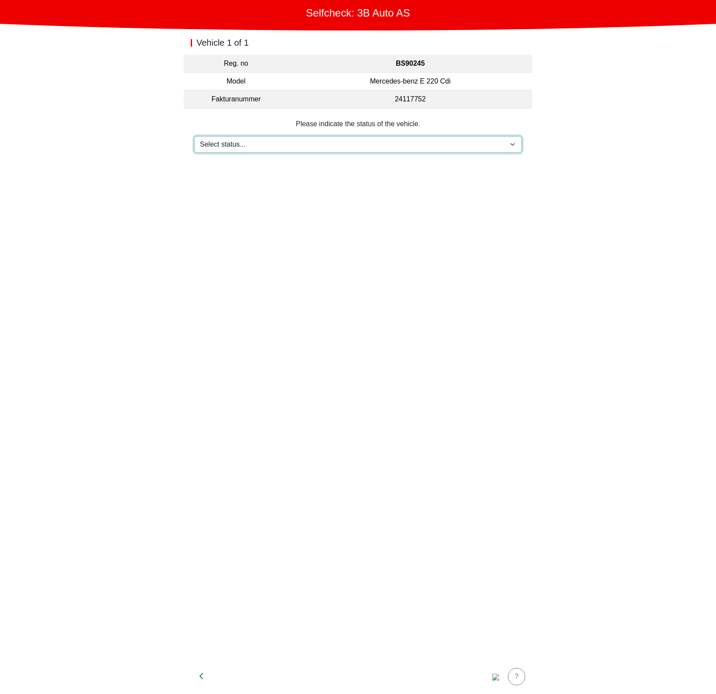
click at [273, 148] on select "Select status... Maintenance Sold and delivered Not received In test drive Miss…" at bounding box center [357, 144] width 327 height 17
drag, startPoint x: 526, startPoint y: 424, endPoint x: 515, endPoint y: 491, distance: 67.8
click at [526, 424] on div "Vehicle 1 of 1 Reg. no BS90245 Model Mercedes-benz E 220 Cdi Fakturanummer 2411…" at bounding box center [358, 344] width 348 height 629
click at [492, 676] on img "button" at bounding box center [495, 677] width 7 height 7
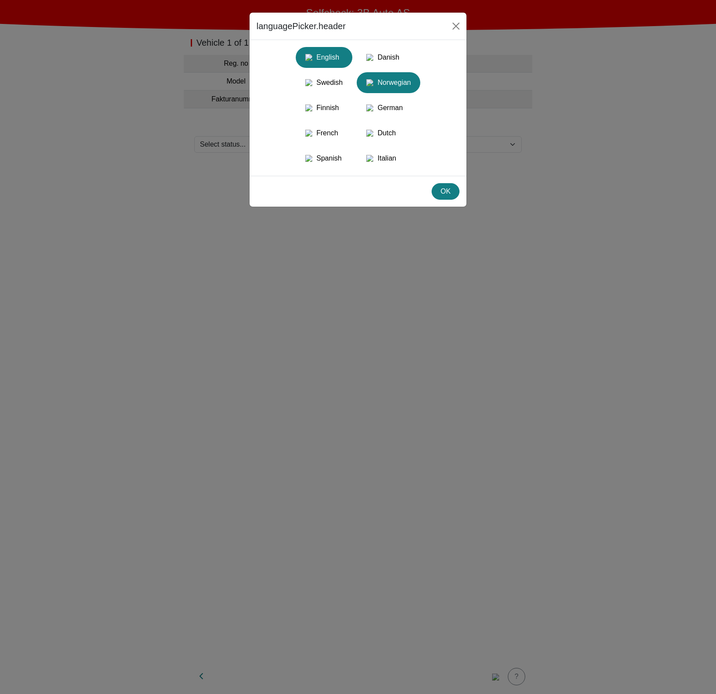
click at [406, 82] on div "Norwegian" at bounding box center [388, 83] width 53 height 16
click at [400, 114] on div "German" at bounding box center [388, 108] width 53 height 16
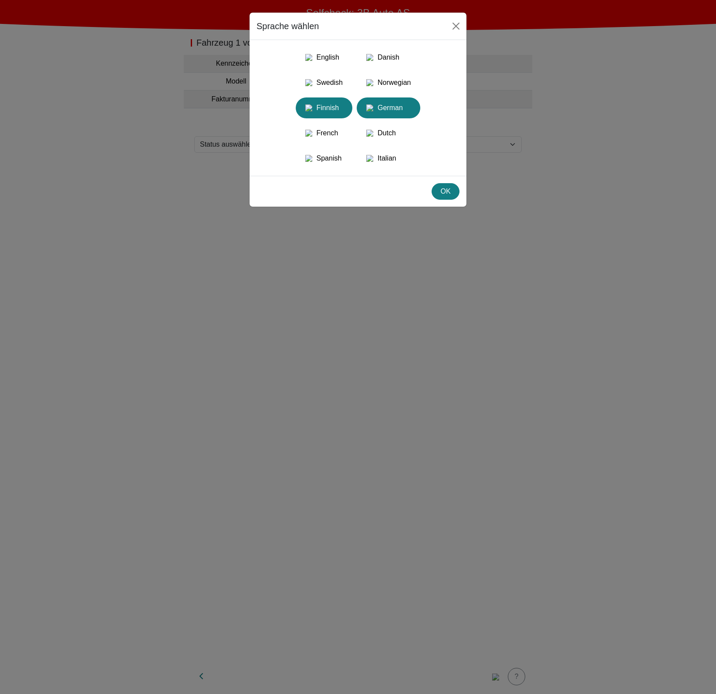
click at [301, 114] on div "Finnish" at bounding box center [324, 108] width 46 height 16
click at [356, 144] on button "French" at bounding box center [388, 133] width 64 height 21
click at [335, 198] on div "OK" at bounding box center [357, 191] width 217 height 31
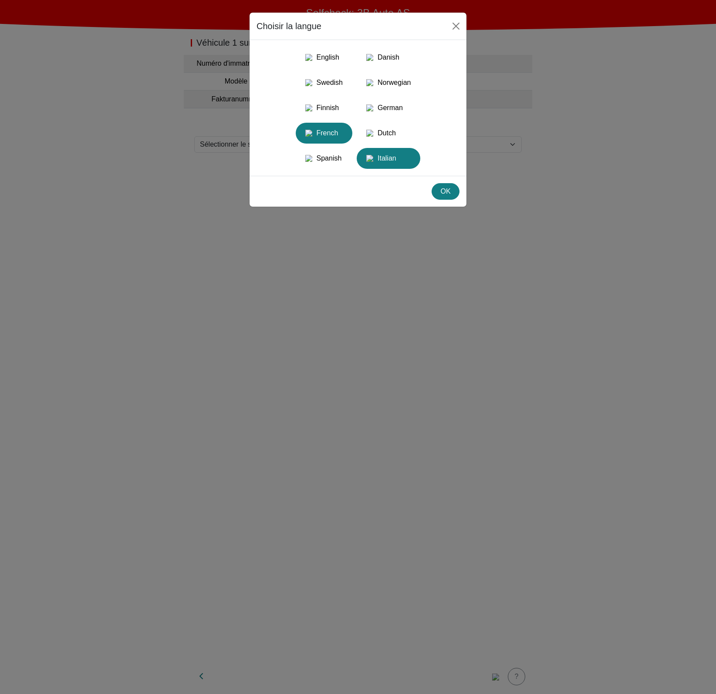
click at [373, 162] on img "button" at bounding box center [369, 158] width 7 height 7
click at [385, 131] on div "English Danish Swedish Norwegian Finnish German French Dutch Spanish Italian" at bounding box center [357, 108] width 203 height 122
click at [309, 131] on div "English Danish Swedish Norwegian Finnish German French Dutch Spanish Italian" at bounding box center [357, 108] width 203 height 122
click at [309, 137] on img "button" at bounding box center [308, 133] width 7 height 7
click at [309, 162] on img "button" at bounding box center [308, 158] width 7 height 7
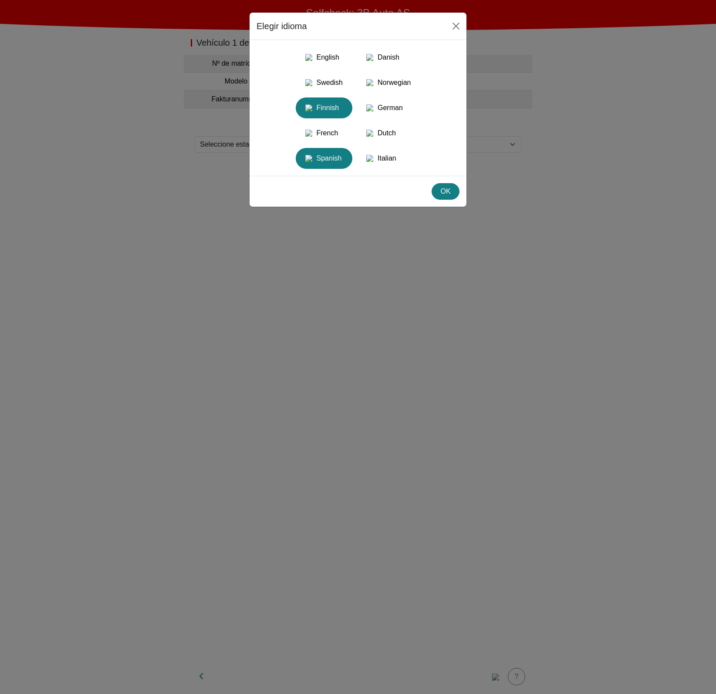
click at [309, 111] on img "button" at bounding box center [308, 107] width 7 height 7
click at [312, 86] on img "button" at bounding box center [308, 82] width 7 height 7
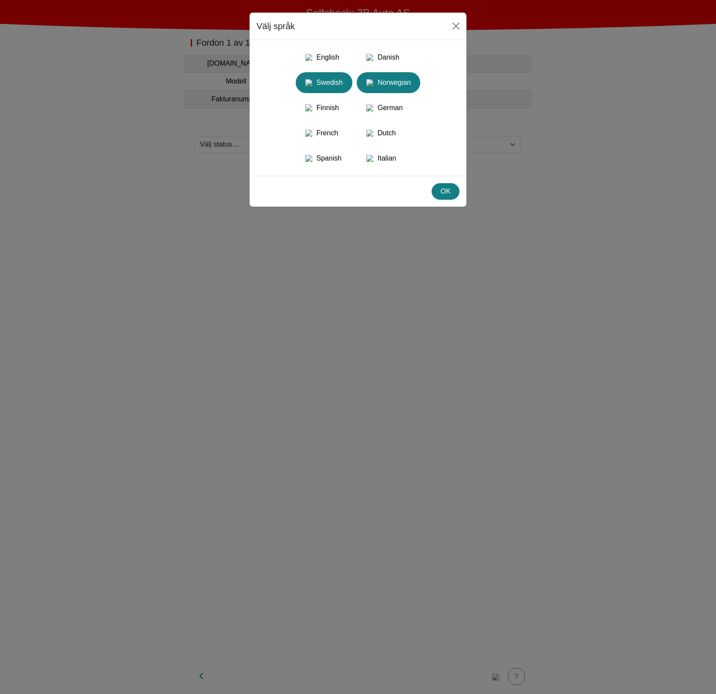
click at [373, 82] on img "button" at bounding box center [369, 82] width 7 height 7
click at [381, 65] on div "Danish" at bounding box center [388, 58] width 53 height 16
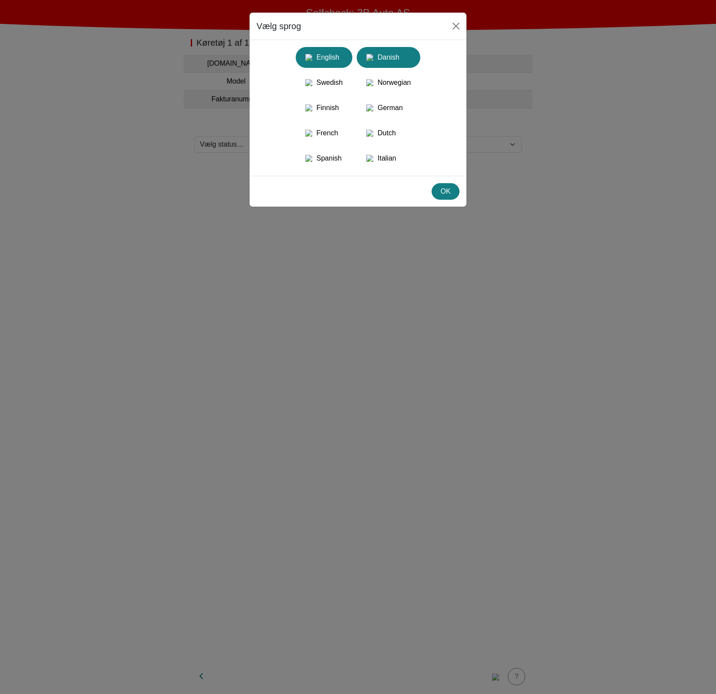
click at [305, 61] on img "button" at bounding box center [308, 57] width 7 height 7
click at [415, 62] on div "Danish" at bounding box center [388, 58] width 53 height 16
click at [411, 82] on div "Norwegian" at bounding box center [388, 83] width 53 height 16
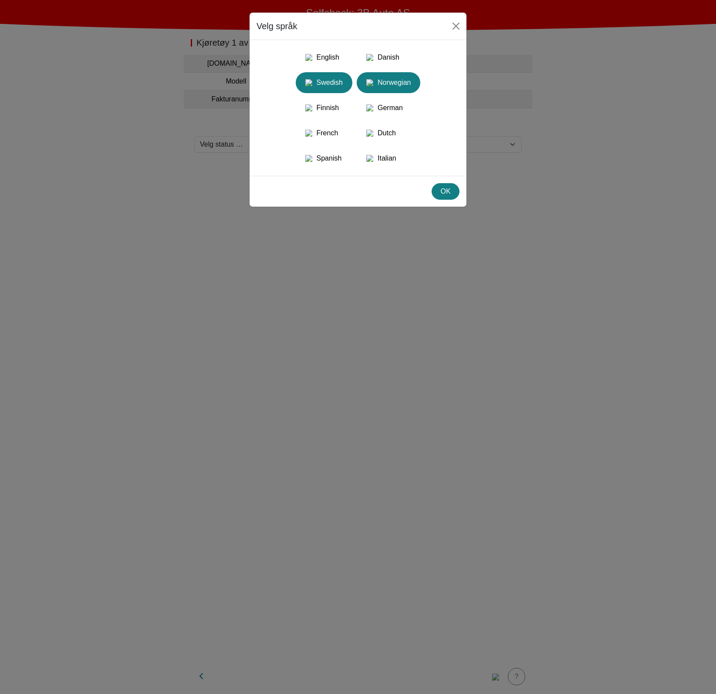
click at [301, 85] on div "Swedish" at bounding box center [324, 83] width 46 height 16
click at [309, 60] on img "button" at bounding box center [308, 57] width 7 height 7
click at [447, 197] on div "OK" at bounding box center [445, 191] width 17 height 10
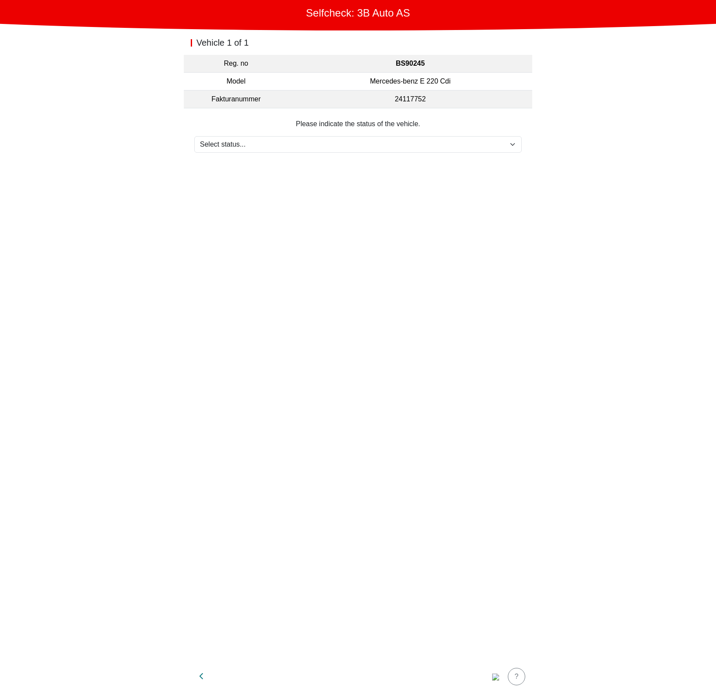
click at [159, 440] on main "Selfcheck: 3B Auto AS Vehicle 1 of 1 Reg. no BS90245 Model Mercedes-benz E 220 …" at bounding box center [358, 347] width 716 height 694
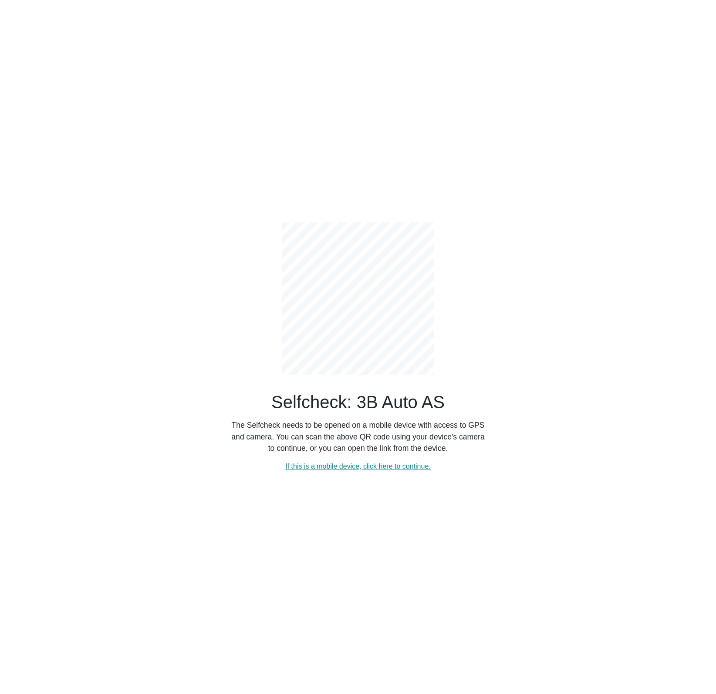
click at [325, 491] on div "Selfcheck: 3B Auto AS The Selfcheck needs to be opened on a mobile device with …" at bounding box center [358, 347] width 575 height 694
click at [327, 466] on link "If this is a mobile device, click here to continue." at bounding box center [357, 466] width 145 height 7
select select "152"
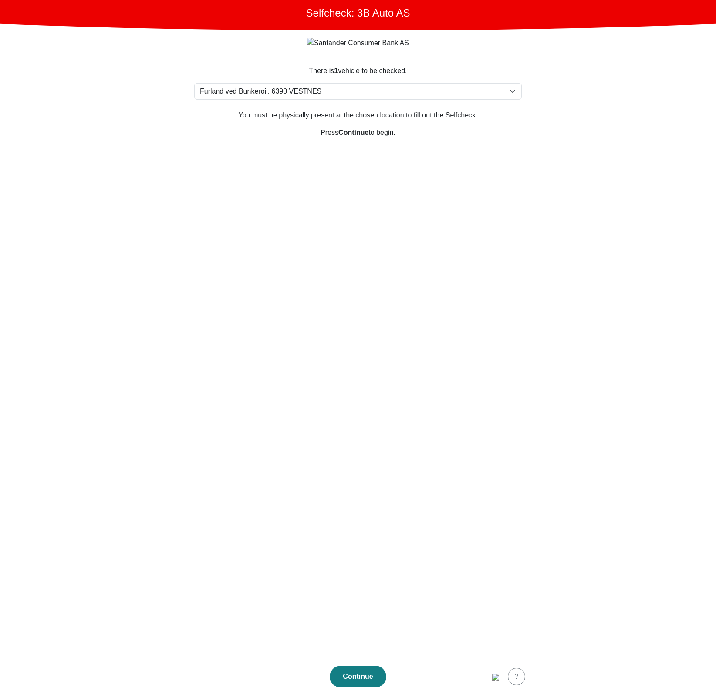
click at [306, 440] on section "There is 1 vehicle to be checked. Please select your location Furlandsvegen 24(…" at bounding box center [358, 357] width 348 height 604
click at [312, 397] on section "There is 1 vehicle to be checked. Please select your location Furlandsvegen 24(…" at bounding box center [358, 357] width 348 height 604
click at [359, 683] on button "Continue" at bounding box center [357, 677] width 57 height 22
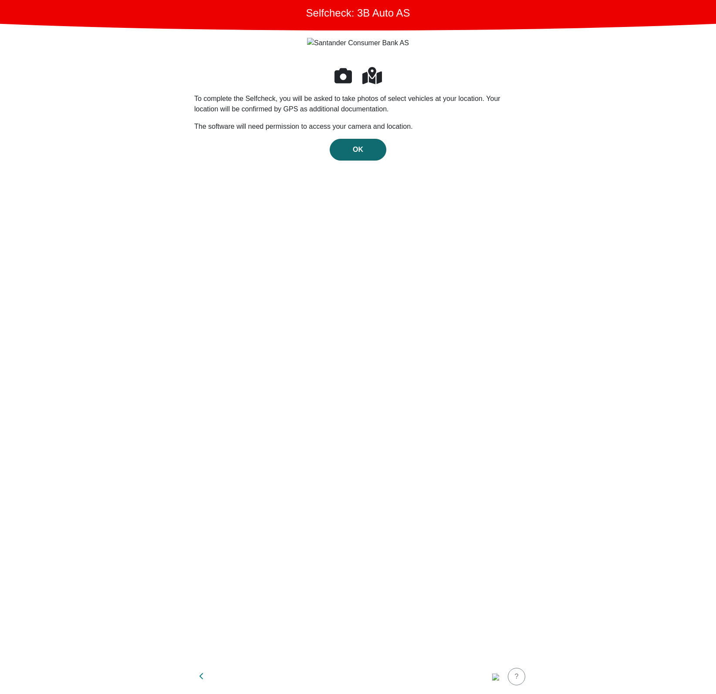
click at [356, 148] on span "OK" at bounding box center [358, 149] width 10 height 7
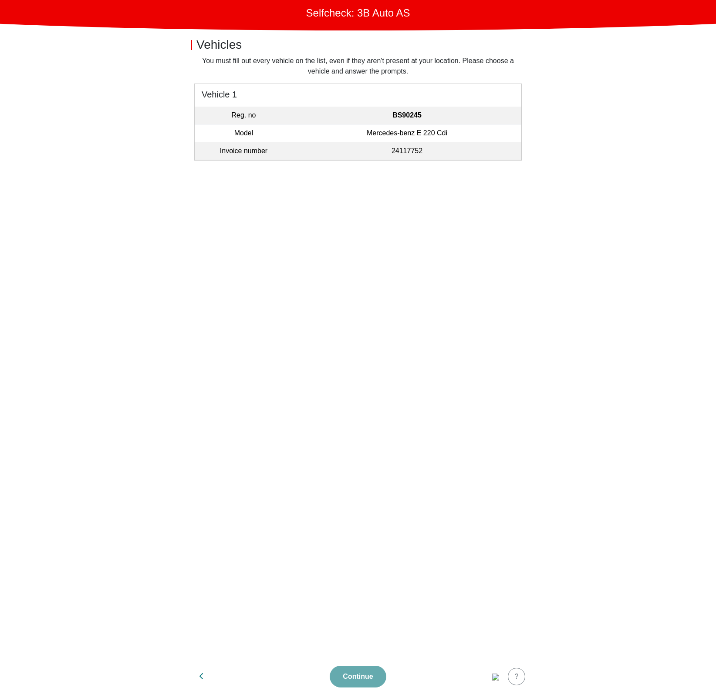
click at [249, 292] on section "You must fill out every vehicle on the list, even if they aren't present at you…" at bounding box center [358, 358] width 348 height 604
click at [313, 291] on section "You must fill out every vehicle on the list, even if they aren't present at you…" at bounding box center [358, 358] width 348 height 604
click at [499, 679] on img "button" at bounding box center [495, 677] width 7 height 7
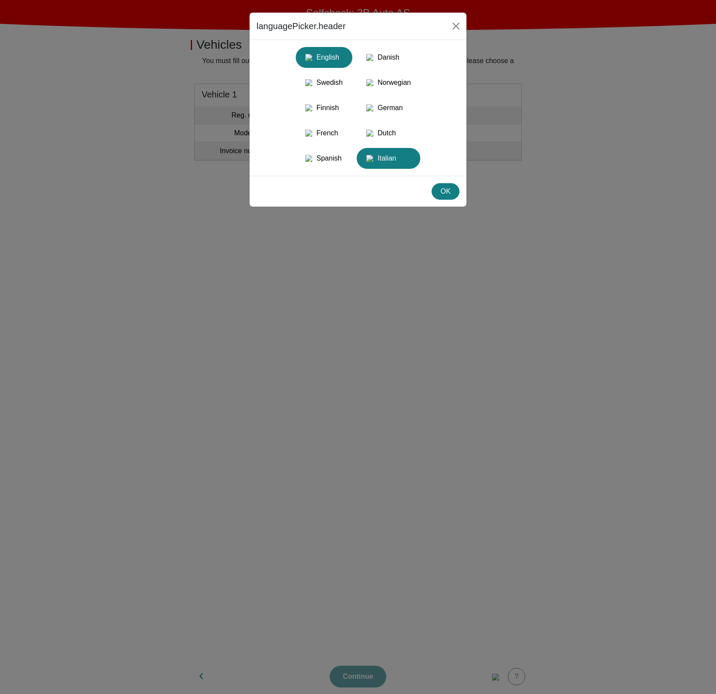
click at [383, 166] on div "Italian" at bounding box center [388, 159] width 53 height 16
click at [449, 197] on div "OK" at bounding box center [445, 191] width 17 height 10
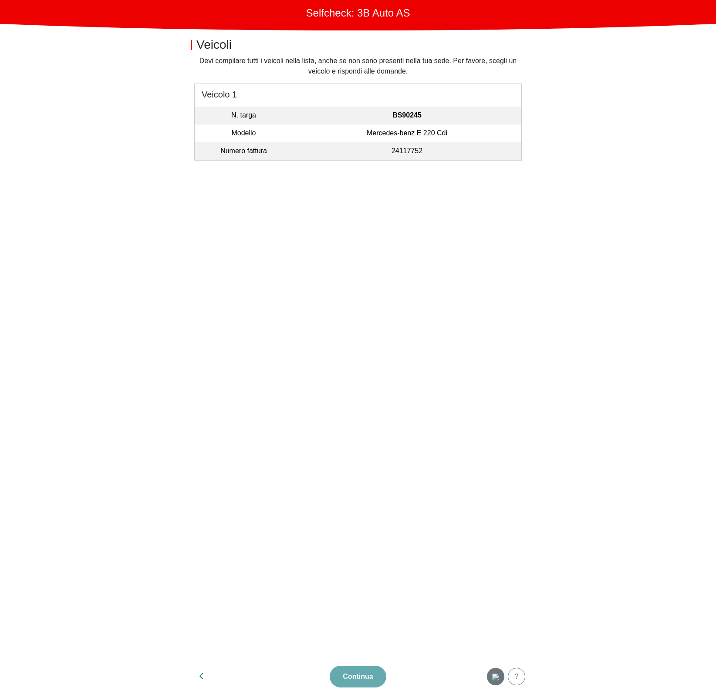
click at [493, 679] on img "button" at bounding box center [495, 677] width 7 height 7
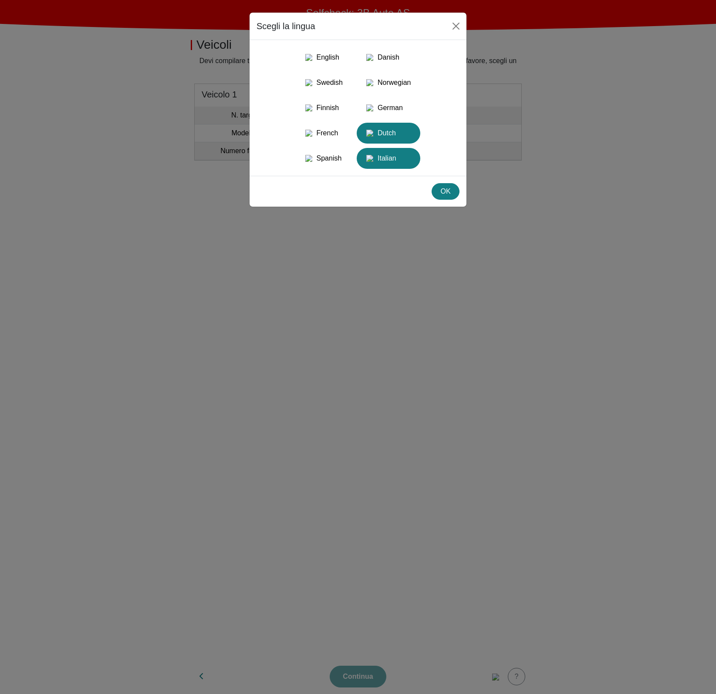
click at [410, 141] on div "Dutch" at bounding box center [388, 133] width 53 height 16
click at [326, 166] on div "Spanish" at bounding box center [324, 159] width 46 height 16
click at [381, 141] on div "Dutch" at bounding box center [388, 133] width 53 height 16
drag, startPoint x: 435, startPoint y: 208, endPoint x: 449, endPoint y: 209, distance: 13.5
click at [435, 200] on button "OK" at bounding box center [445, 191] width 28 height 17
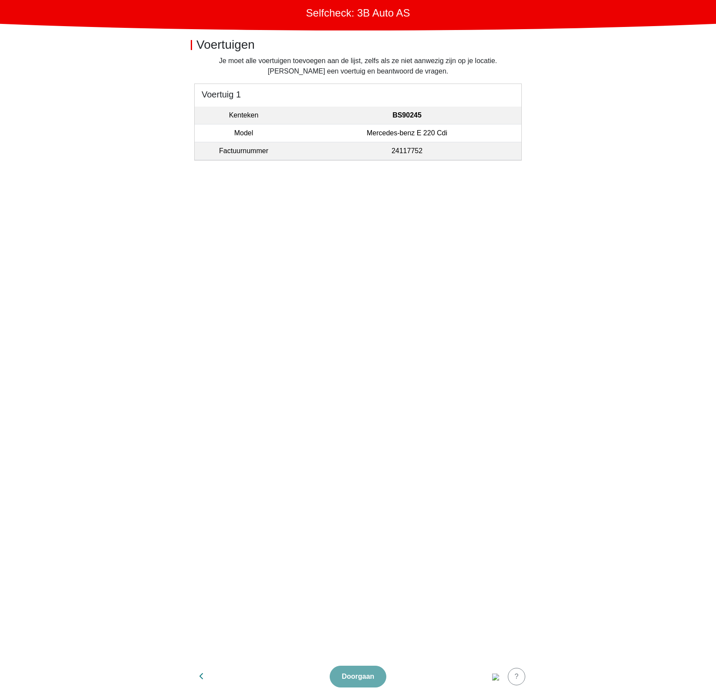
click at [350, 431] on section "Je moet alle voertuigen toevoegen aan de lijst, zelfs als ze niet aanwezig zijn…" at bounding box center [358, 358] width 348 height 604
click at [250, 154] on td "Factuurnummer" at bounding box center [244, 151] width 98 height 18
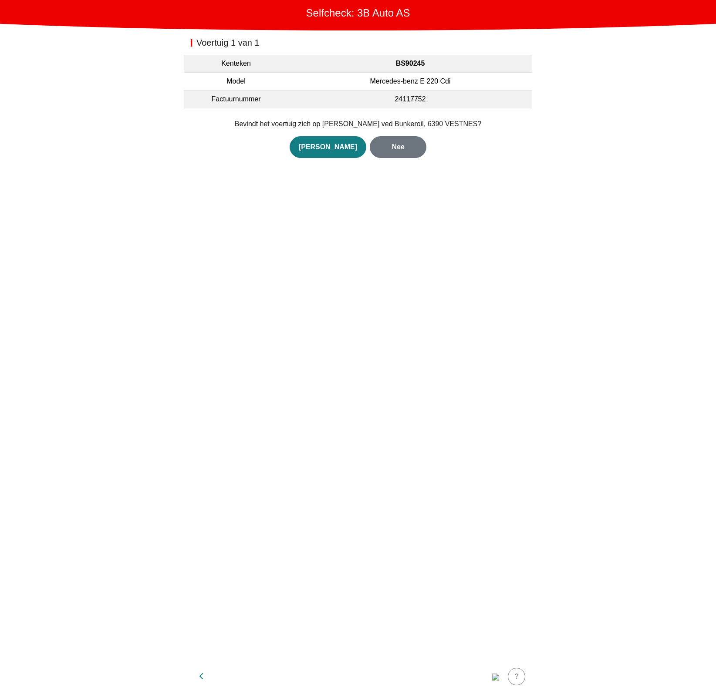
click at [311, 358] on div "Voertuig 1 van 1 Kenteken BS90245 Model Mercedes-benz E 220 Cdi Factuurnummer 2…" at bounding box center [358, 344] width 348 height 629
click at [454, 184] on div "Voertuig 1 van 1 Kenteken BS90245 Model Mercedes-benz E 220 Cdi Factuurnummer 2…" at bounding box center [358, 344] width 348 height 629
click at [497, 676] on img "button" at bounding box center [495, 677] width 7 height 7
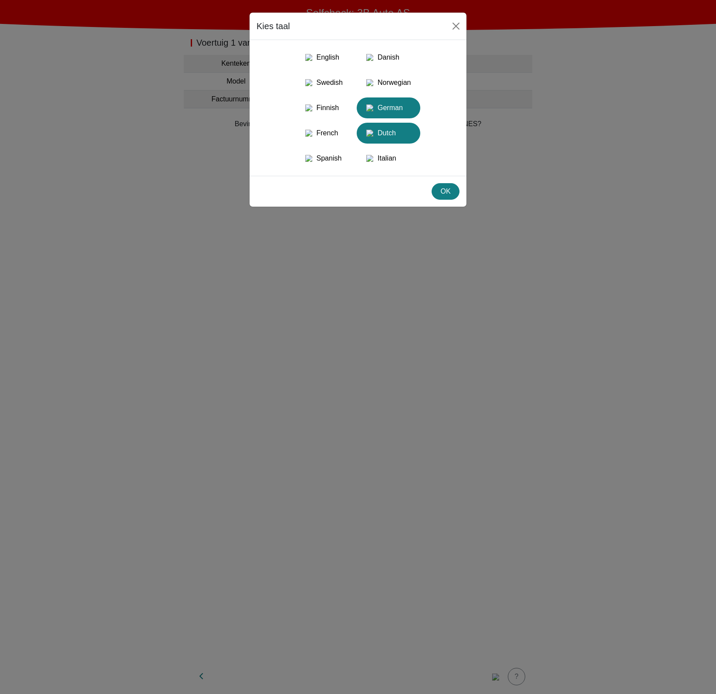
click at [395, 111] on div "German" at bounding box center [388, 108] width 53 height 16
click at [450, 197] on div "OK" at bounding box center [445, 191] width 17 height 10
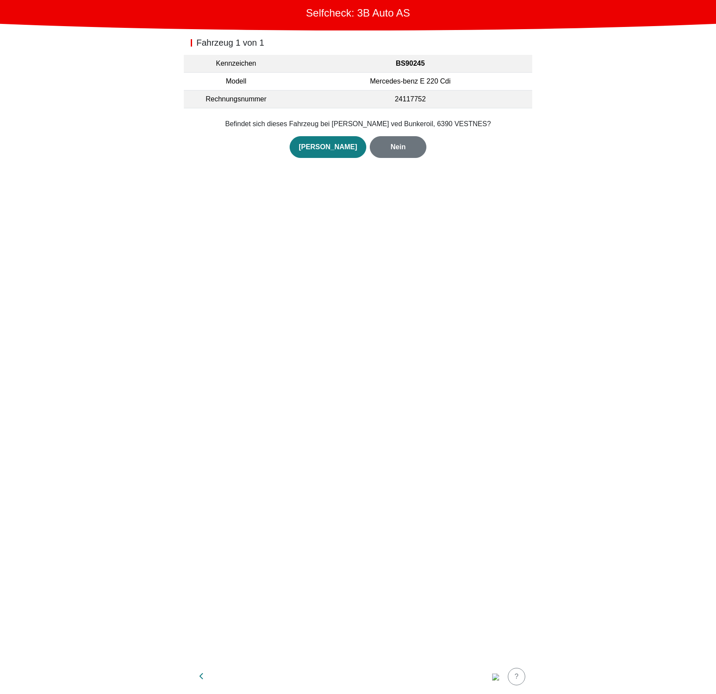
click at [375, 301] on div "Fahrzeug 1 von 1 Kennzeichen BS90245 Modell Mercedes-benz E 220 Cdi Rechnungsnu…" at bounding box center [358, 344] width 348 height 629
click at [497, 669] on button "button" at bounding box center [495, 676] width 17 height 17
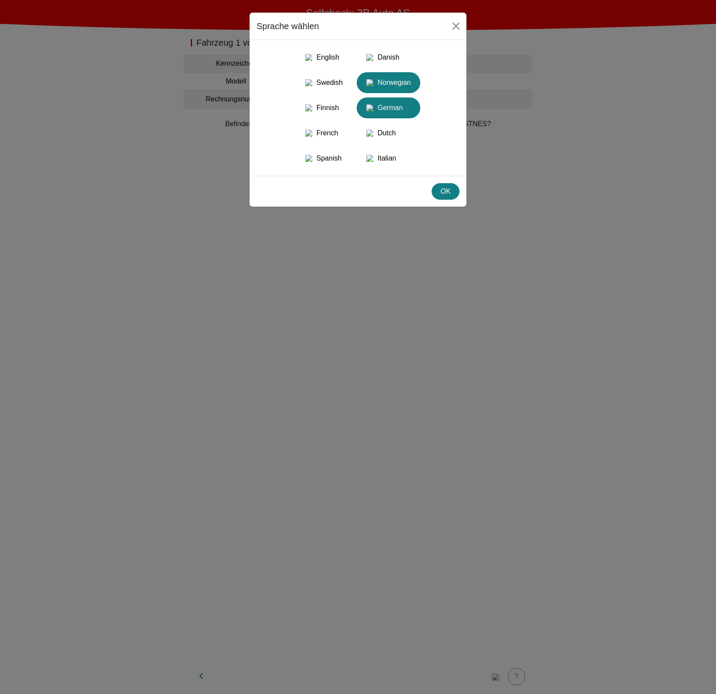
click at [389, 87] on div "Norwegian" at bounding box center [388, 83] width 53 height 16
click at [449, 197] on div "OK" at bounding box center [445, 191] width 17 height 10
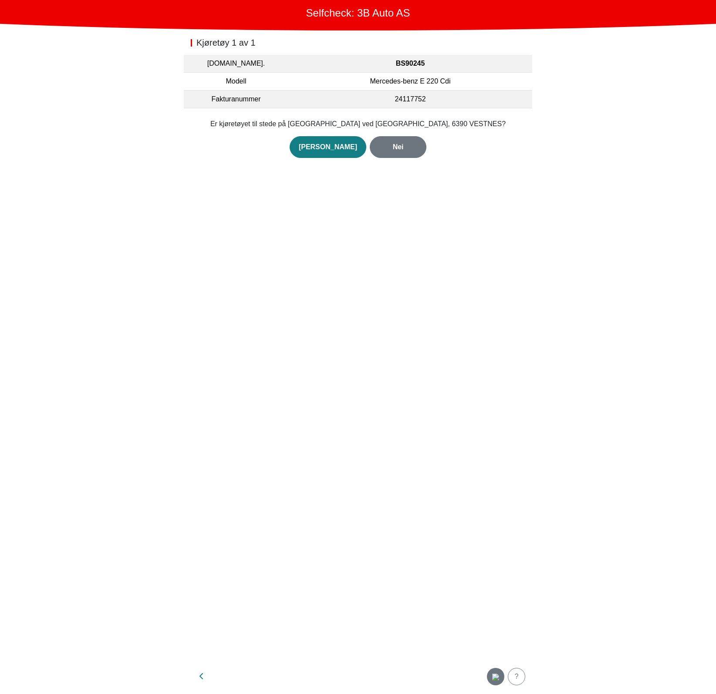
click at [498, 679] on img "button" at bounding box center [495, 677] width 7 height 7
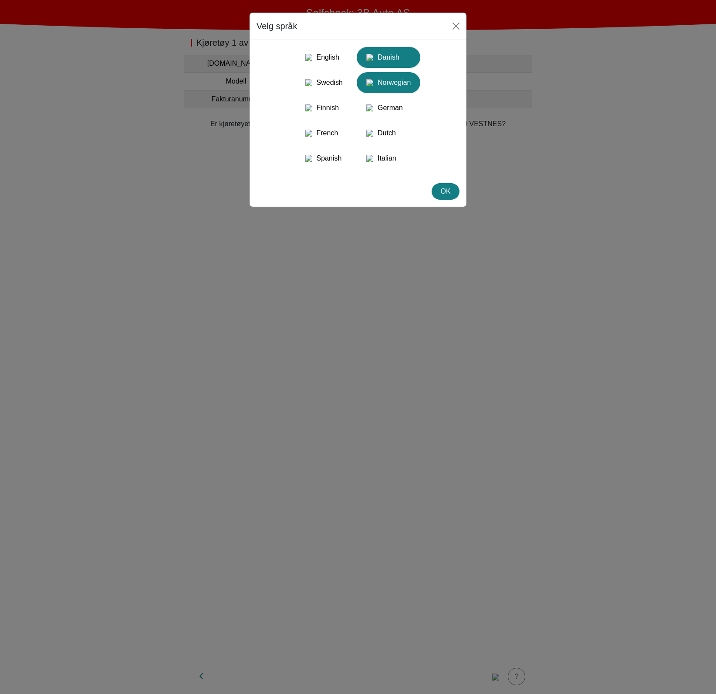
click at [396, 52] on div "Danish" at bounding box center [388, 58] width 53 height 16
click at [437, 200] on button "OK" at bounding box center [445, 191] width 28 height 17
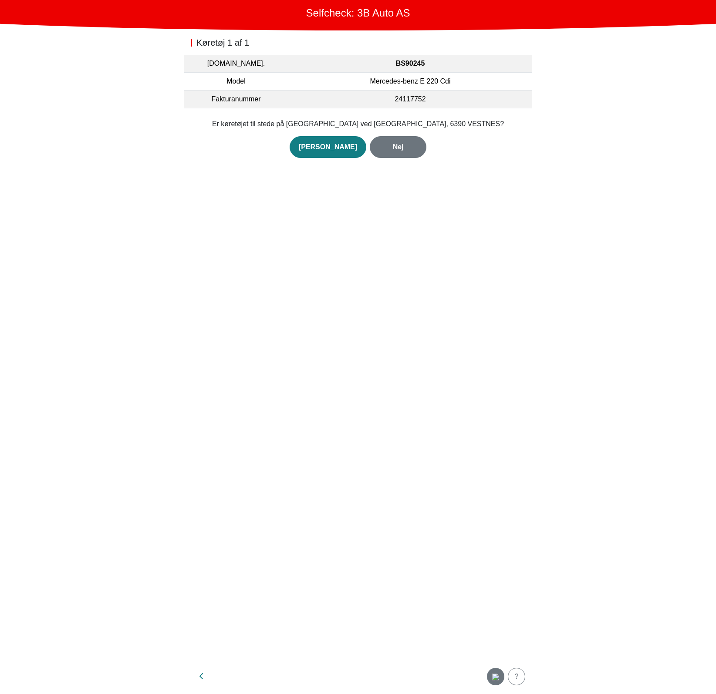
click at [499, 676] on img "button" at bounding box center [495, 677] width 7 height 7
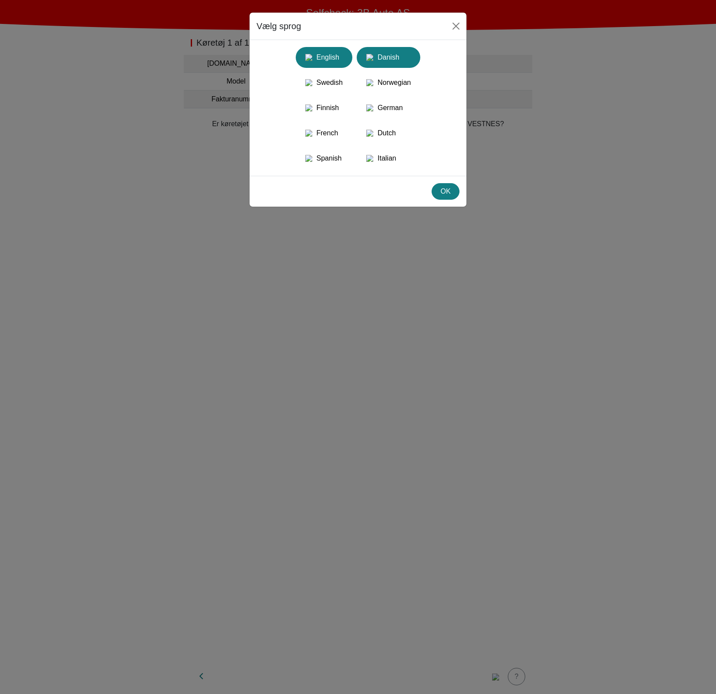
click at [315, 61] on div "English" at bounding box center [324, 58] width 46 height 16
click at [356, 93] on button "Swedish" at bounding box center [388, 82] width 64 height 21
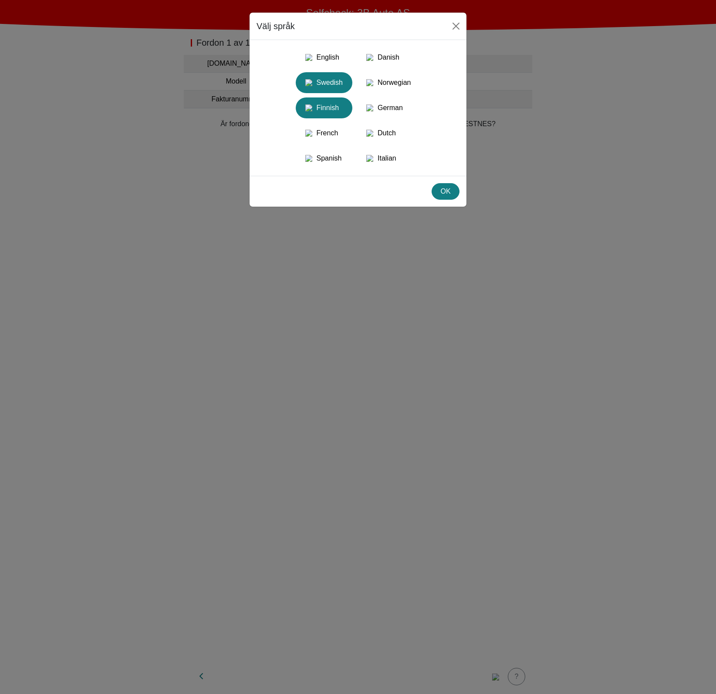
click at [316, 116] on div "Finnish" at bounding box center [324, 108] width 46 height 16
click at [316, 141] on div "French" at bounding box center [324, 133] width 46 height 16
click at [315, 116] on div "Finnish" at bounding box center [324, 108] width 46 height 16
click at [445, 200] on button "OK" at bounding box center [445, 191] width 28 height 17
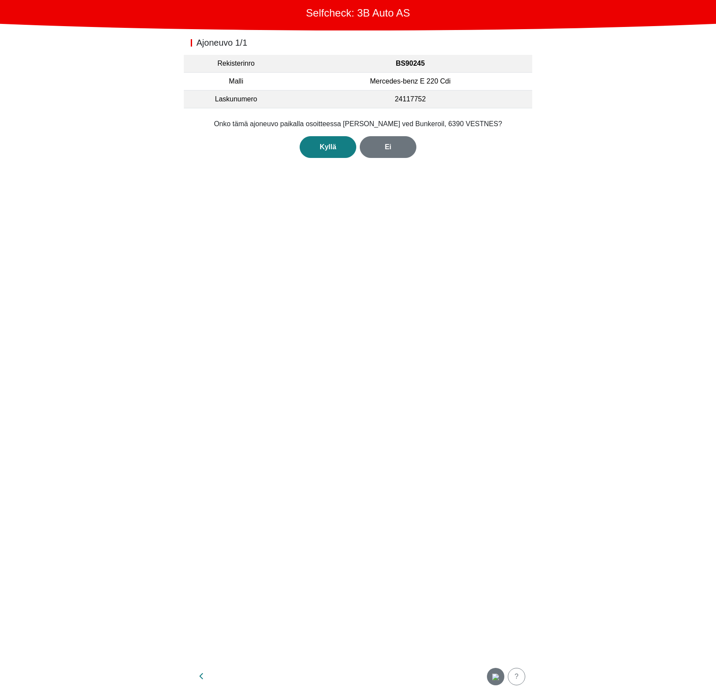
click at [492, 675] on img "button" at bounding box center [495, 677] width 7 height 7
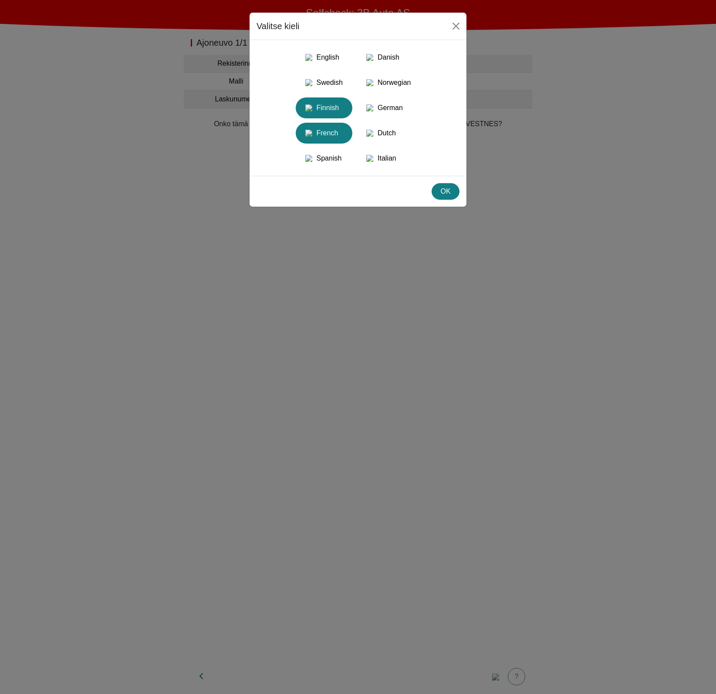
click at [335, 141] on div "French" at bounding box center [324, 133] width 46 height 16
click at [330, 166] on div "Spanish" at bounding box center [324, 159] width 46 height 16
click at [373, 162] on img "button" at bounding box center [369, 158] width 7 height 7
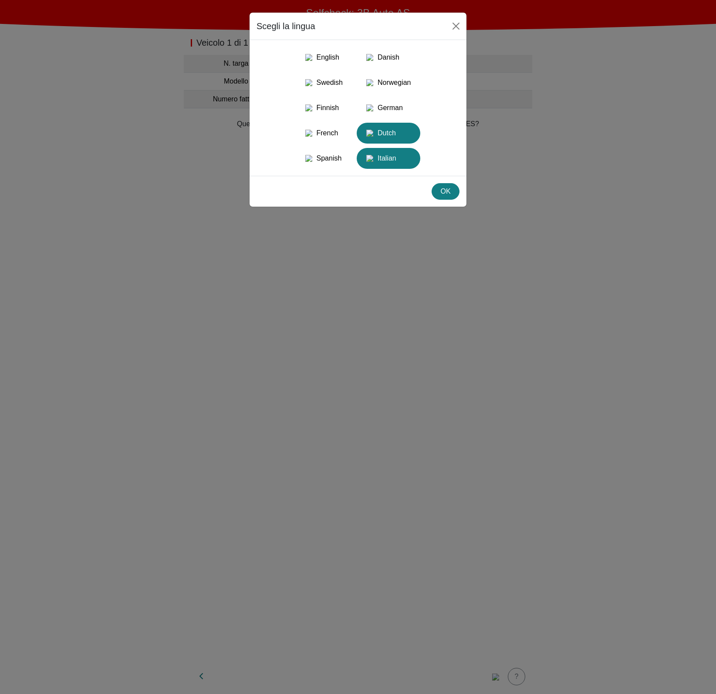
click at [391, 141] on div "Dutch" at bounding box center [388, 133] width 53 height 16
click at [352, 126] on button "German" at bounding box center [324, 133] width 57 height 21
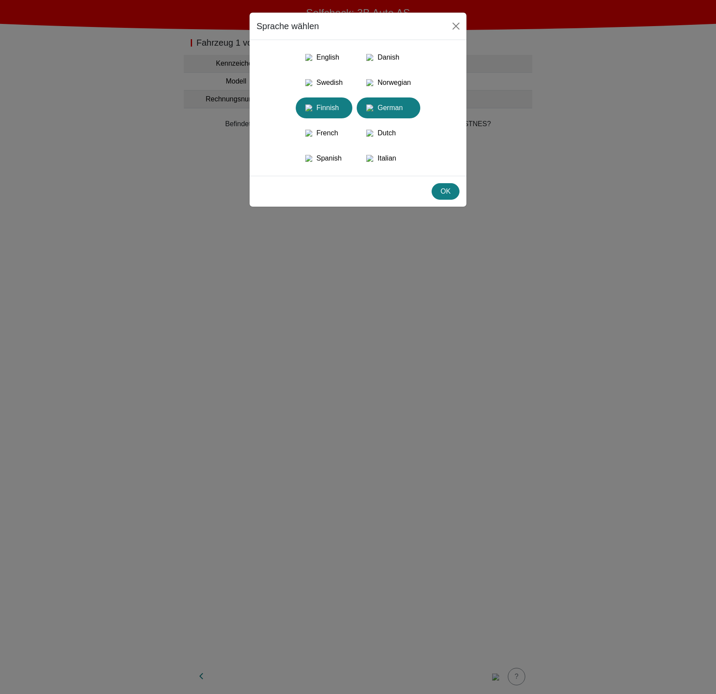
click at [337, 116] on div "Finnish" at bounding box center [324, 108] width 46 height 16
click at [334, 87] on div "Swedish" at bounding box center [324, 83] width 46 height 16
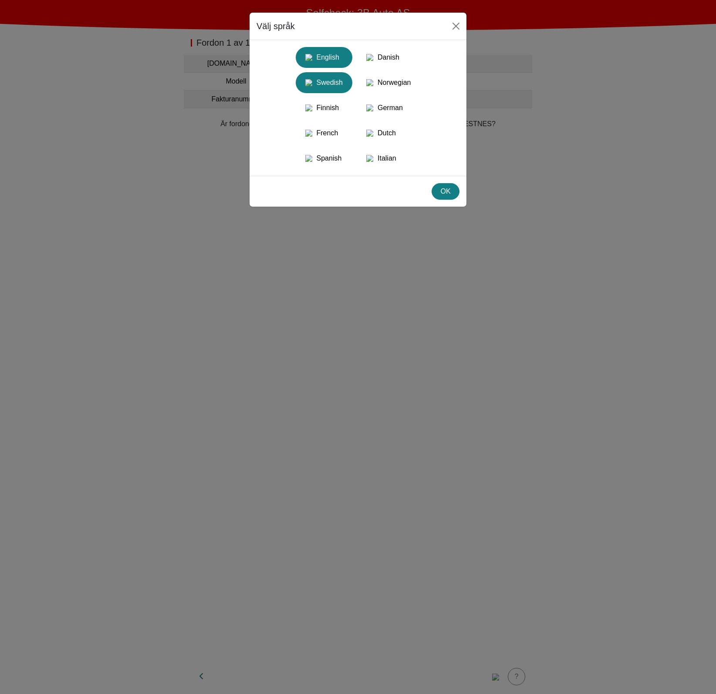
click at [323, 64] on div "English" at bounding box center [324, 58] width 46 height 16
click at [391, 63] on div "Danish" at bounding box center [388, 58] width 53 height 16
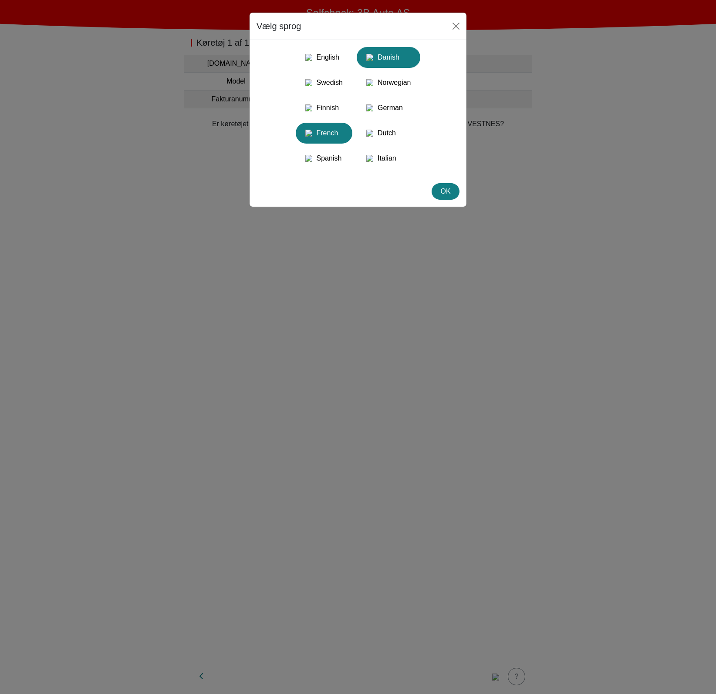
click at [326, 138] on div "French" at bounding box center [324, 133] width 46 height 16
click at [382, 141] on div "Dutch" at bounding box center [388, 133] width 53 height 16
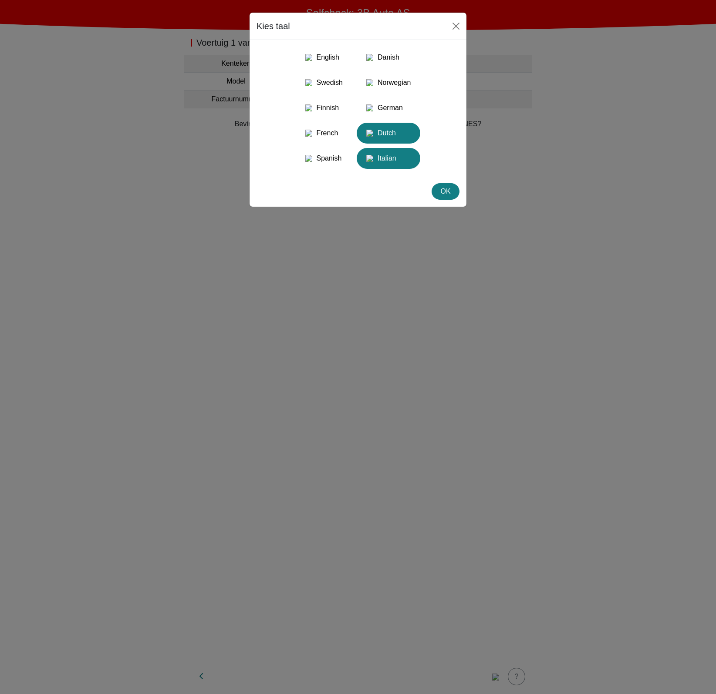
click at [395, 166] on div "Italian" at bounding box center [388, 159] width 53 height 16
click at [356, 169] on div "English Danish Swedish Norwegian Finnish German French Dutch Spanish Italian" at bounding box center [357, 108] width 203 height 122
click at [354, 143] on div "English Danish Swedish Norwegian Finnish German French Dutch Spanish Italian" at bounding box center [357, 108] width 203 height 122
click at [353, 128] on div "English Danish Swedish Norwegian Finnish German French Dutch Spanish Italian" at bounding box center [357, 108] width 203 height 122
click at [387, 109] on div "German" at bounding box center [388, 108] width 53 height 16
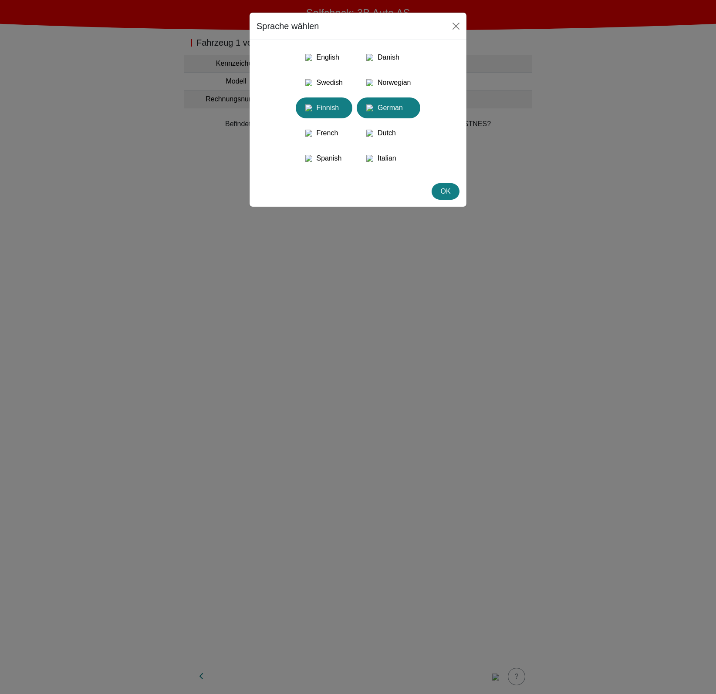
click at [336, 116] on div "Finnish" at bounding box center [324, 108] width 46 height 16
click at [333, 138] on div "French" at bounding box center [324, 133] width 46 height 16
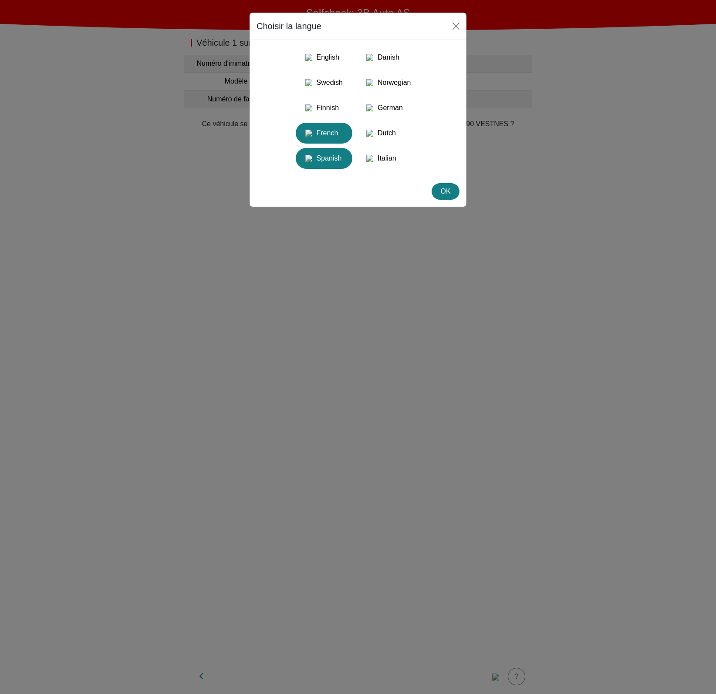
click at [329, 166] on div "Spanish" at bounding box center [324, 159] width 46 height 16
click at [366, 137] on div "Dutch" at bounding box center [388, 133] width 53 height 16
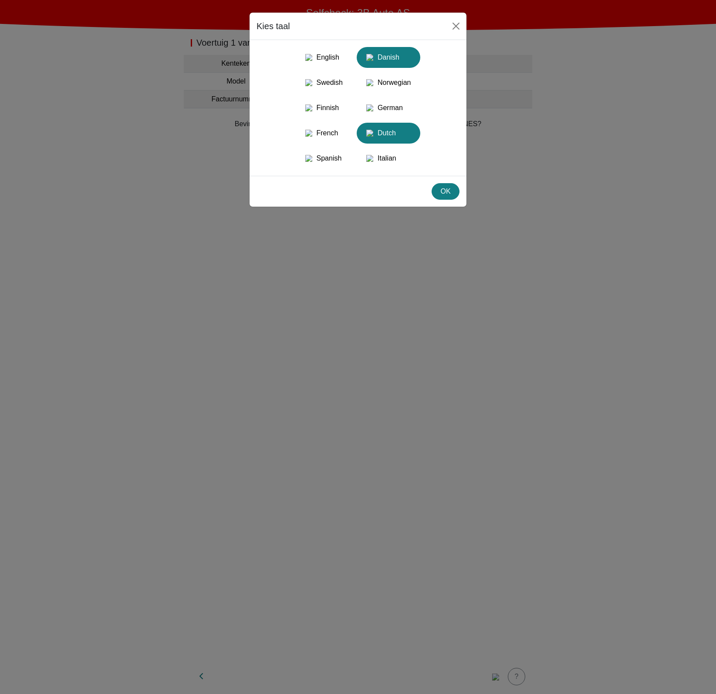
click at [383, 56] on div "Danish" at bounding box center [388, 58] width 53 height 16
click at [340, 60] on div "English" at bounding box center [324, 58] width 46 height 16
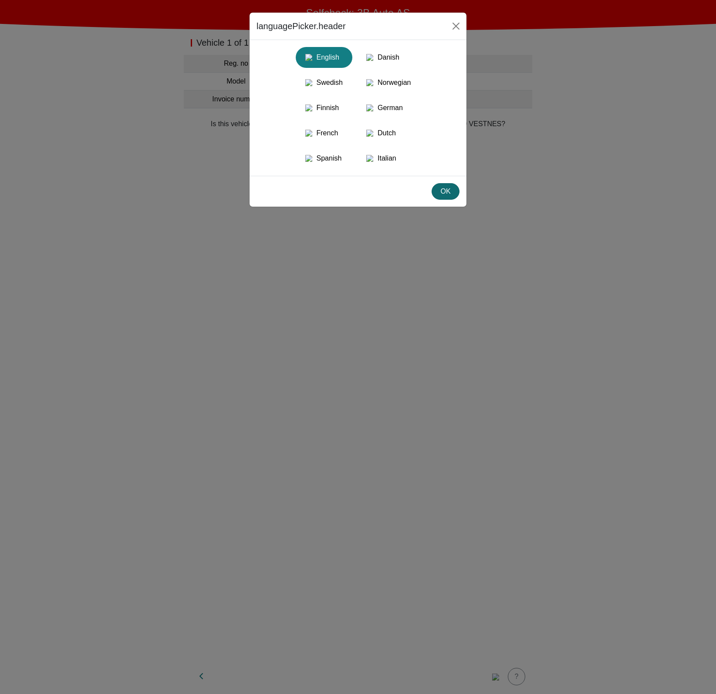
click at [451, 197] on div "OK" at bounding box center [445, 191] width 17 height 10
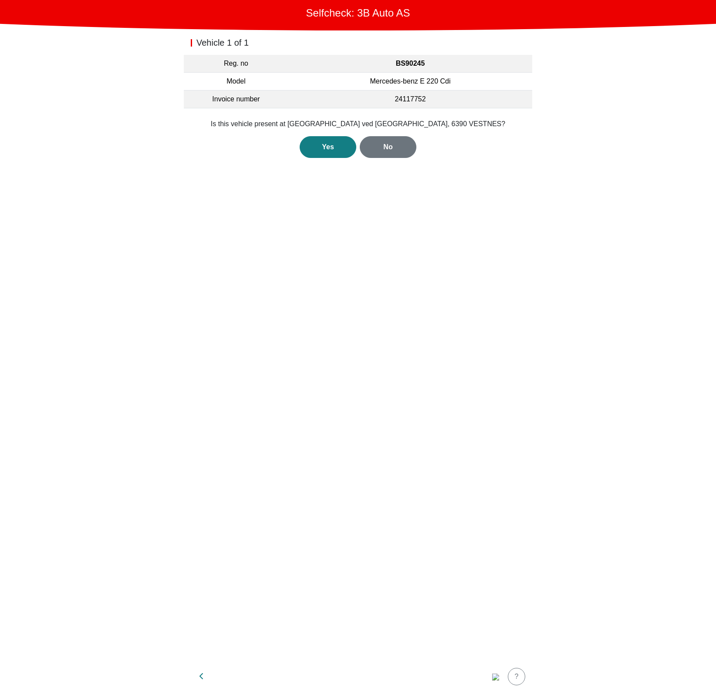
click at [357, 275] on div "Vehicle 1 of 1 Reg. no BS90245 Model Mercedes-benz E 220 Cdi Invoice number 241…" at bounding box center [358, 344] width 348 height 629
click at [181, 600] on main "Selfcheck: 3B Auto AS Vehicle 1 of 1 Reg. no BS90245 Model Mercedes-benz E 220 …" at bounding box center [358, 347] width 716 height 694
click at [256, 231] on div "Vehicle 1 of 1 Reg. no BS90245 Model Mercedes-benz E 220 Cdi Invoice number 241…" at bounding box center [358, 344] width 348 height 629
click at [417, 242] on div "Vehicle 1 of 1 Reg. no BS90245 Model Mercedes-benz E 220 Cdi Invoice number 241…" at bounding box center [358, 344] width 348 height 629
click at [483, 404] on div "Vehicle 1 of 1 Reg. no BS90245 Model Mercedes-benz E 220 Cdi Invoice number 241…" at bounding box center [358, 344] width 348 height 629
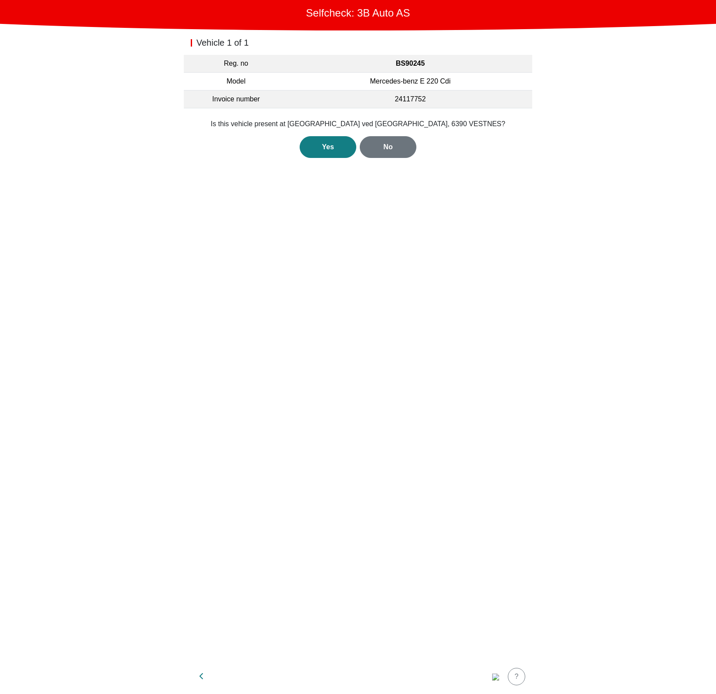
click at [294, 417] on div "Vehicle 1 of 1 Reg. no BS90245 Model Mercedes-benz E 220 Cdi Invoice number 241…" at bounding box center [358, 344] width 348 height 629
click at [378, 472] on div "Vehicle 1 of 1 Reg. no BS90245 Model Mercedes-benz E 220 Cdi Invoice number 241…" at bounding box center [358, 344] width 348 height 629
click at [377, 148] on div "No" at bounding box center [388, 147] width 38 height 10
click at [326, 159] on div "Yes" at bounding box center [328, 157] width 38 height 10
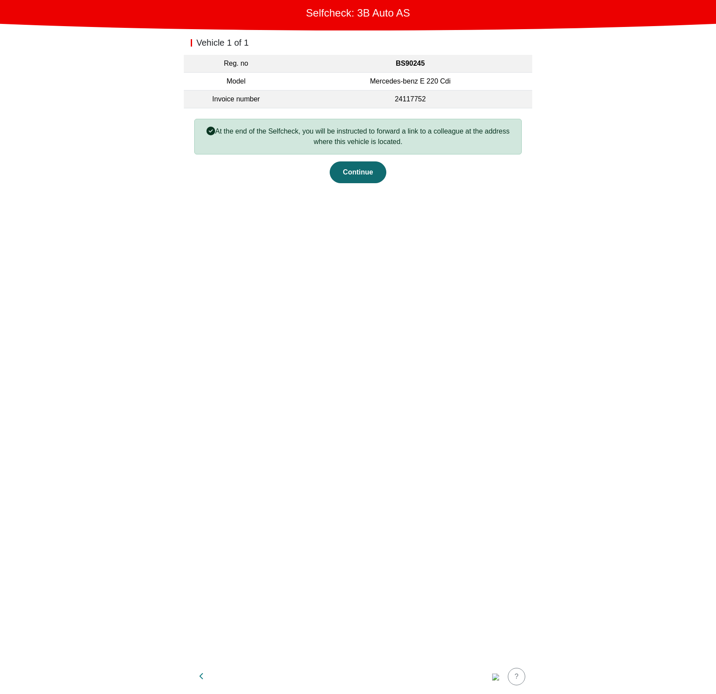
click at [358, 173] on div "Continue" at bounding box center [358, 172] width 38 height 10
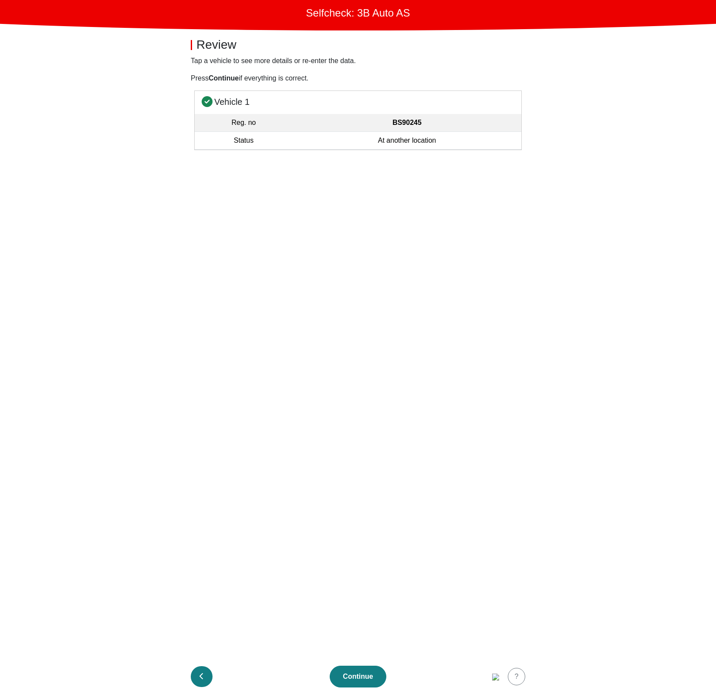
click at [203, 677] on icon "button" at bounding box center [201, 676] width 4 height 7
select select "152"
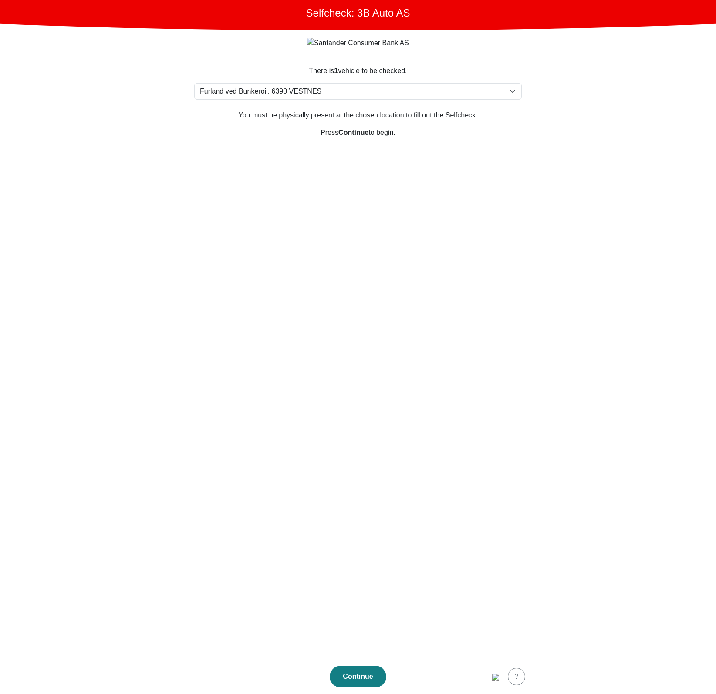
click at [343, 484] on section "There is 1 vehicle to be checked. Please select your location Furlandsvegen 24(…" at bounding box center [358, 357] width 348 height 604
click at [352, 668] on button "Continue" at bounding box center [357, 677] width 57 height 22
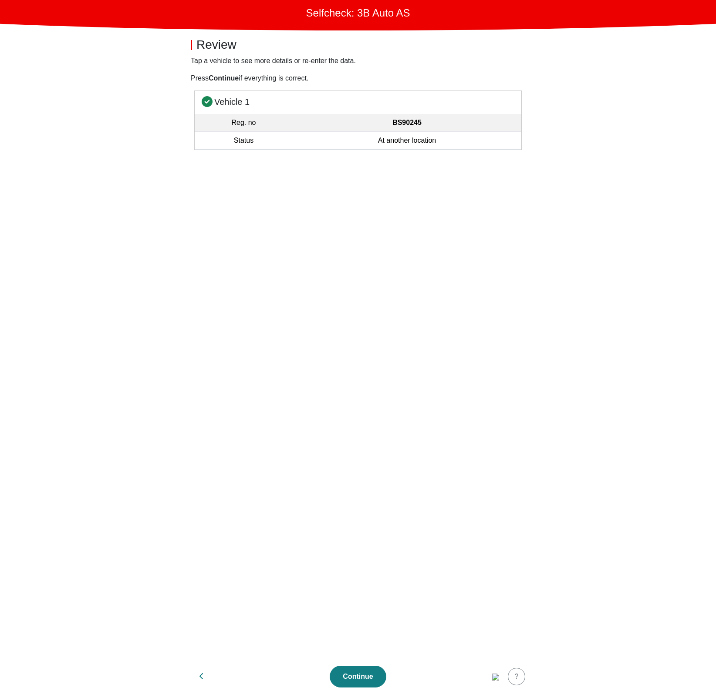
click at [403, 124] on strong "BS90245" at bounding box center [406, 122] width 29 height 7
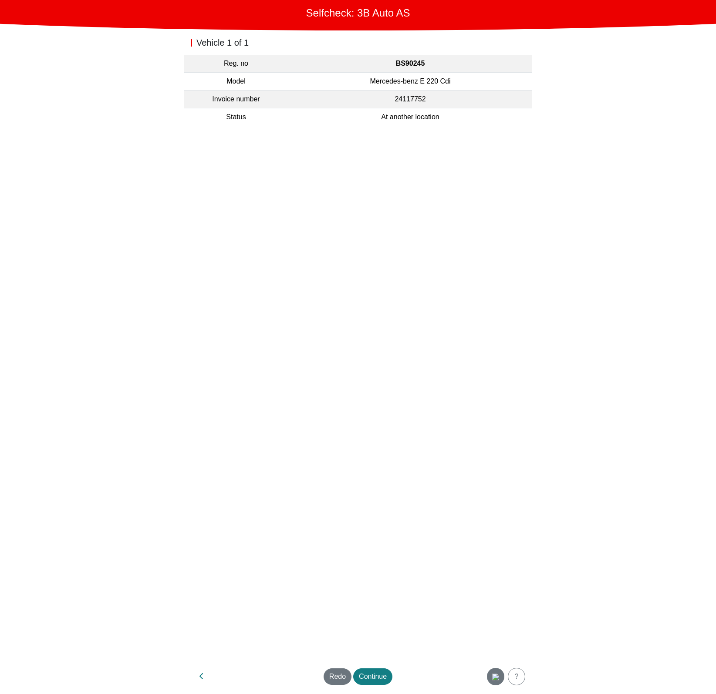
click at [502, 673] on div "button" at bounding box center [495, 677] width 17 height 10
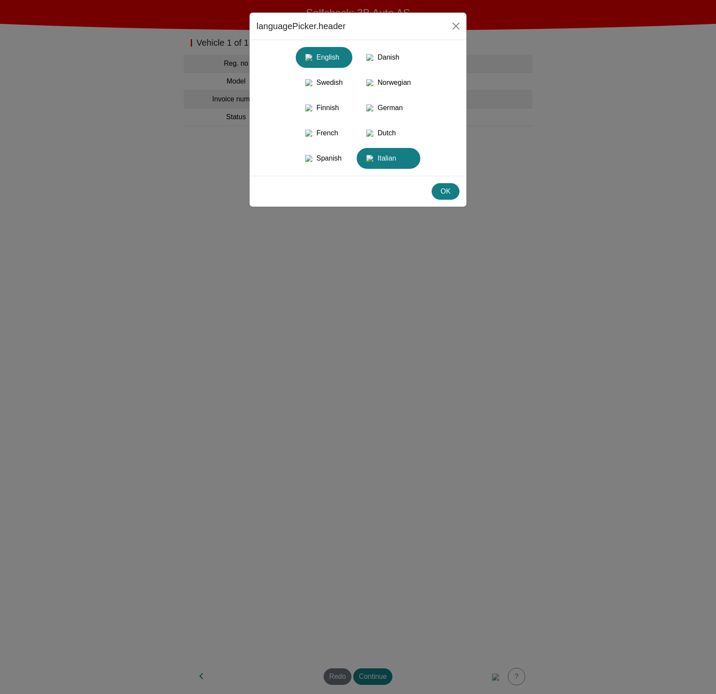
click at [402, 166] on div "Italian" at bounding box center [388, 159] width 53 height 16
click at [352, 155] on button "Dutch" at bounding box center [324, 158] width 57 height 21
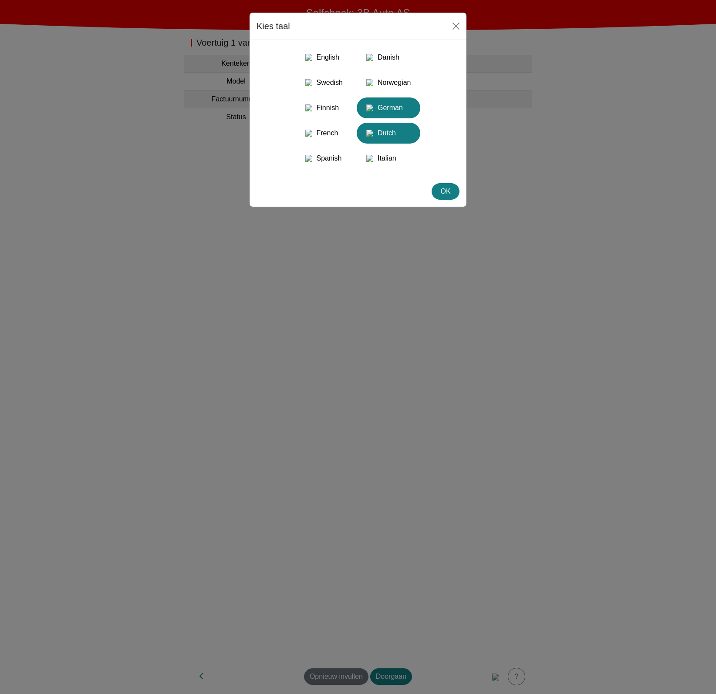
click at [400, 116] on div "German" at bounding box center [388, 108] width 53 height 16
click at [301, 166] on div "Spanish" at bounding box center [324, 159] width 46 height 16
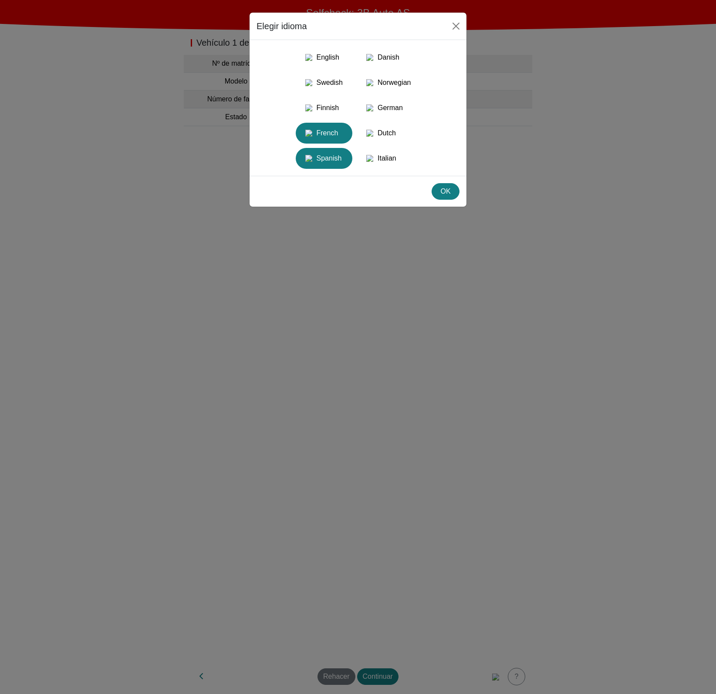
click at [305, 137] on img "button" at bounding box center [308, 133] width 7 height 7
click at [308, 111] on img "button" at bounding box center [308, 107] width 7 height 7
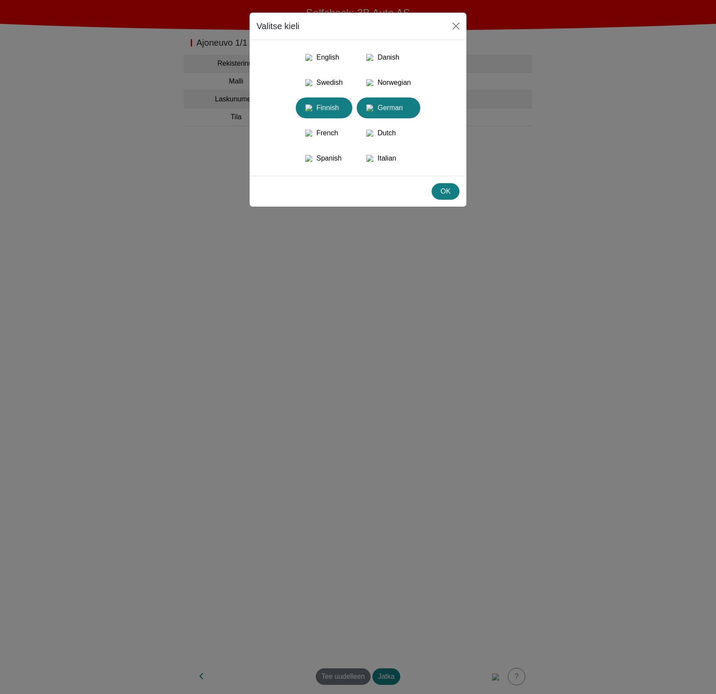
click at [384, 108] on div "German" at bounding box center [388, 108] width 53 height 16
click at [353, 159] on div "English Danish Swedish Norwegian Finnish German French Dutch Spanish Italian" at bounding box center [357, 108] width 203 height 122
click at [365, 161] on div "English Danish Swedish Norwegian Finnish German French Dutch Spanish Italian" at bounding box center [357, 108] width 203 height 122
click at [373, 162] on img "button" at bounding box center [369, 158] width 7 height 7
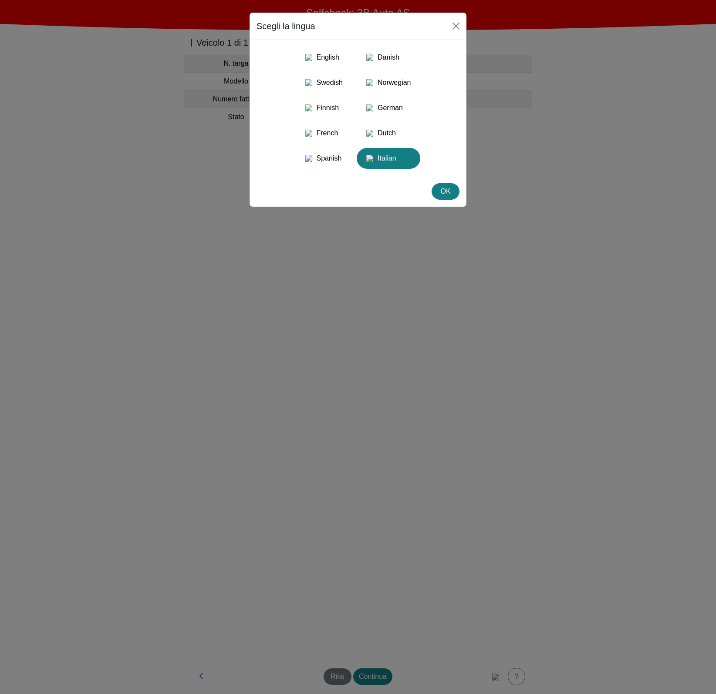
click at [467, 319] on div "Scegli la lingua English Danish Swedish Norwegian Finnish German French Dutch S…" at bounding box center [358, 347] width 716 height 694
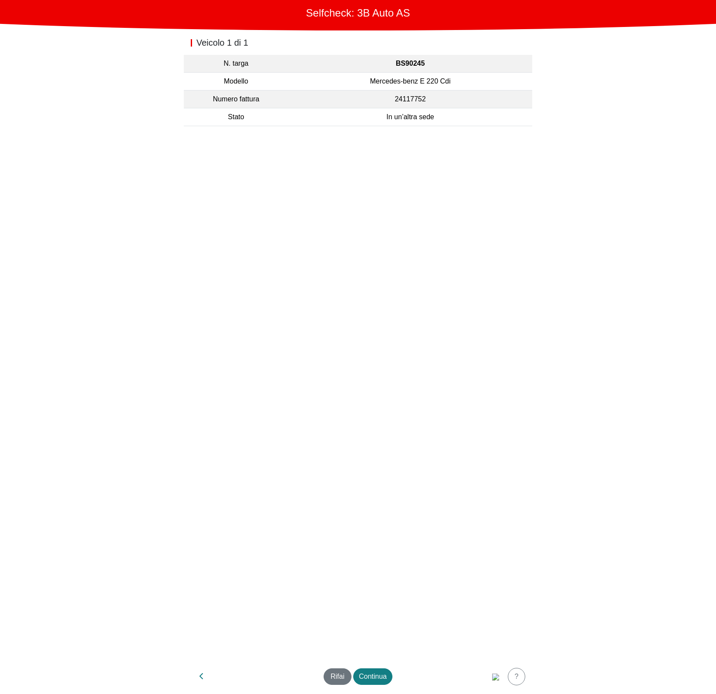
click at [427, 121] on td "In un’altra sede" at bounding box center [410, 117] width 244 height 18
click at [340, 672] on div "Rifai" at bounding box center [337, 677] width 17 height 10
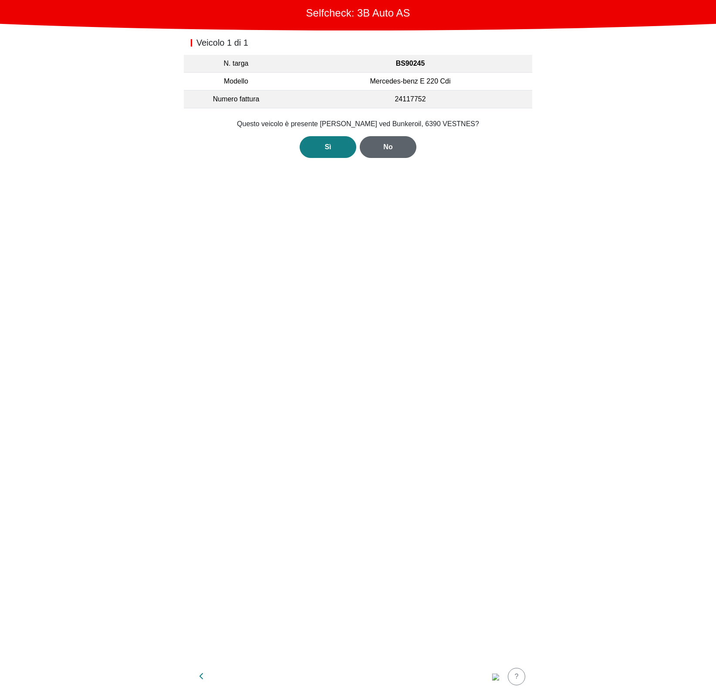
click at [395, 149] on div "No" at bounding box center [388, 147] width 38 height 10
click at [406, 148] on div "No" at bounding box center [388, 147] width 38 height 10
click at [245, 133] on form "Per favore indica lo stato del veicolo. Seleziona stato... Manutenzione Venduto…" at bounding box center [357, 136] width 327 height 34
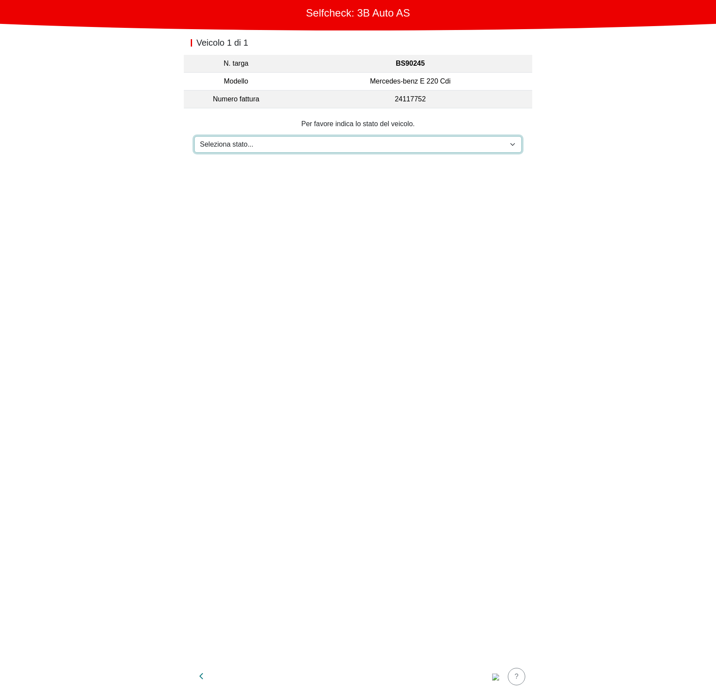
click at [237, 147] on select "Seleziona stato... Manutenzione Venduto e consegnato Non ricevuto In prova su s…" at bounding box center [357, 144] width 327 height 17
select select "2"
click at [194, 136] on select "Seleziona stato... Manutenzione Venduto e consegnato Non ricevuto In prova su s…" at bounding box center [357, 144] width 327 height 17
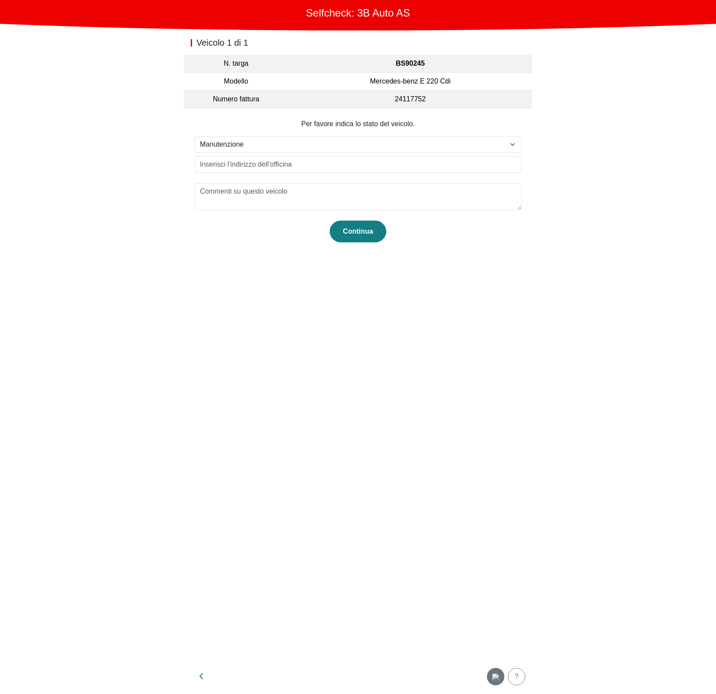
click at [502, 679] on div "button" at bounding box center [495, 677] width 17 height 10
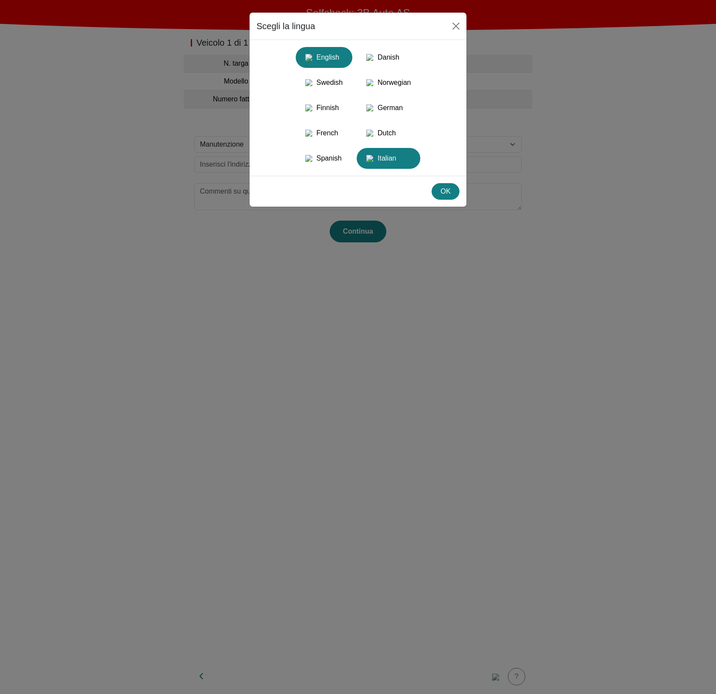
click at [336, 64] on div "English" at bounding box center [324, 58] width 46 height 16
click at [456, 200] on button "OK" at bounding box center [445, 191] width 28 height 17
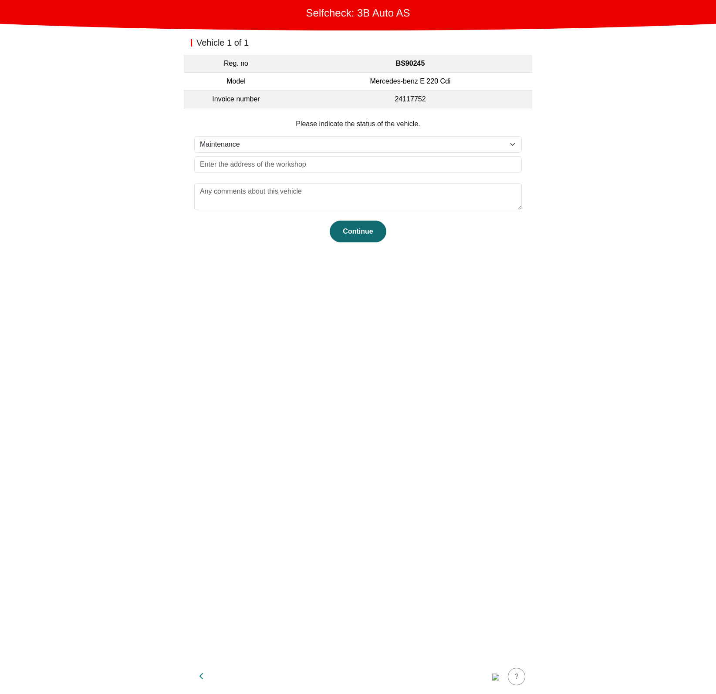
click at [377, 230] on button "Continue" at bounding box center [357, 232] width 57 height 22
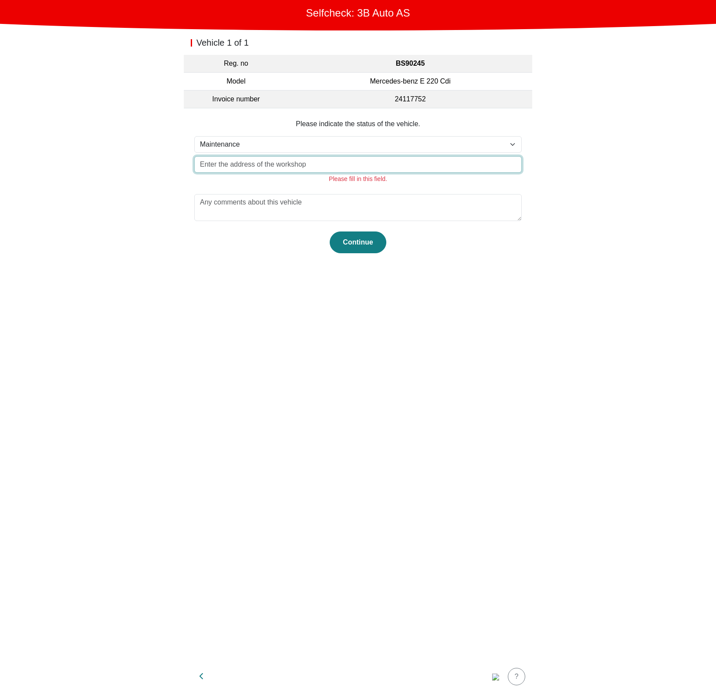
click at [280, 162] on input "text" at bounding box center [357, 164] width 327 height 17
type input "asd"
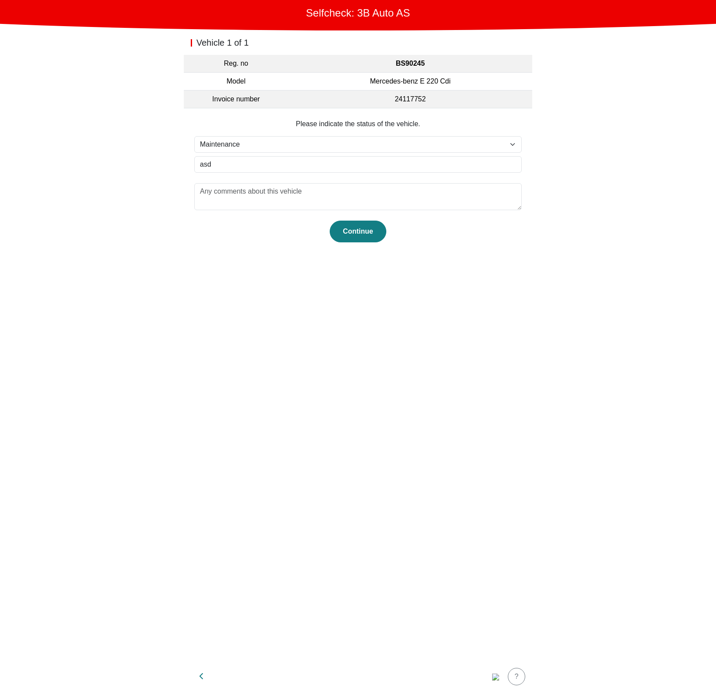
click at [367, 243] on section "Please indicate the status of the vehicle. Select status... Maintenance Sold an…" at bounding box center [358, 180] width 348 height 145
click at [361, 235] on div "Continue" at bounding box center [358, 231] width 38 height 10
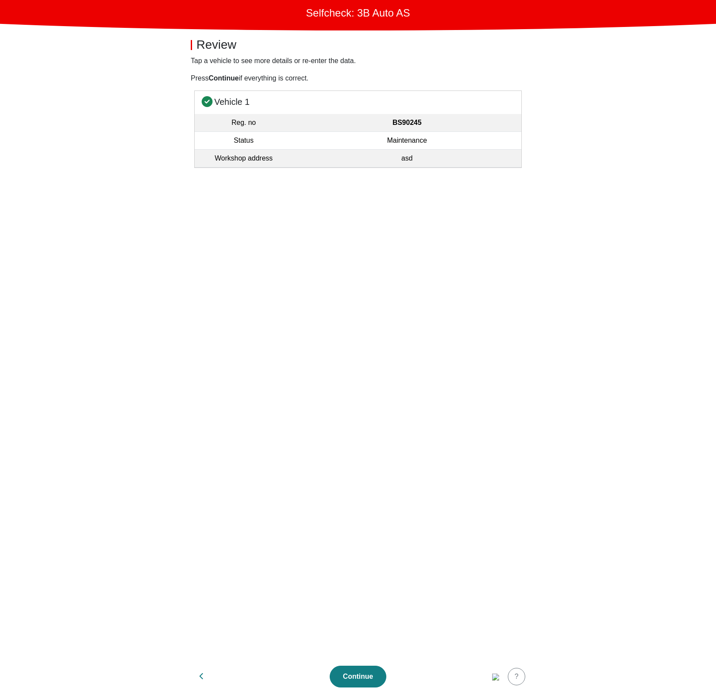
click at [394, 411] on section "Vehicle 1 Reg. no BS90245 Status Maintenance Workshop address asd" at bounding box center [358, 375] width 348 height 569
click at [356, 682] on div "Continue" at bounding box center [358, 677] width 38 height 10
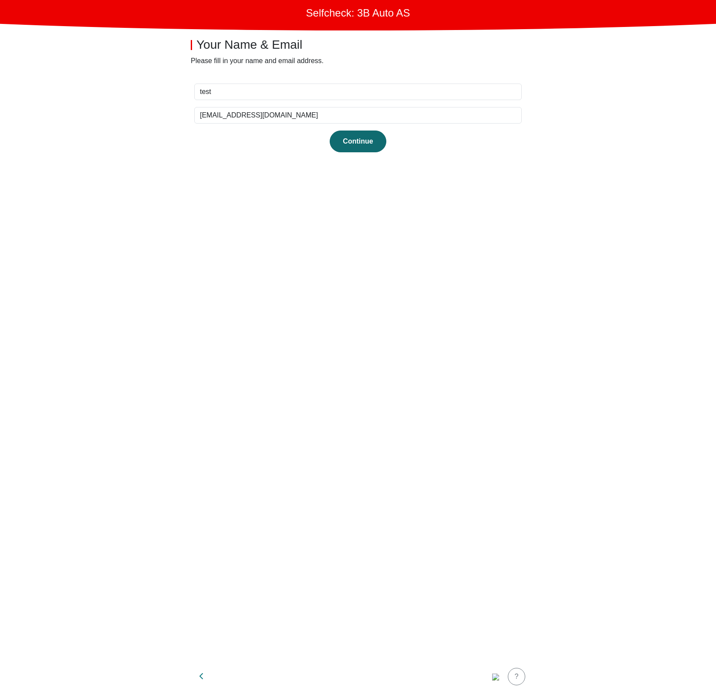
click at [362, 146] on button "Continue" at bounding box center [357, 142] width 57 height 22
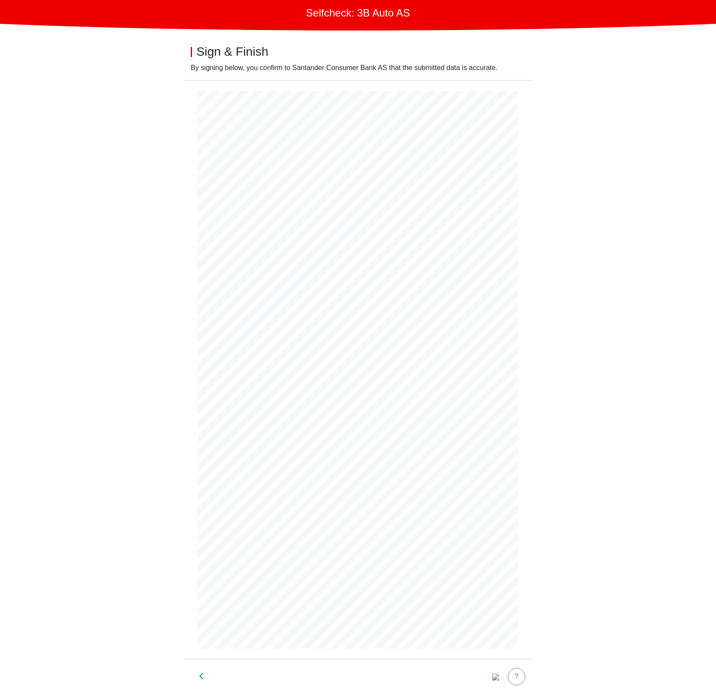
scroll to position [2, 0]
click at [207, 676] on button "button" at bounding box center [202, 676] width 22 height 21
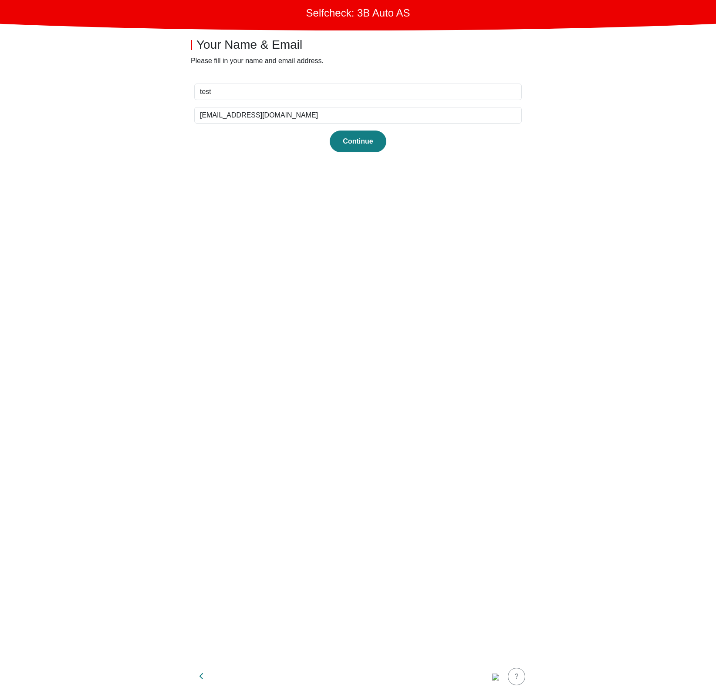
click at [207, 676] on button "button" at bounding box center [202, 676] width 22 height 21
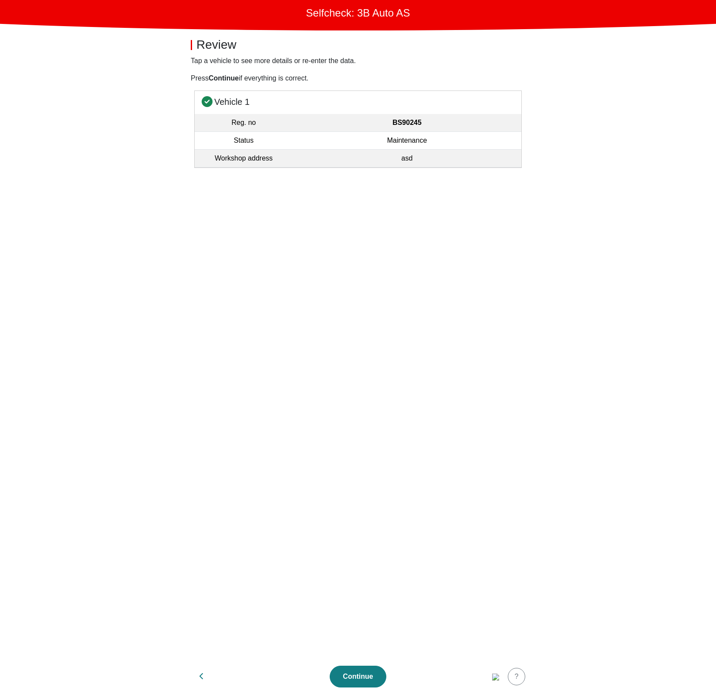
click at [207, 676] on button "button" at bounding box center [202, 676] width 22 height 21
select select "152"
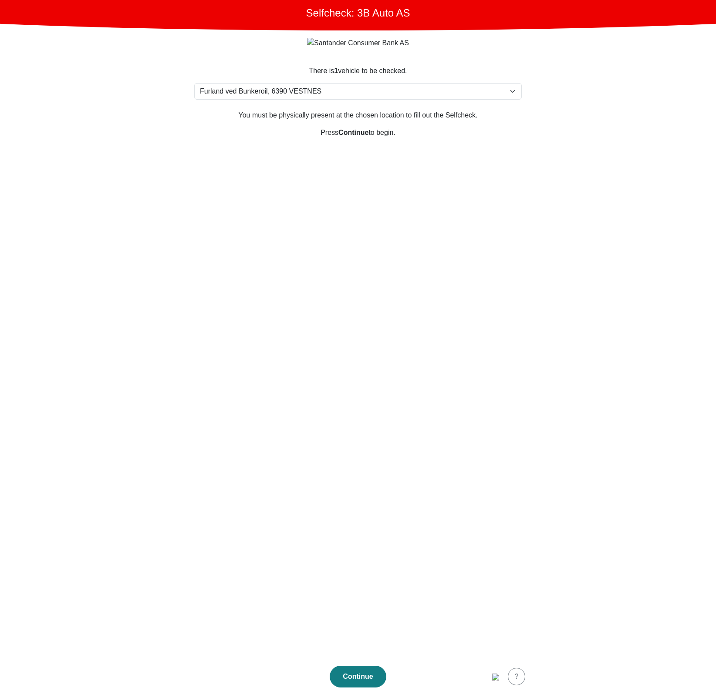
click at [299, 344] on section "There is 1 vehicle to be checked. Please select your location Furlandsvegen 24(…" at bounding box center [358, 357] width 348 height 604
click at [451, 198] on section "There is 1 vehicle to be checked. Please select your location Furlandsvegen 24(…" at bounding box center [358, 357] width 348 height 604
click at [215, 237] on section "There is 1 vehicle to be checked. Please select your location Furlandsvegen 24(…" at bounding box center [358, 357] width 348 height 604
click at [222, 306] on section "There is 1 vehicle to be checked. Please select your location Furlandsvegen 24(…" at bounding box center [358, 357] width 348 height 604
click at [306, 294] on section "There is 1 vehicle to be checked. Please select your location Furlandsvegen 24(…" at bounding box center [358, 357] width 348 height 604
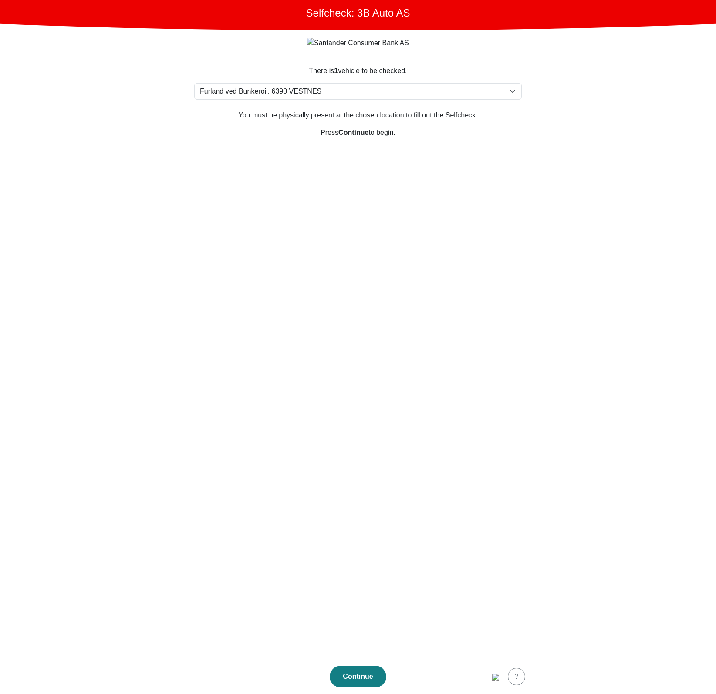
click at [418, 170] on section "There is 1 vehicle to be checked. Please select your location Furlandsvegen 24(…" at bounding box center [358, 357] width 348 height 604
click at [409, 284] on section "There is 1 vehicle to be checked. Please select your location Furlandsvegen 24(…" at bounding box center [358, 357] width 348 height 604
click at [366, 325] on section "There is 1 vehicle to be checked. Please select your location Furlandsvegen 24(…" at bounding box center [358, 357] width 348 height 604
click at [355, 194] on section "There is 1 vehicle to be checked. Please select your location Furlandsvegen 24(…" at bounding box center [358, 357] width 348 height 604
